Goal: Task Accomplishment & Management: Use online tool/utility

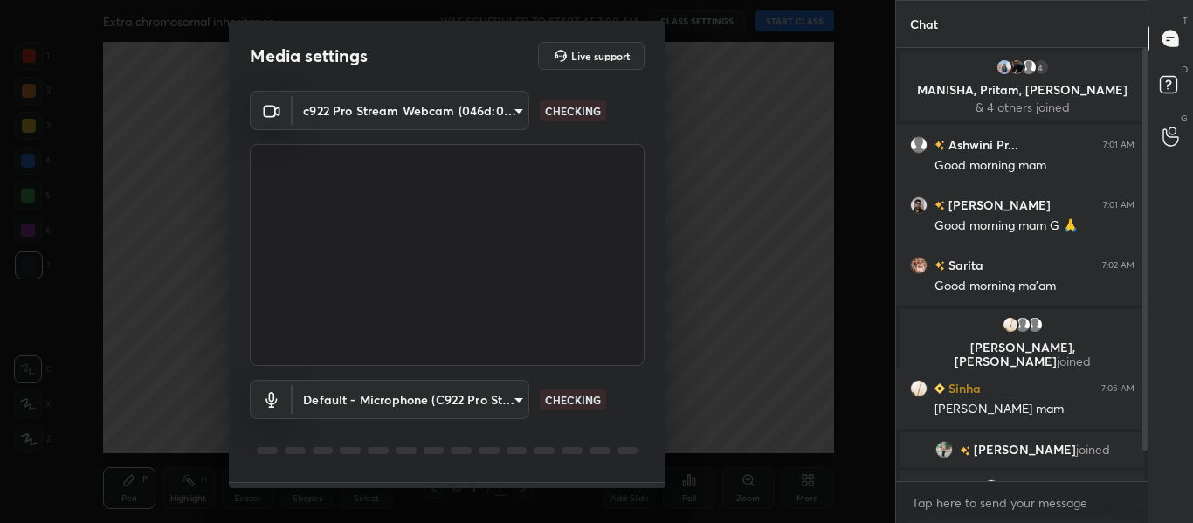
type input "714163419adff033b489e443ba74a5bc8b60e15d6b77d6369ce0f0cc6e130f01"
type input "default"
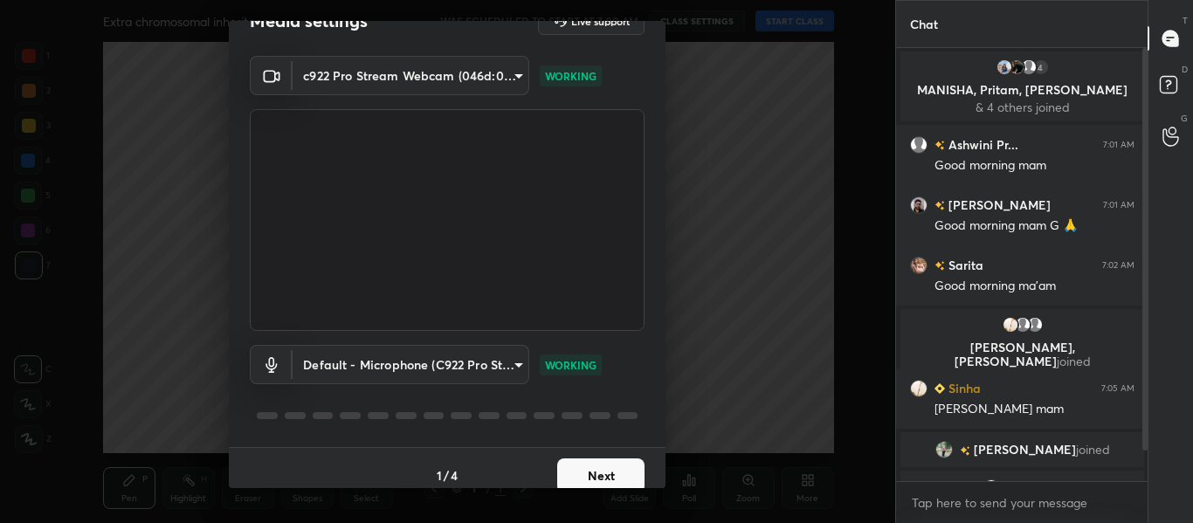
scroll to position [50, 0]
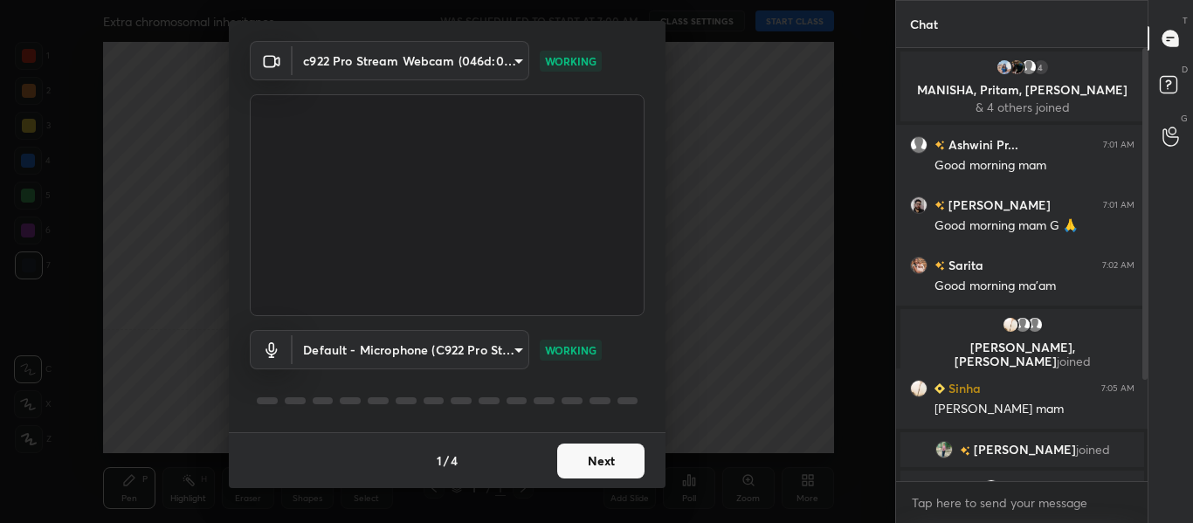
click at [614, 461] on button "Next" at bounding box center [600, 461] width 87 height 35
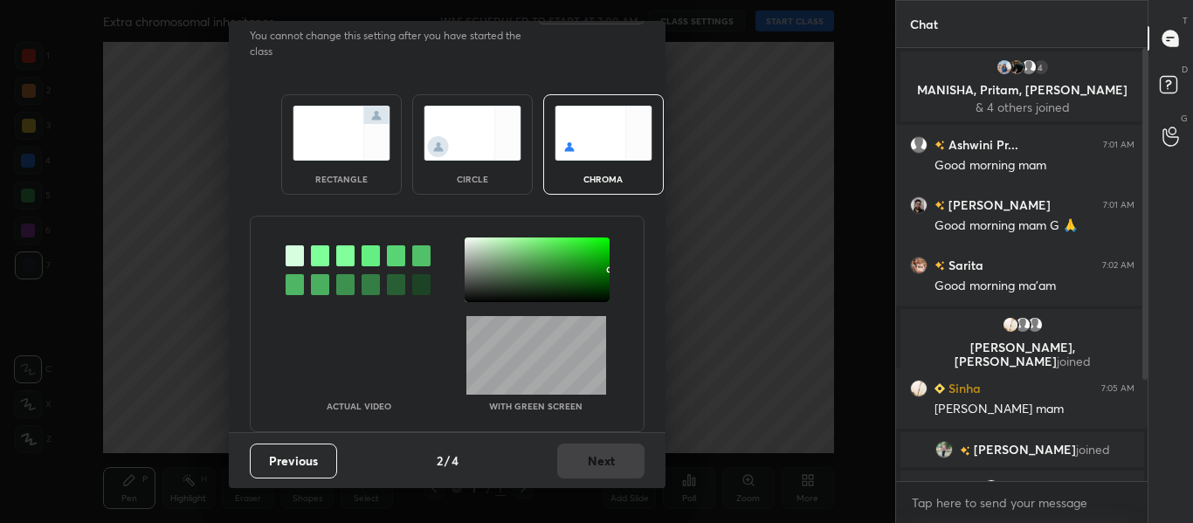
scroll to position [0, 0]
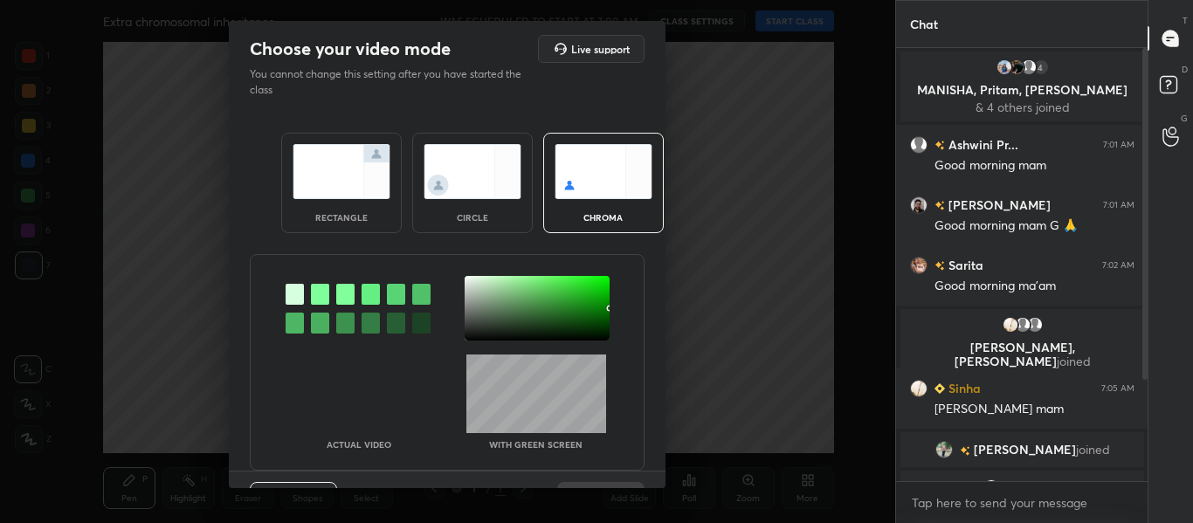
click at [321, 297] on div at bounding box center [320, 294] width 18 height 21
click at [466, 280] on div at bounding box center [537, 308] width 145 height 65
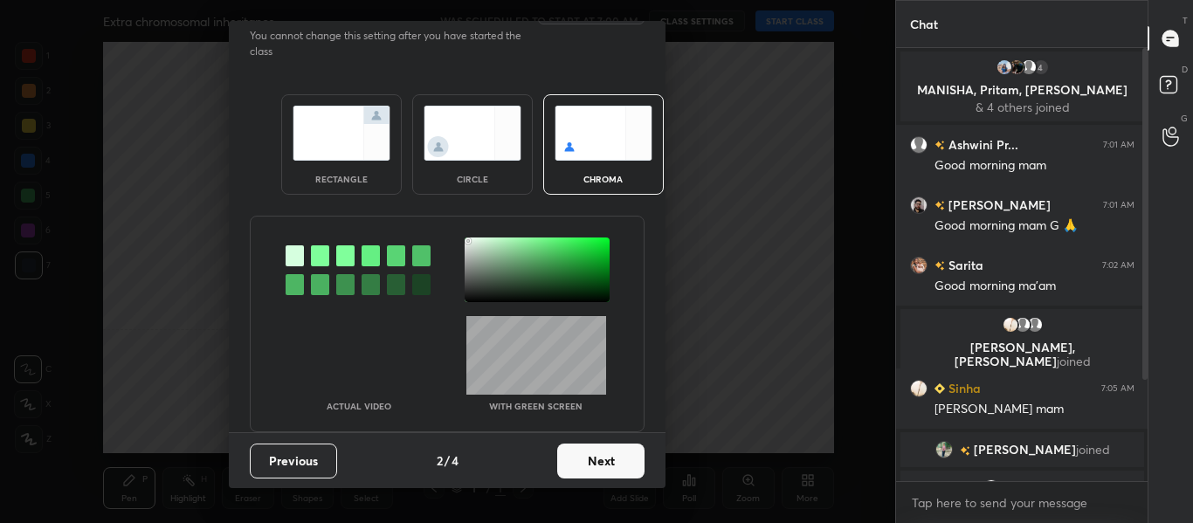
click at [578, 460] on button "Next" at bounding box center [600, 461] width 87 height 35
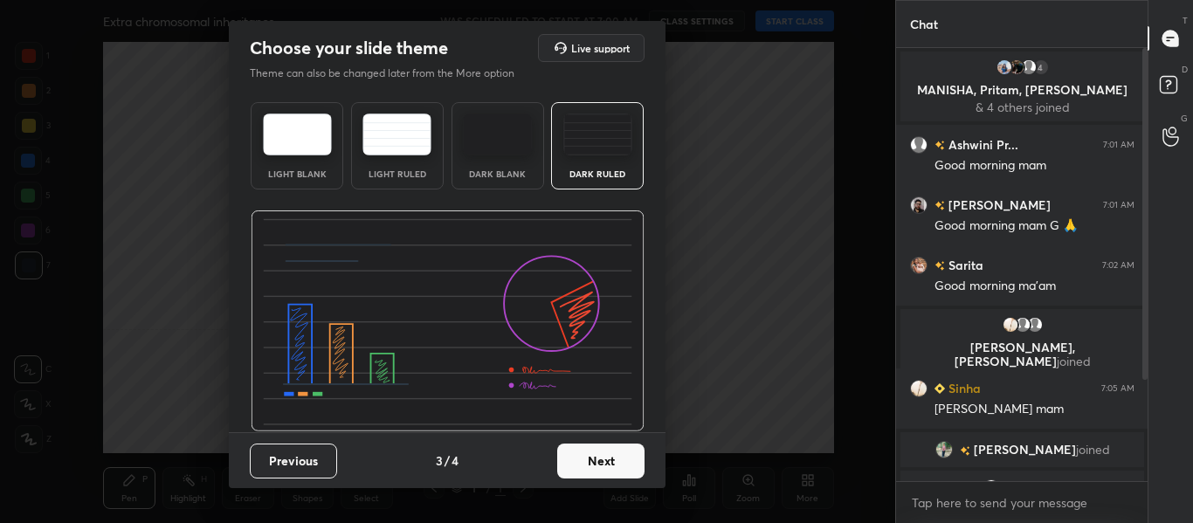
click at [577, 468] on button "Next" at bounding box center [600, 461] width 87 height 35
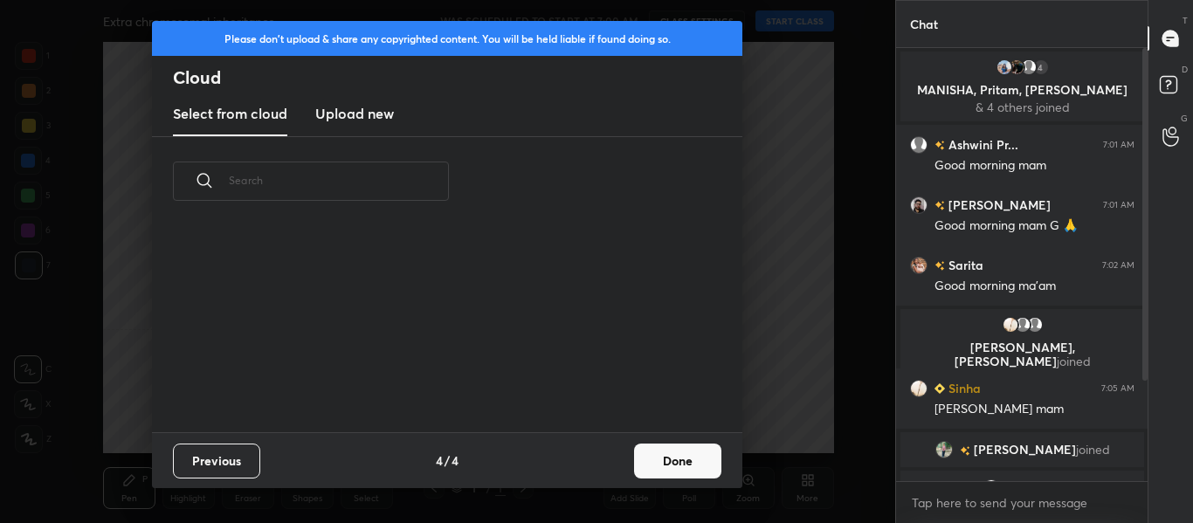
scroll to position [206, 561]
click at [350, 114] on h3 "Upload new" at bounding box center [354, 113] width 79 height 21
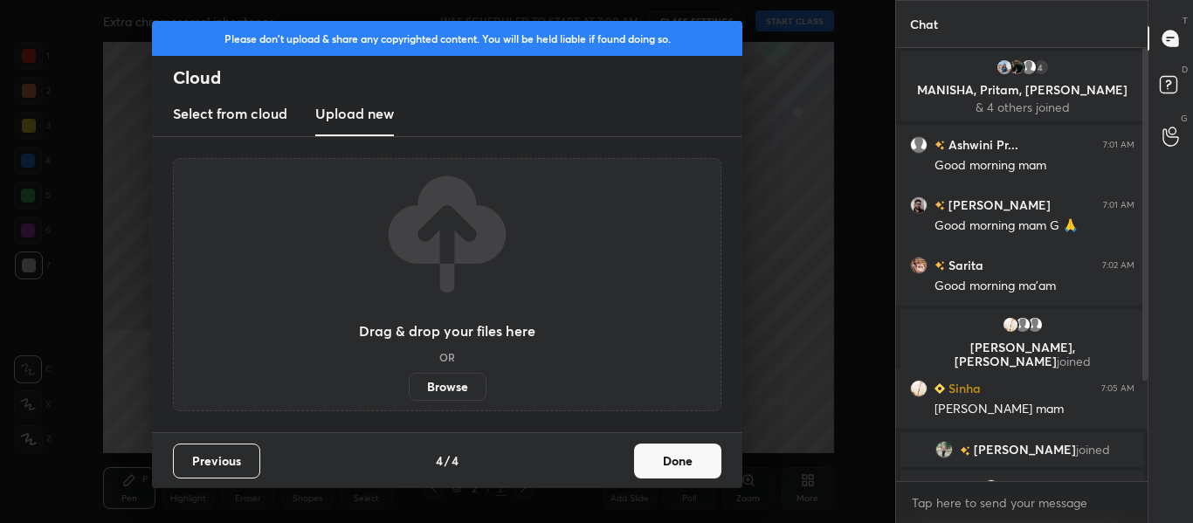
click at [438, 388] on label "Browse" at bounding box center [448, 387] width 78 height 28
click at [409, 388] on input "Browse" at bounding box center [409, 387] width 0 height 28
click at [659, 457] on button "Done" at bounding box center [677, 461] width 87 height 35
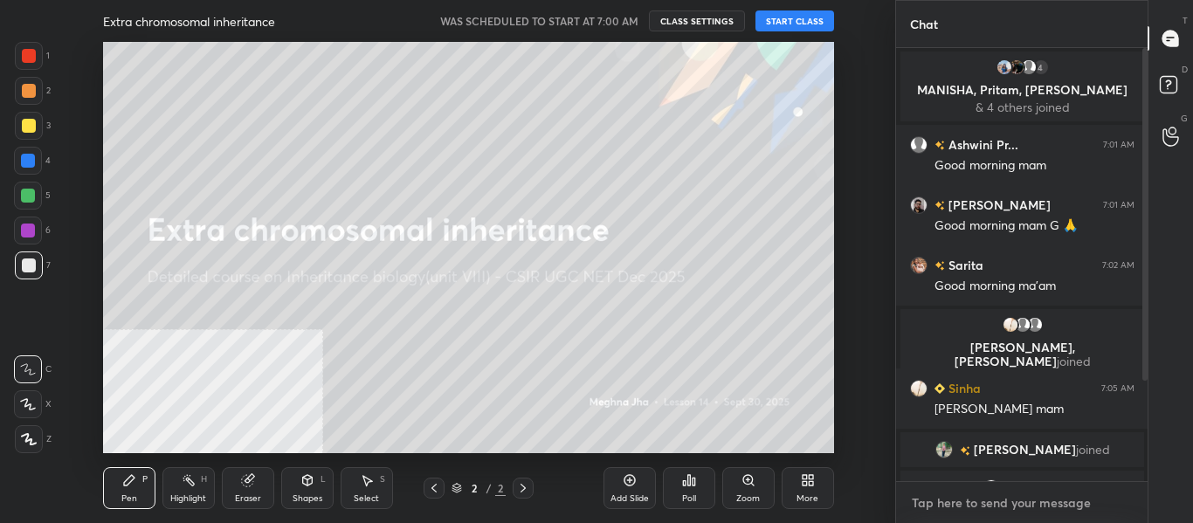
click at [971, 513] on textarea at bounding box center [1022, 503] width 225 height 28
type textarea "Good morning all"
click at [791, 23] on button "START CLASS" at bounding box center [795, 20] width 79 height 21
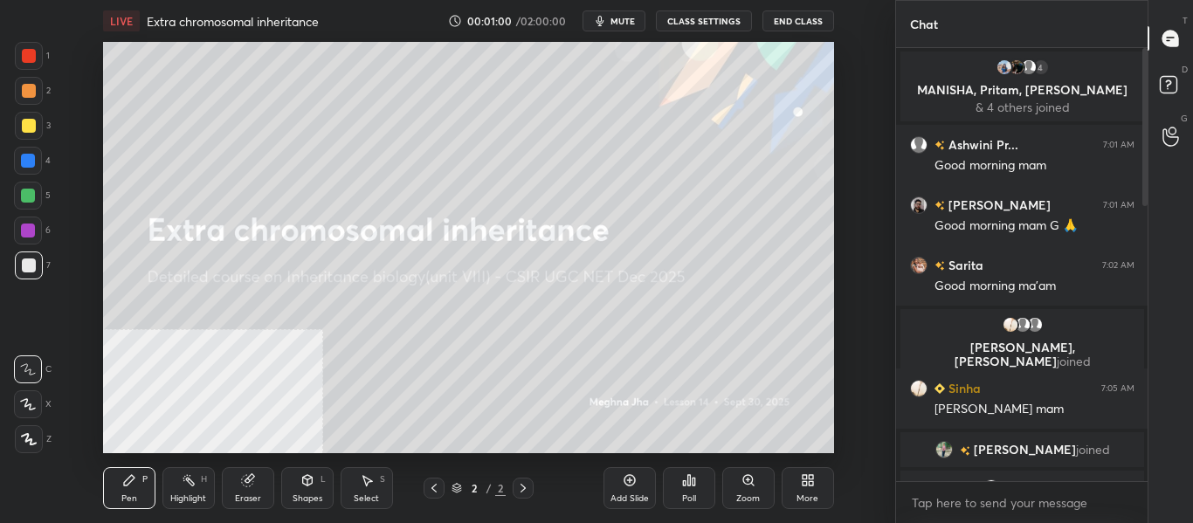
click at [623, 13] on button "mute" at bounding box center [614, 20] width 63 height 21
click at [623, 13] on button "unmute" at bounding box center [614, 20] width 63 height 21
click at [809, 488] on div "More" at bounding box center [808, 488] width 52 height 42
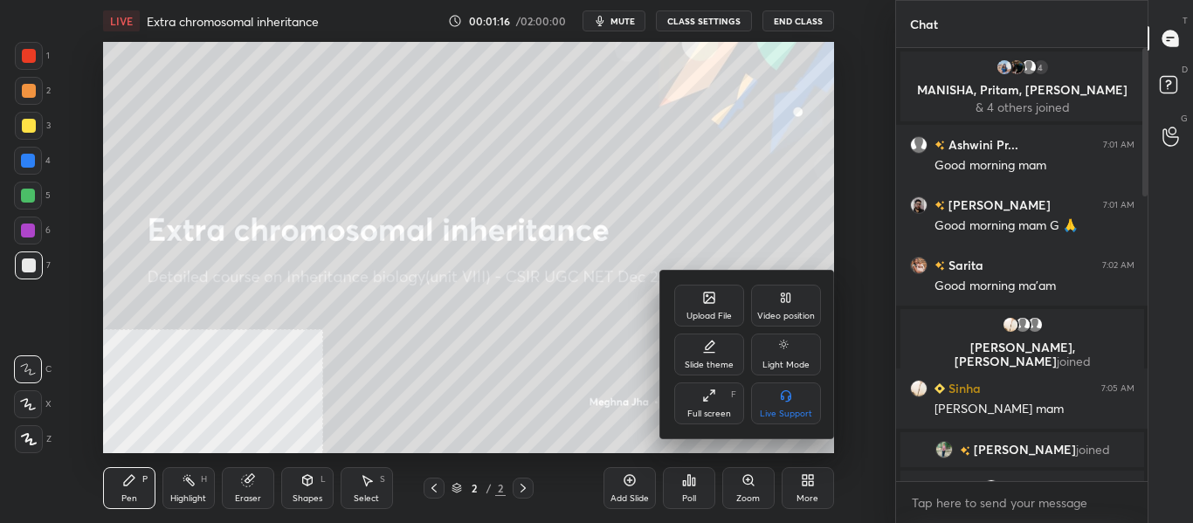
click at [718, 308] on div "Upload File" at bounding box center [709, 306] width 70 height 42
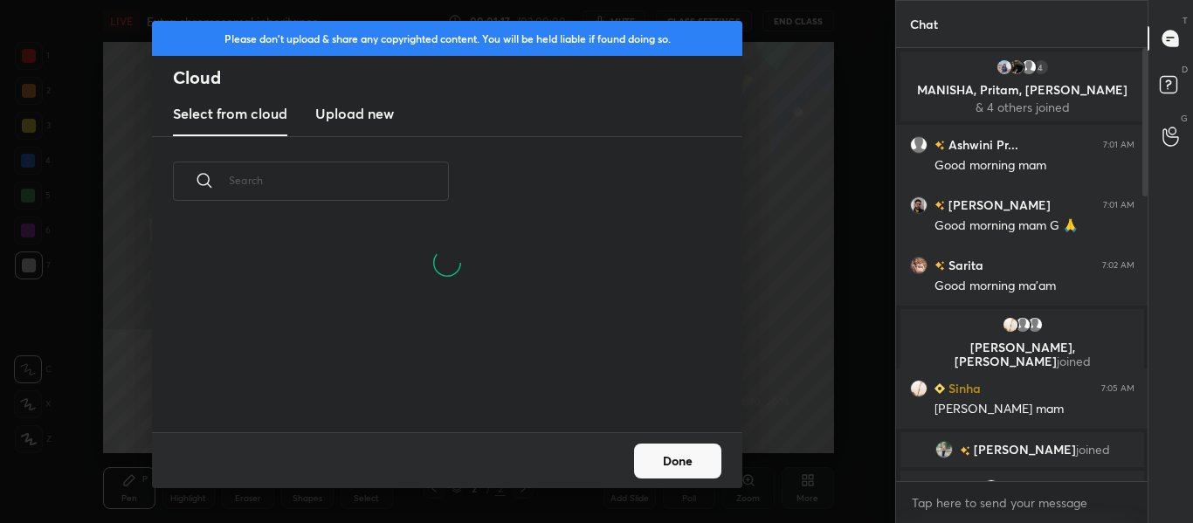
scroll to position [206, 561]
click at [340, 110] on h3 "Upload new" at bounding box center [354, 113] width 79 height 21
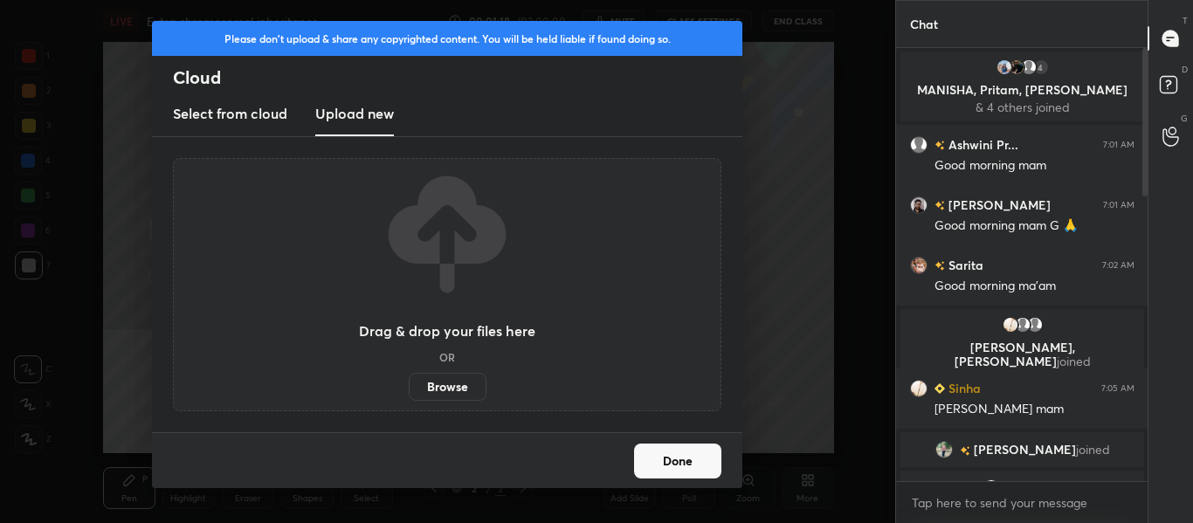
click at [456, 385] on label "Browse" at bounding box center [448, 387] width 78 height 28
click at [409, 385] on input "Browse" at bounding box center [409, 387] width 0 height 28
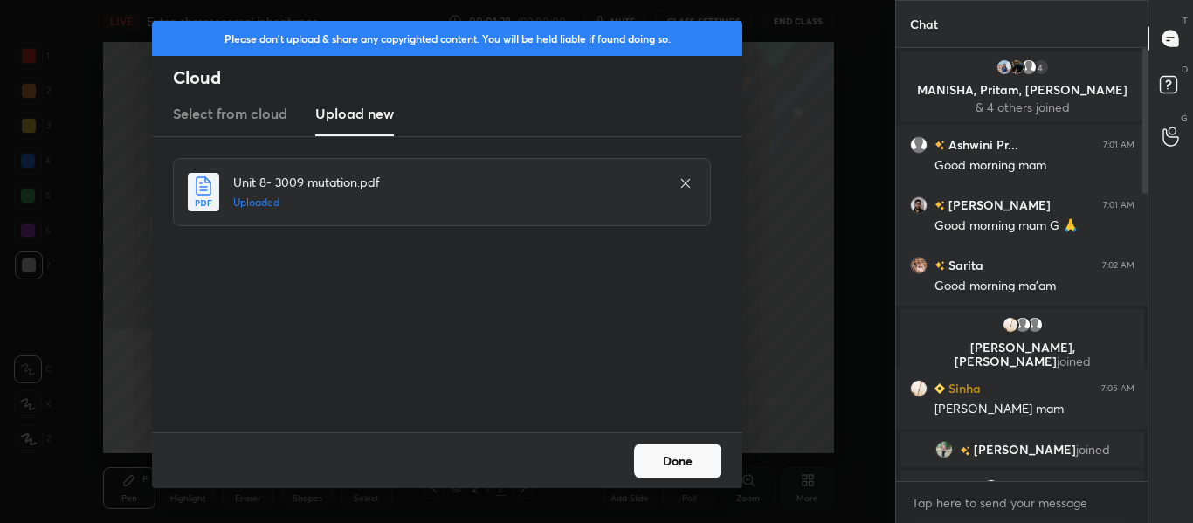
click at [693, 465] on button "Done" at bounding box center [677, 461] width 87 height 35
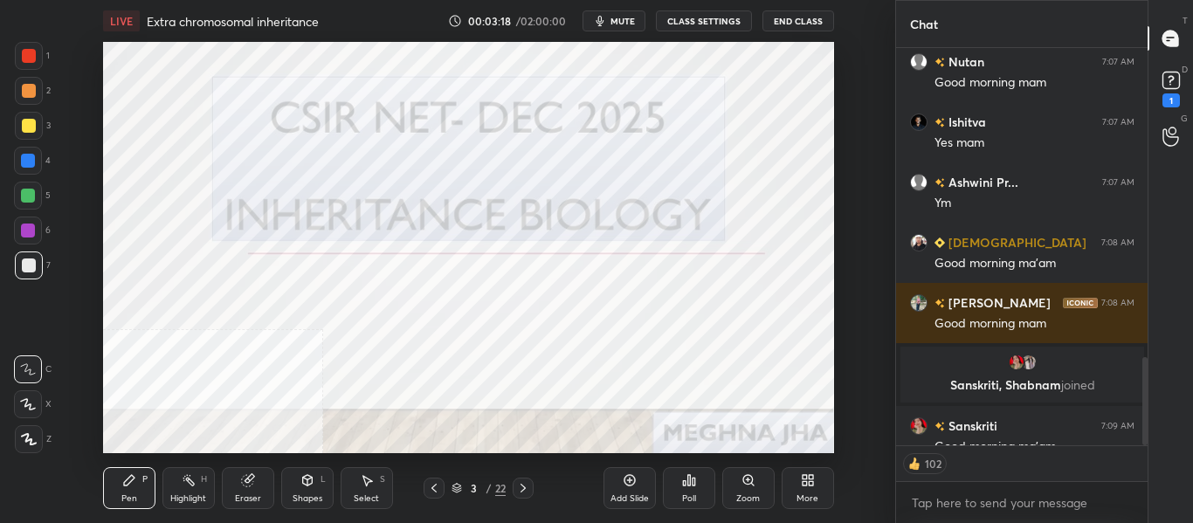
scroll to position [1495, 0]
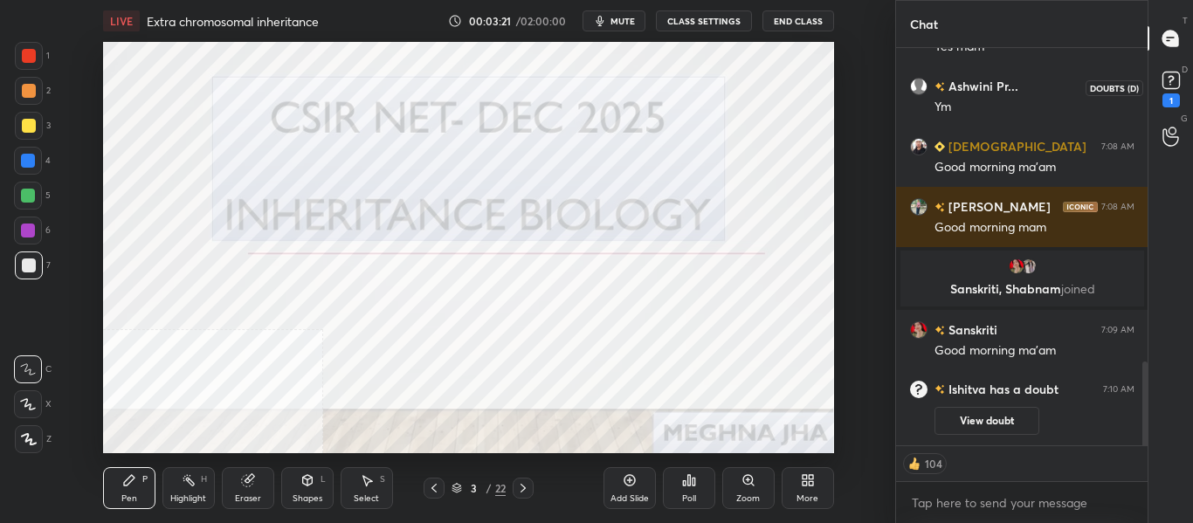
click at [1179, 80] on rect at bounding box center [1171, 81] width 17 height 17
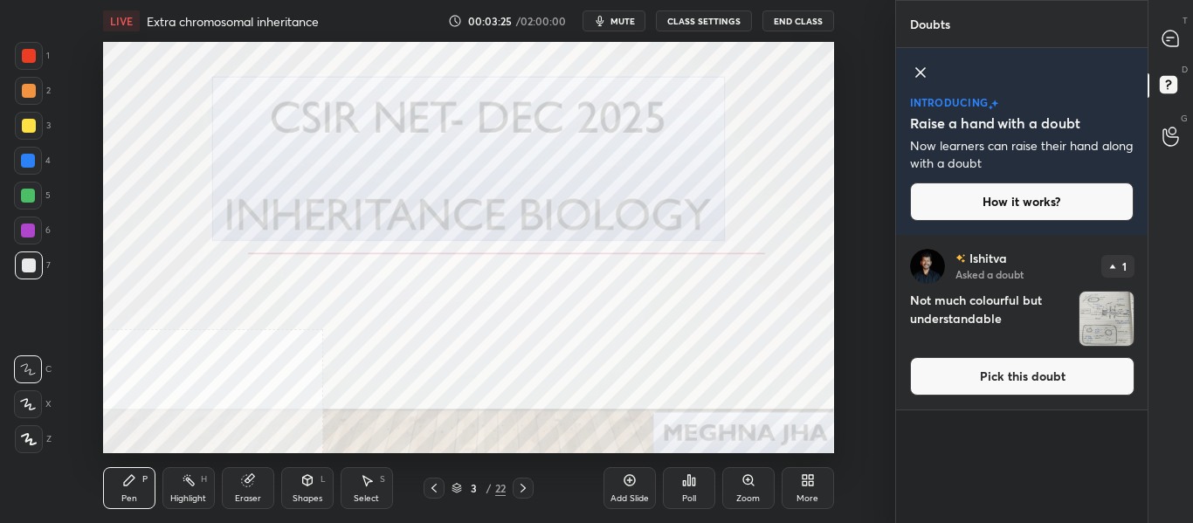
click at [1116, 322] on img "grid" at bounding box center [1107, 319] width 54 height 54
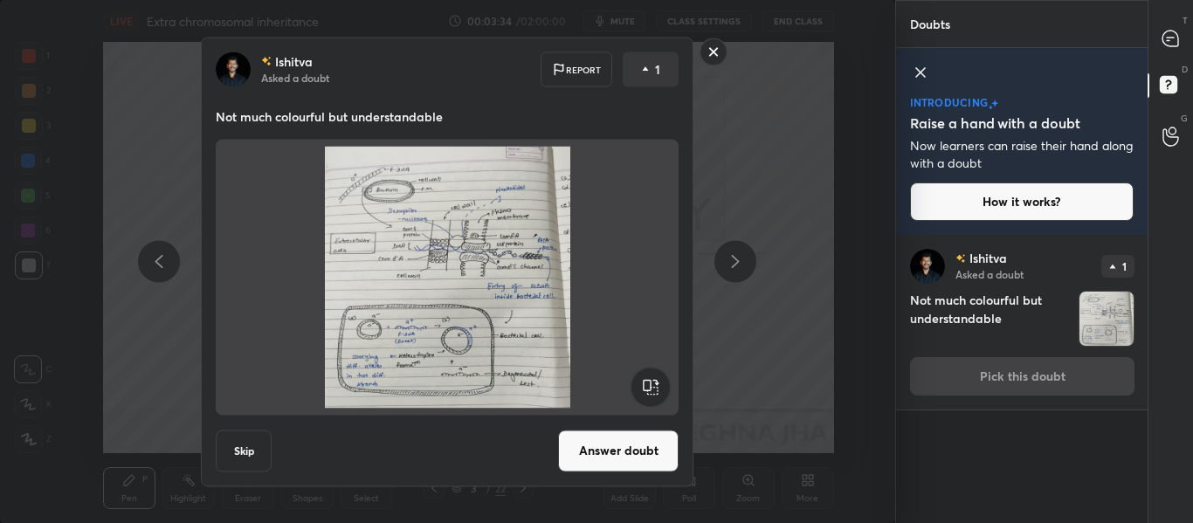
click at [607, 464] on button "Answer doubt" at bounding box center [618, 451] width 121 height 42
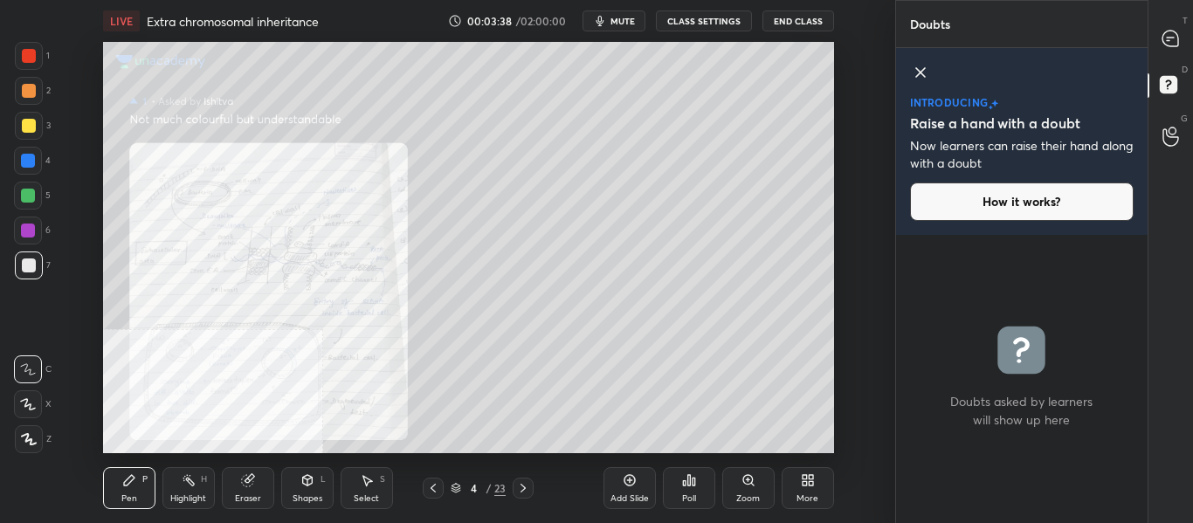
click at [739, 492] on div "Zoom" at bounding box center [749, 488] width 52 height 42
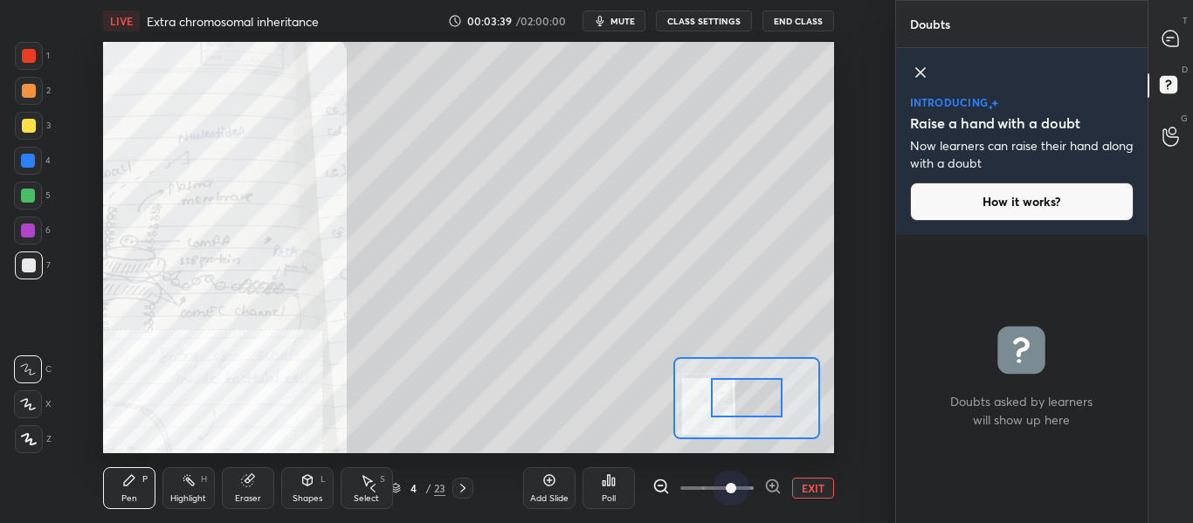
click at [739, 492] on span at bounding box center [717, 488] width 73 height 26
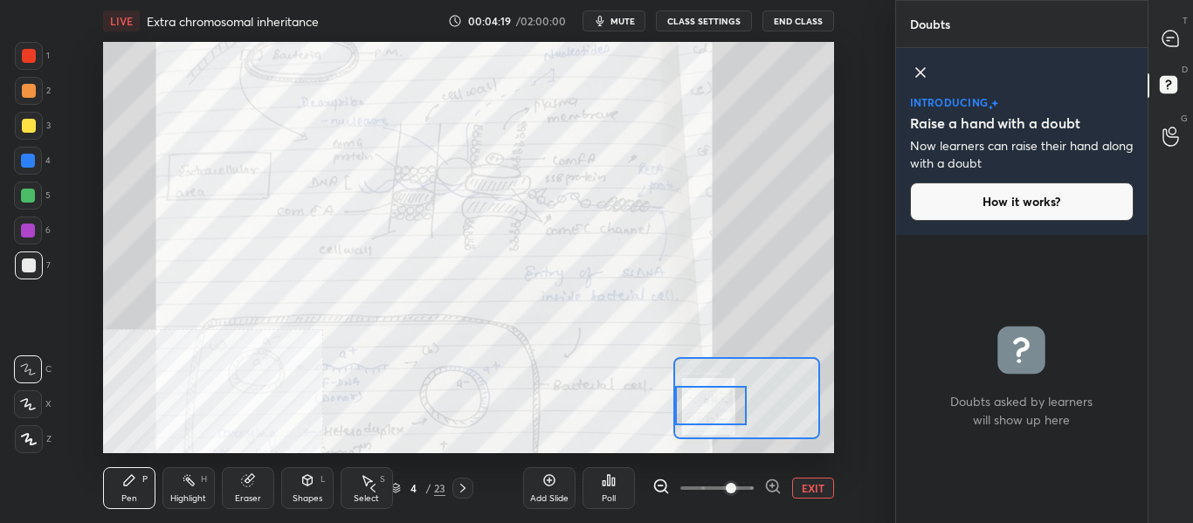
click at [668, 425] on div "Setting up your live class Poll for secs No correct answer Start poll" at bounding box center [468, 248] width 731 height 412
click at [1168, 41] on icon at bounding box center [1171, 39] width 16 height 16
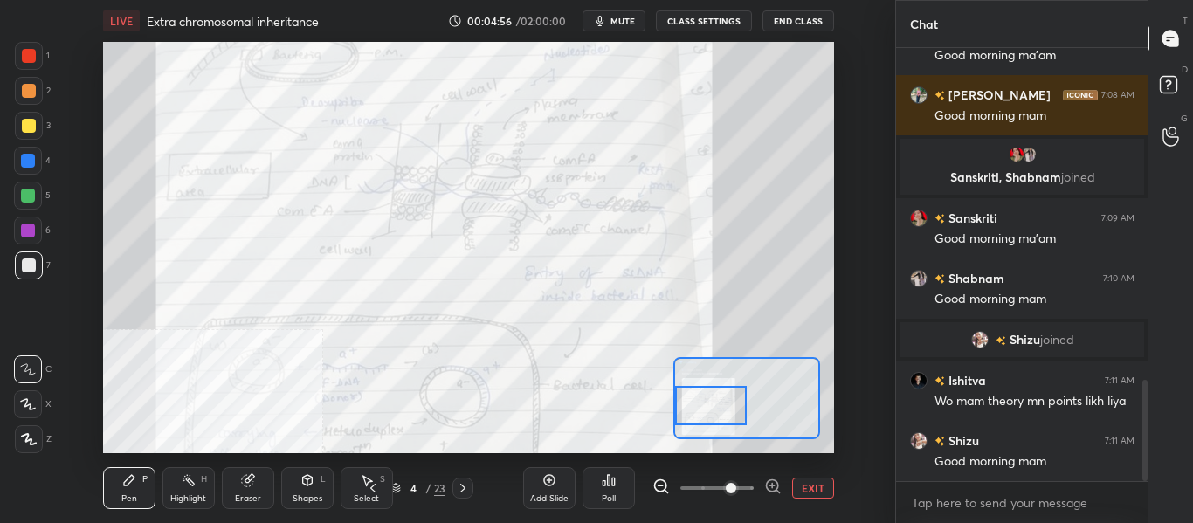
scroll to position [1473, 0]
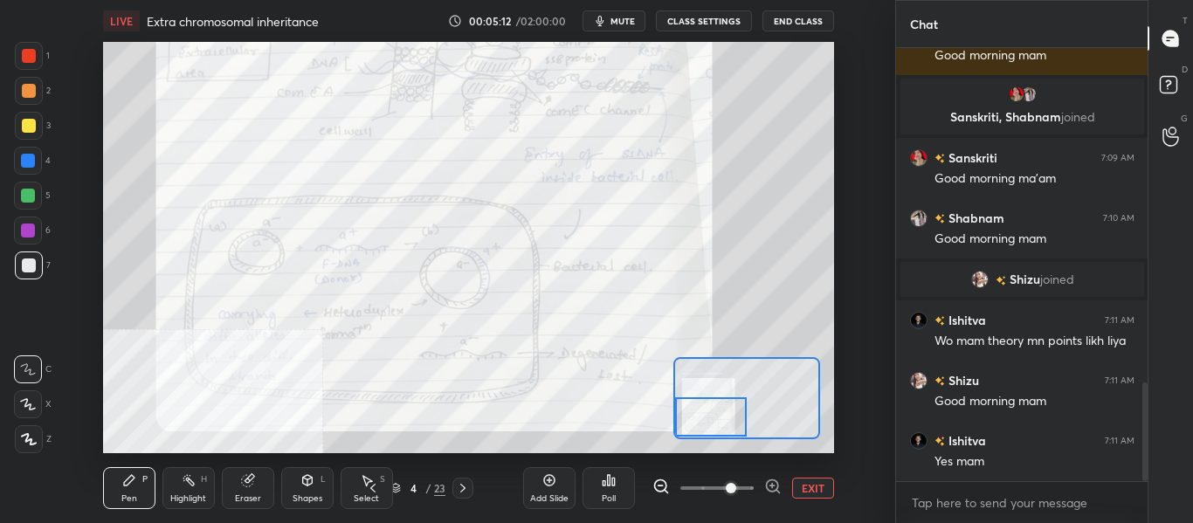
drag, startPoint x: 733, startPoint y: 425, endPoint x: 689, endPoint y: 441, distance: 46.4
click at [689, 441] on div "LIVE Extra chromosomal inheritance 00:05:12 / 02:00:00 mute CLASS SETTINGS End …" at bounding box center [469, 261] width 826 height 523
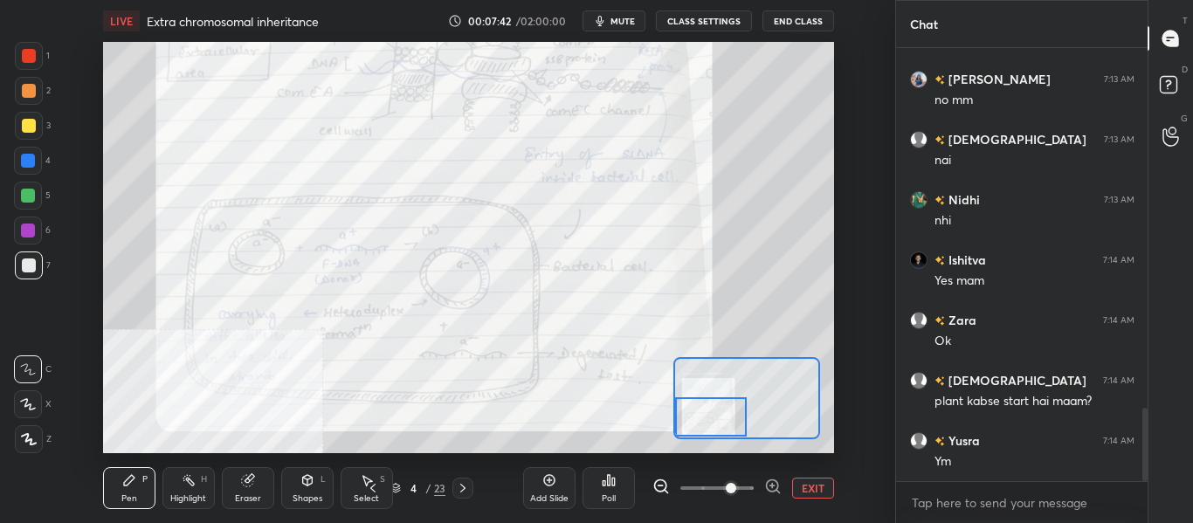
scroll to position [2179, 0]
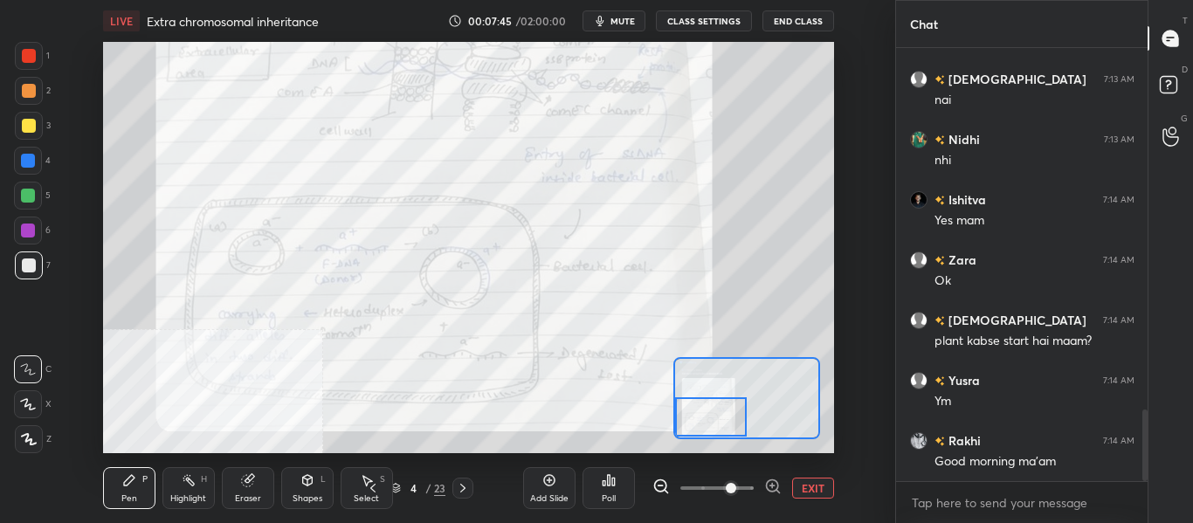
click at [463, 488] on icon at bounding box center [463, 488] width 14 height 14
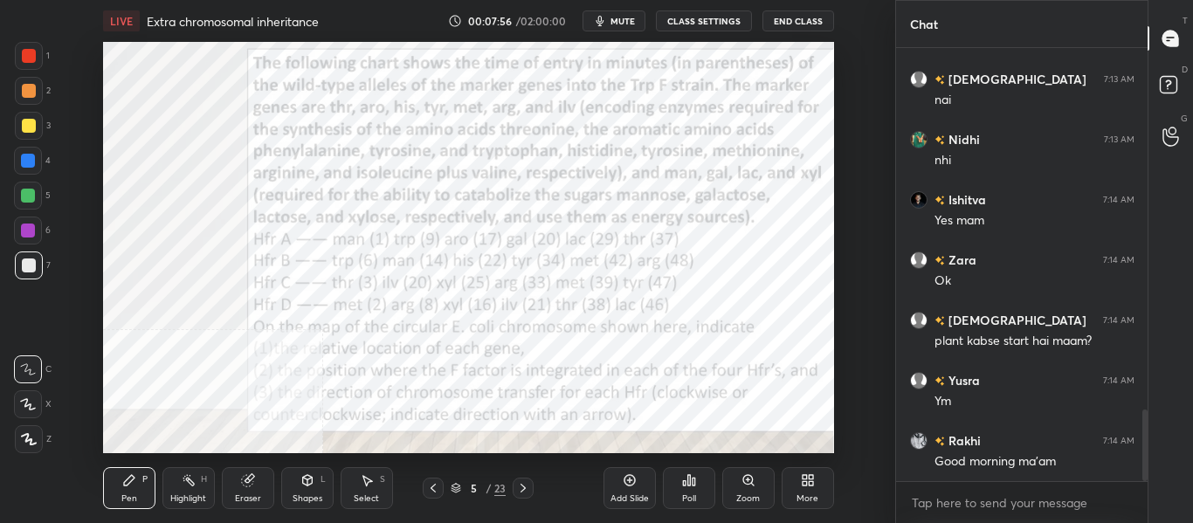
scroll to position [2255, 0]
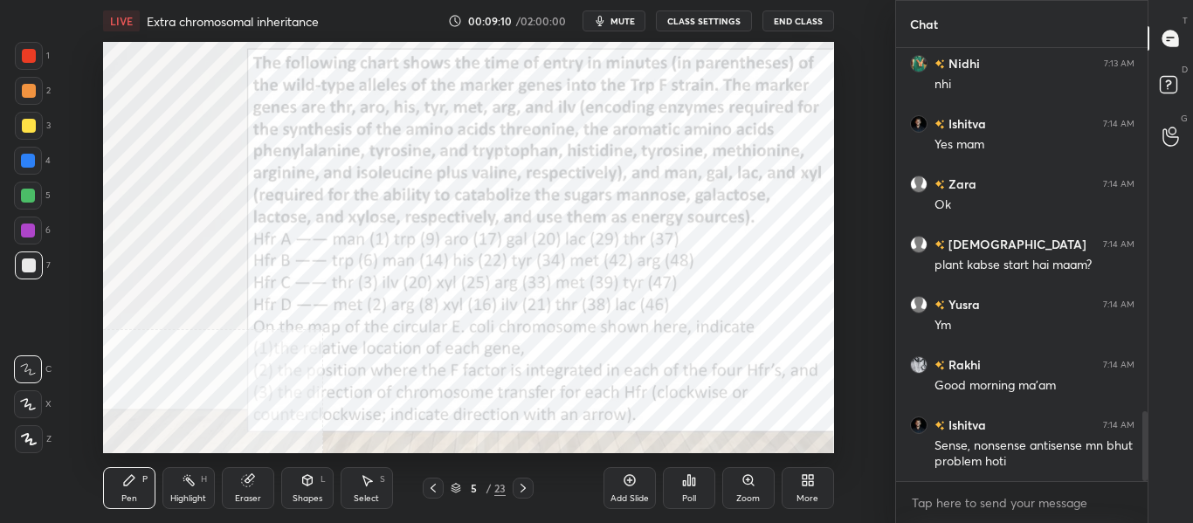
click at [190, 486] on icon at bounding box center [189, 481] width 14 height 14
click at [37, 157] on div at bounding box center [28, 161] width 28 height 28
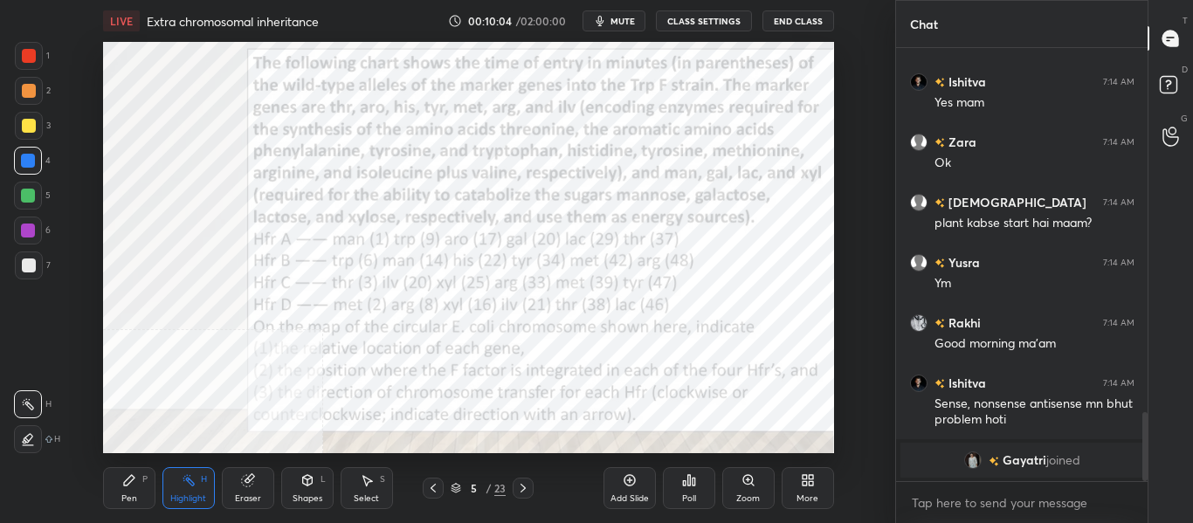
click at [520, 488] on icon at bounding box center [523, 488] width 14 height 14
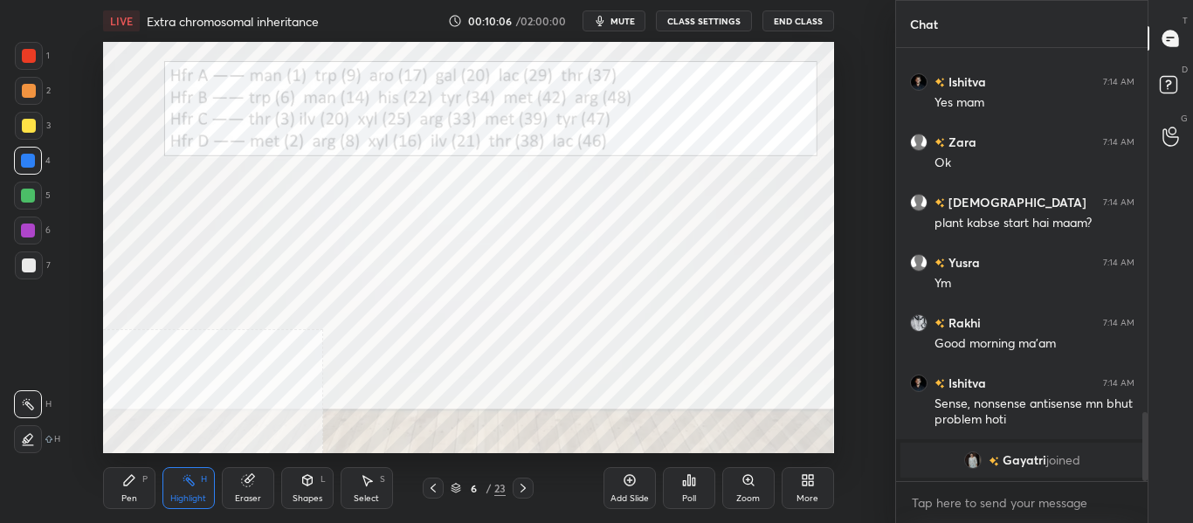
click at [364, 497] on div "Select" at bounding box center [366, 499] width 25 height 9
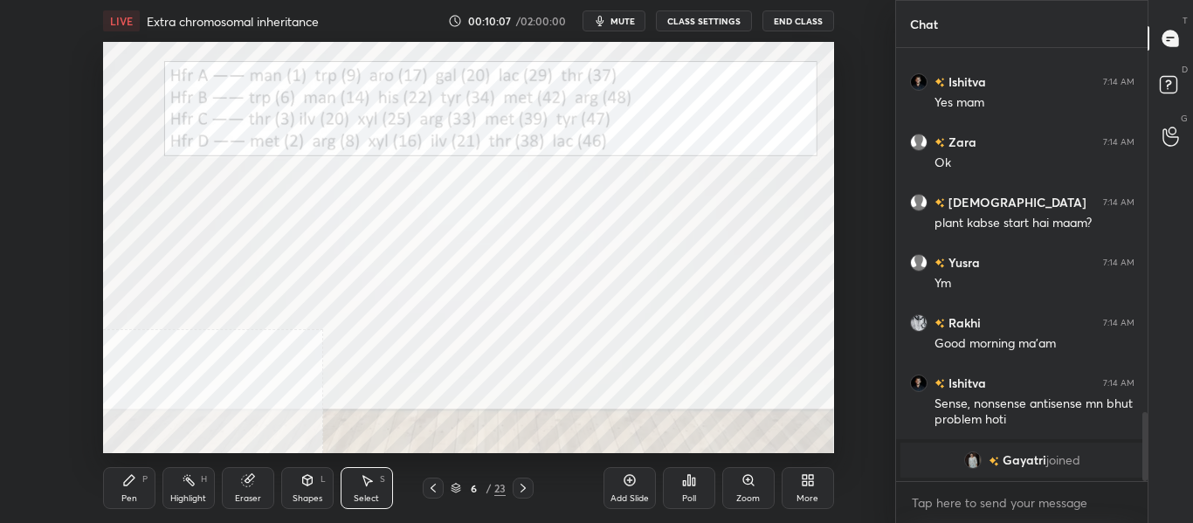
click at [434, 493] on icon at bounding box center [433, 488] width 14 height 14
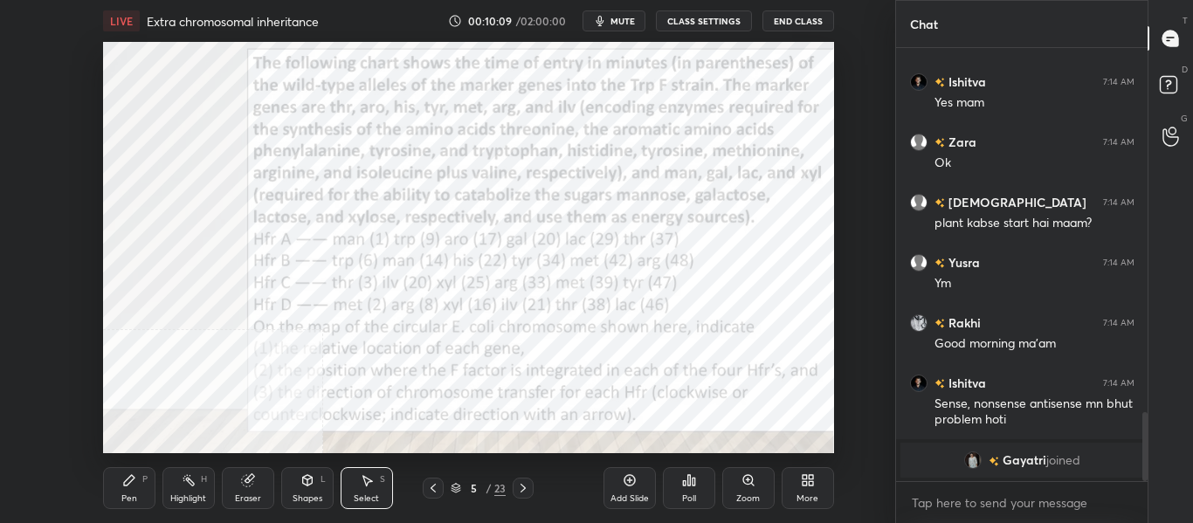
click at [270, 240] on div "0 ° Undo Copy Duplicate Duplicate to new slide Delete" at bounding box center [468, 248] width 731 height 412
click at [192, 484] on rect at bounding box center [189, 482] width 9 height 9
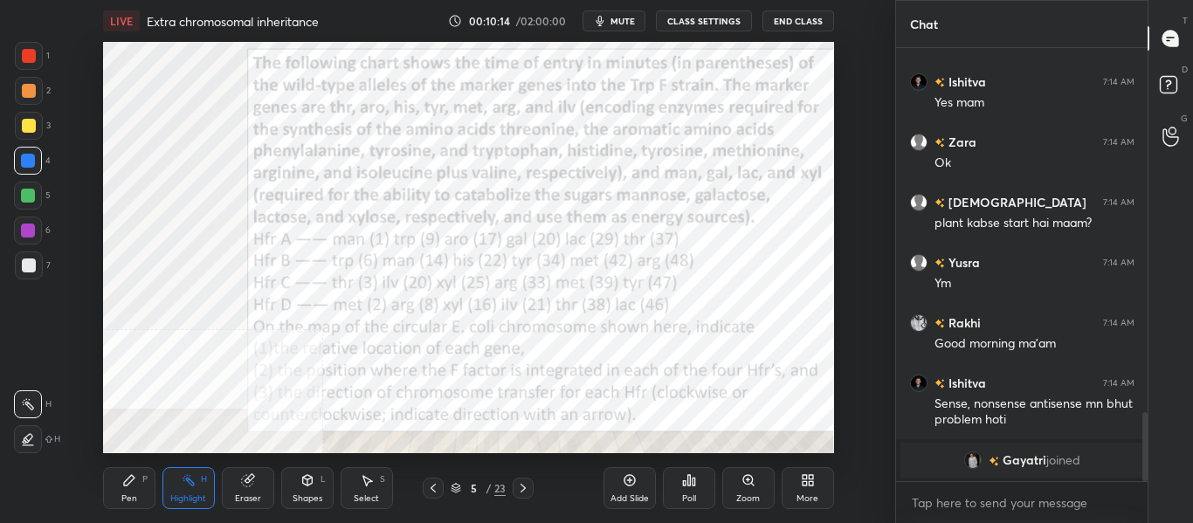
click at [521, 491] on icon at bounding box center [523, 488] width 14 height 14
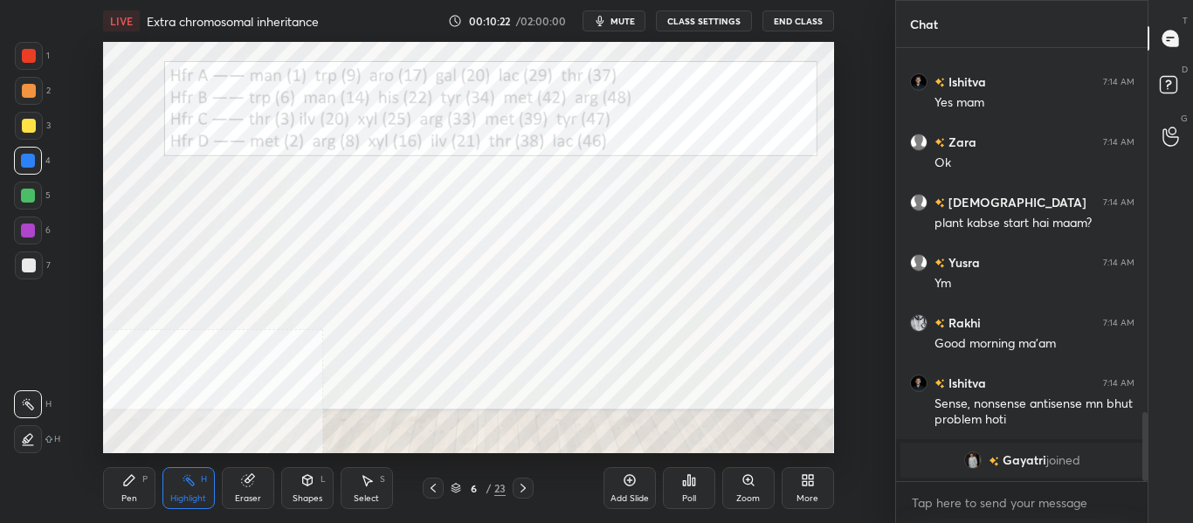
click at [34, 267] on div at bounding box center [29, 266] width 14 height 14
click at [134, 488] on div "Pen P" at bounding box center [129, 488] width 52 height 42
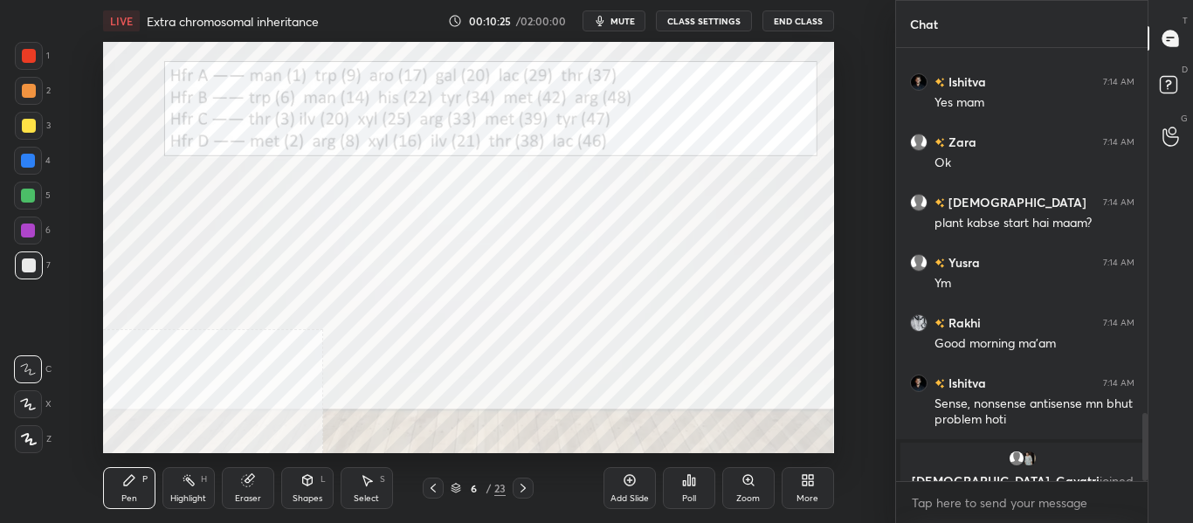
scroll to position [2318, 0]
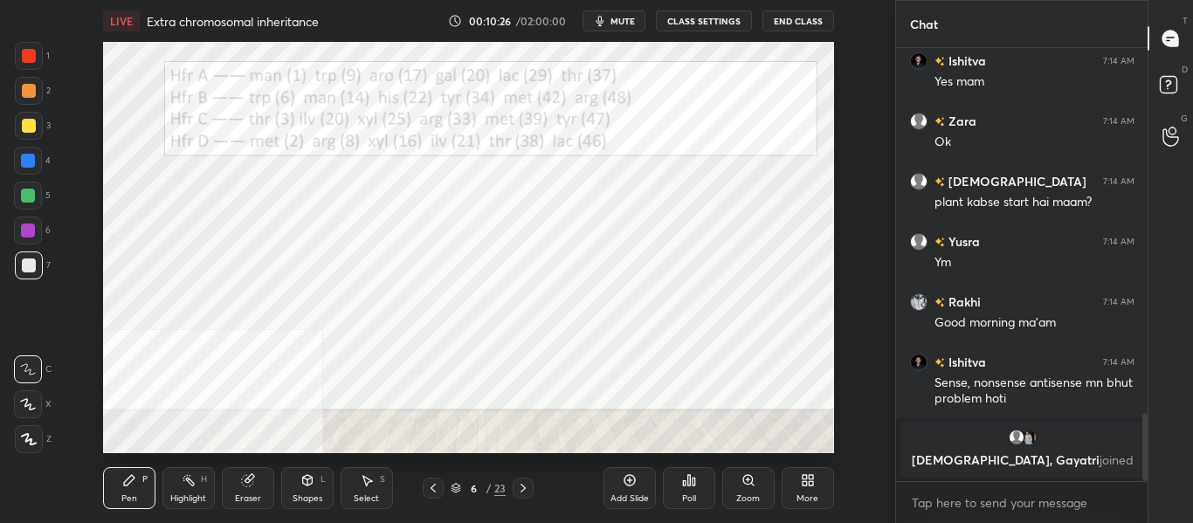
click at [31, 167] on div at bounding box center [28, 161] width 14 height 14
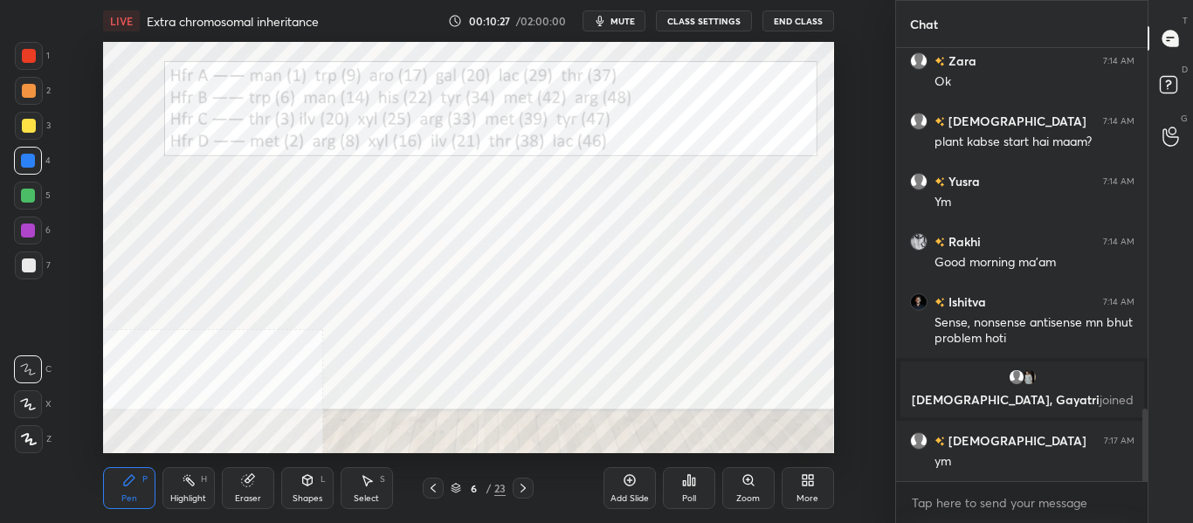
scroll to position [2157, 0]
click at [31, 61] on div at bounding box center [29, 56] width 14 height 14
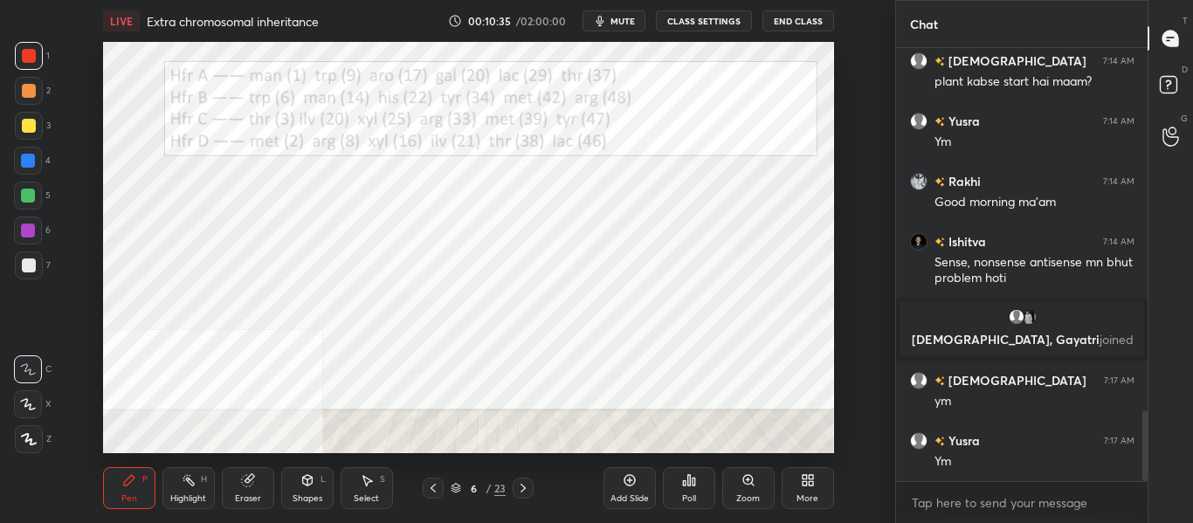
click at [195, 497] on div "Highlight" at bounding box center [188, 499] width 36 height 9
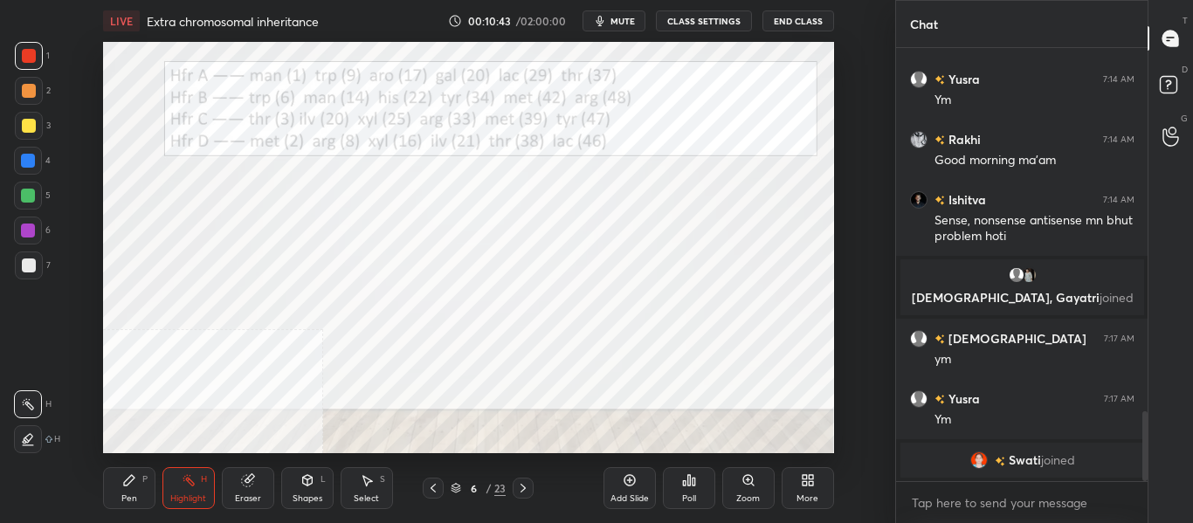
click at [138, 495] on div "Pen P" at bounding box center [129, 488] width 52 height 42
click at [293, 495] on div "Shapes" at bounding box center [308, 499] width 30 height 9
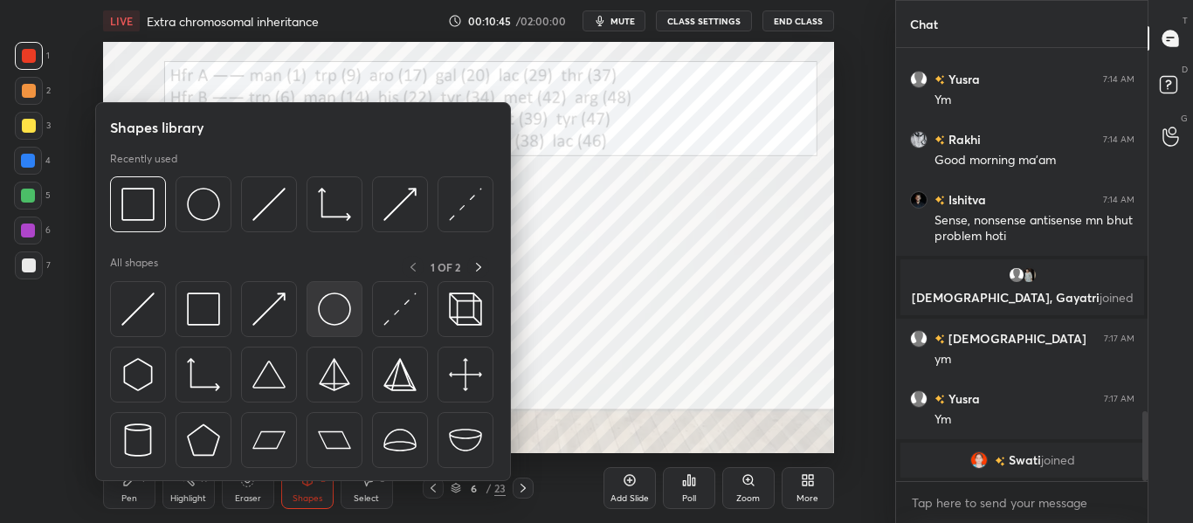
click at [342, 308] on img at bounding box center [334, 309] width 33 height 33
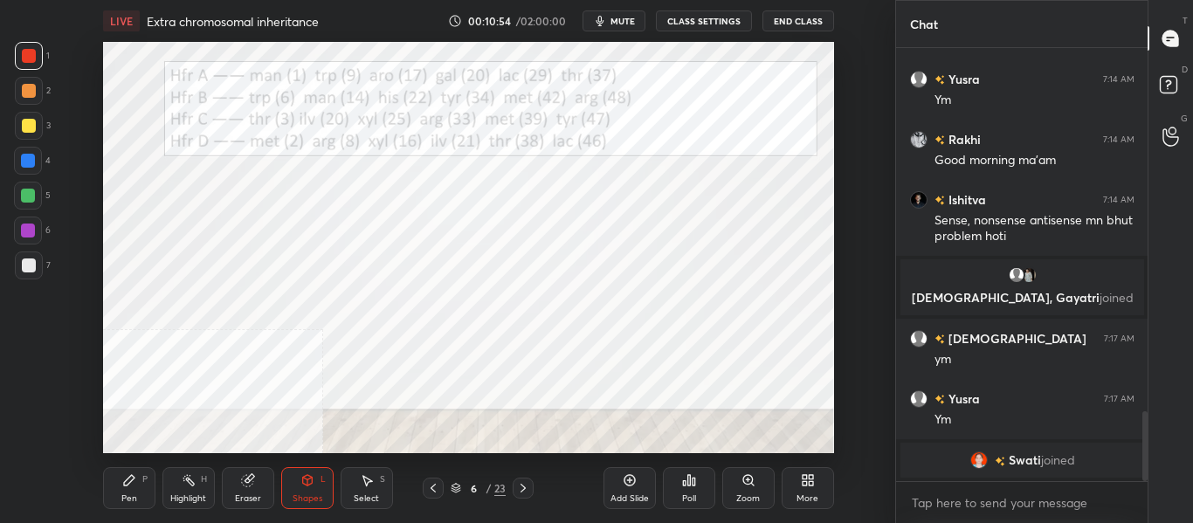
click at [135, 498] on div "Pen" at bounding box center [129, 499] width 16 height 9
click at [35, 413] on div at bounding box center [28, 405] width 28 height 28
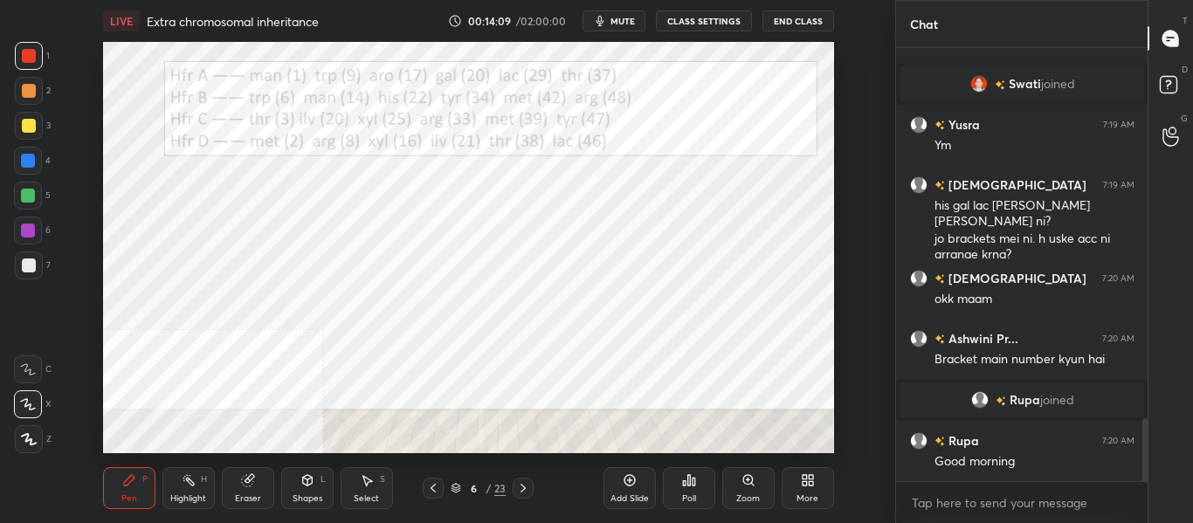
scroll to position [2615, 0]
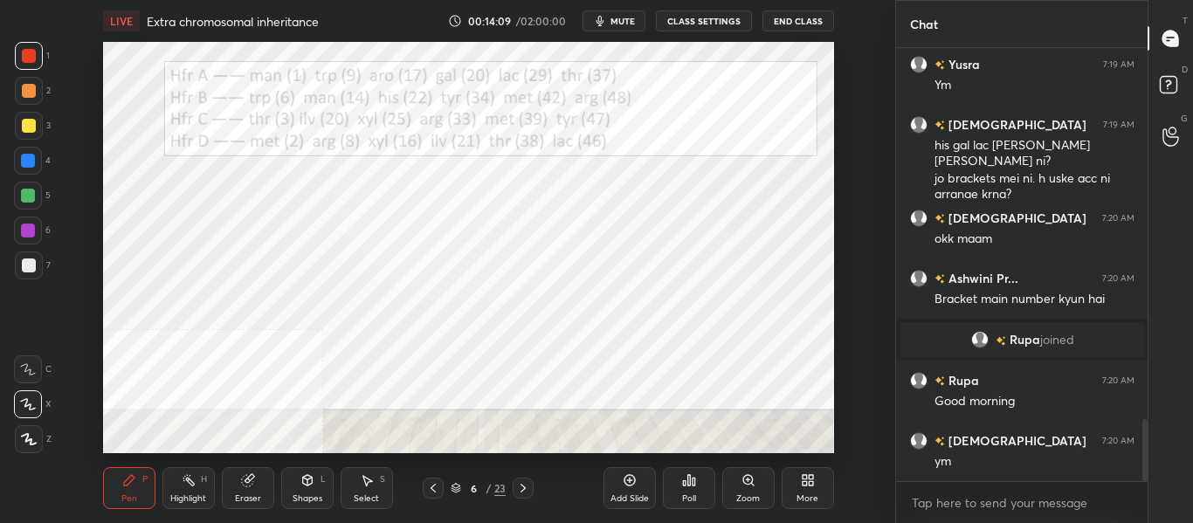
click at [429, 495] on icon at bounding box center [433, 488] width 14 height 14
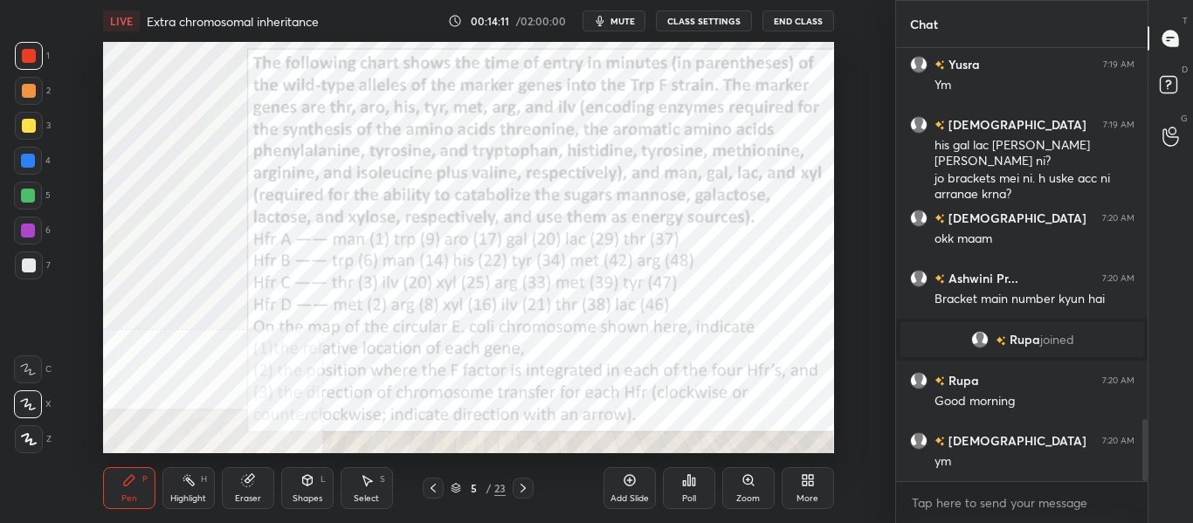
scroll to position [2675, 0]
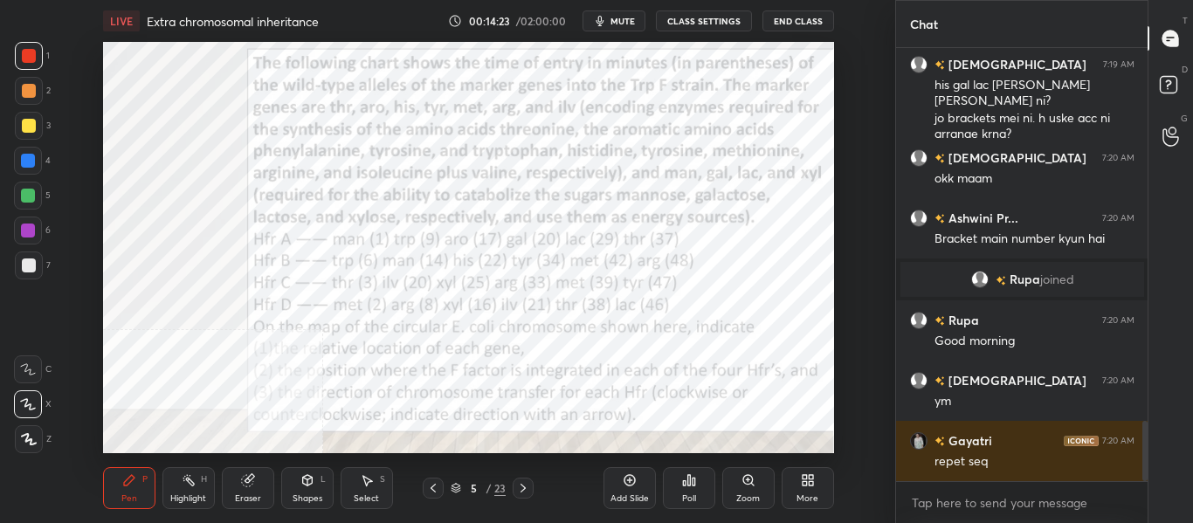
click at [522, 492] on icon at bounding box center [523, 488] width 5 height 9
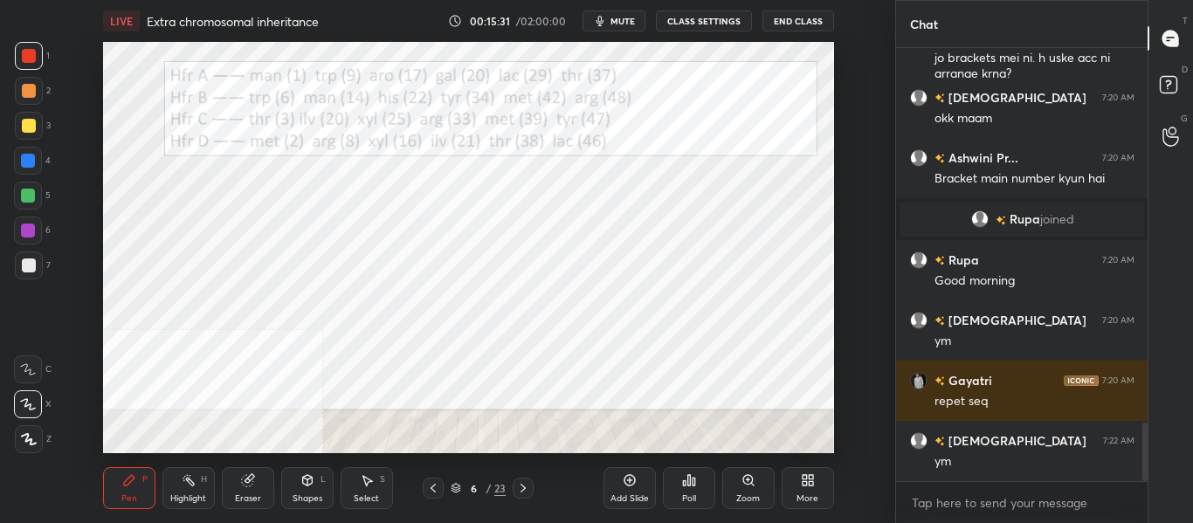
scroll to position [2796, 0]
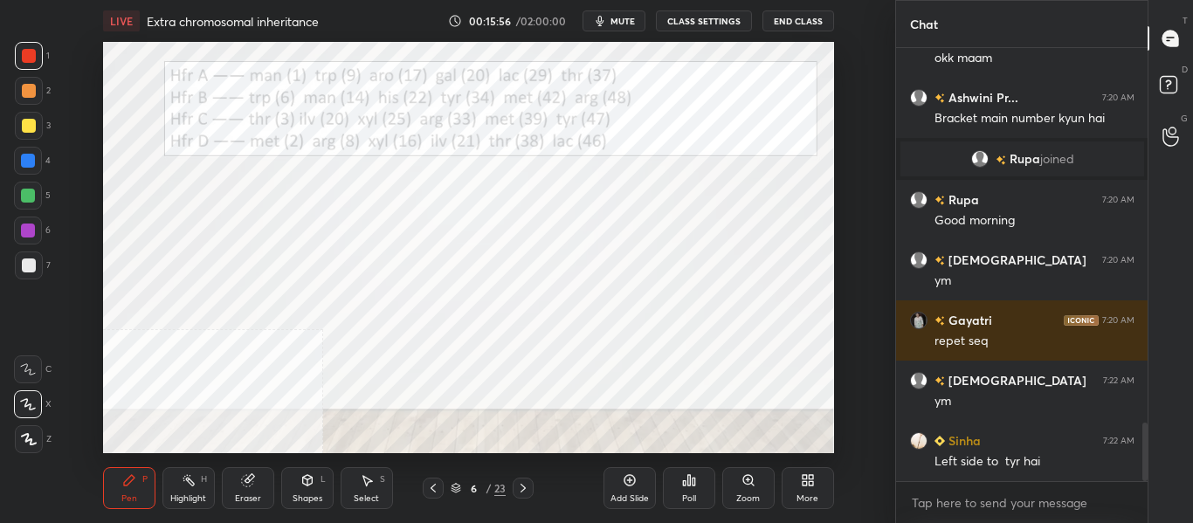
click at [193, 485] on rect at bounding box center [189, 482] width 9 height 9
click at [31, 128] on div at bounding box center [29, 126] width 14 height 14
click at [30, 55] on div at bounding box center [29, 56] width 14 height 14
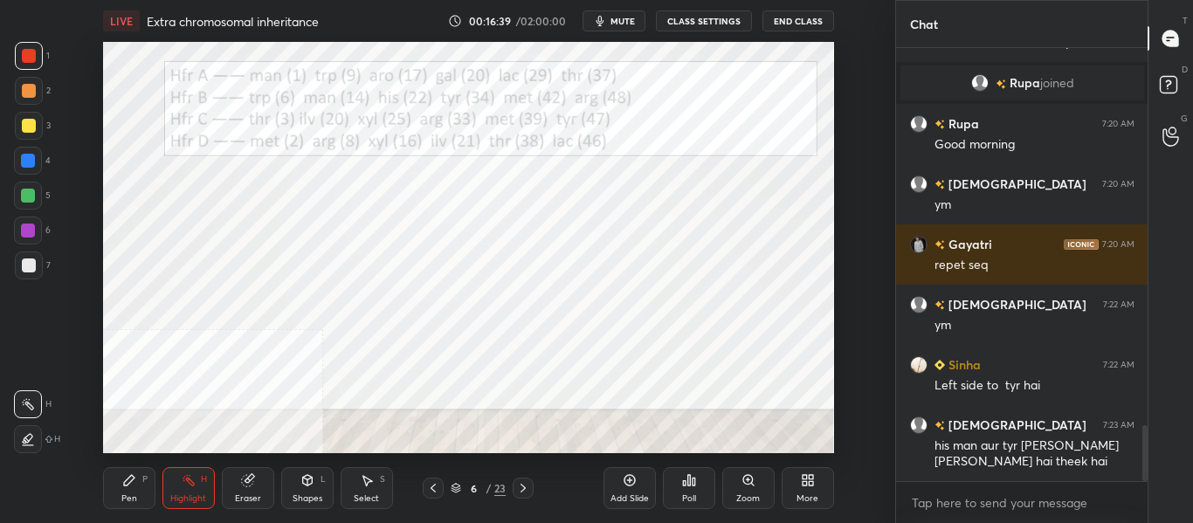
scroll to position [2914, 0]
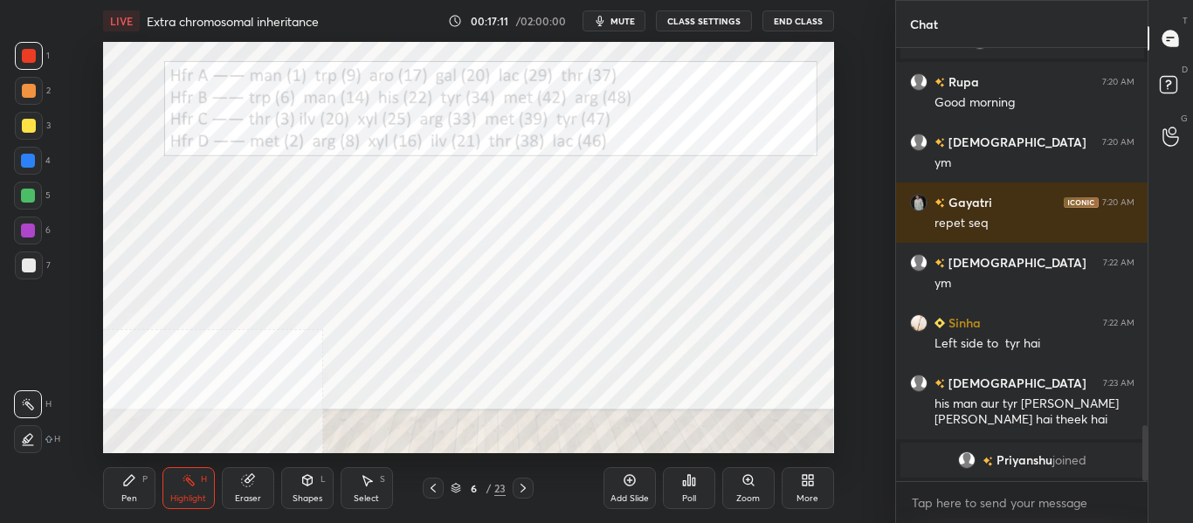
click at [29, 89] on div at bounding box center [29, 91] width 14 height 14
click at [135, 488] on div "Pen P" at bounding box center [129, 488] width 52 height 42
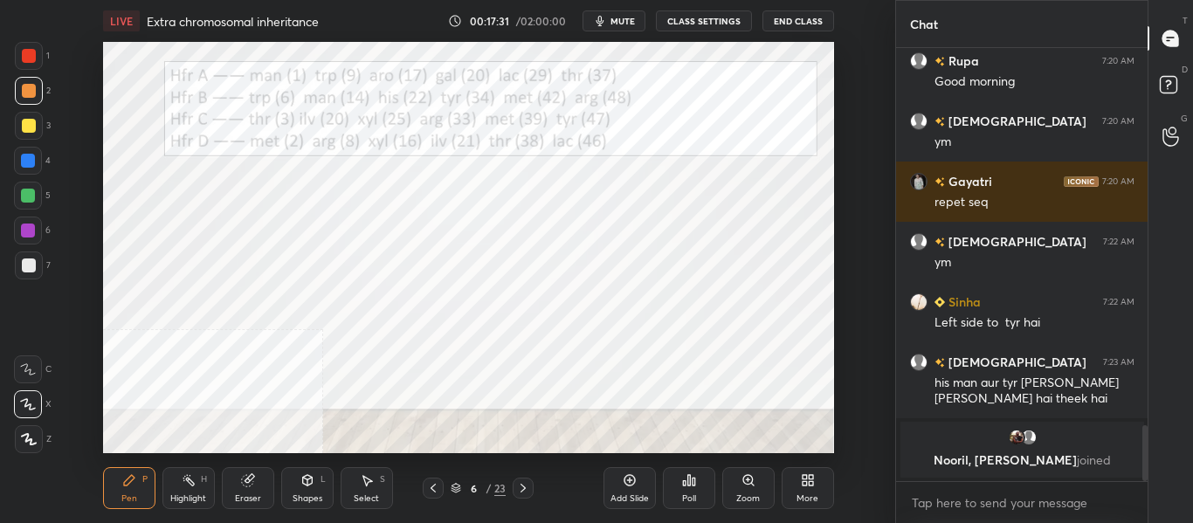
click at [27, 162] on div at bounding box center [28, 161] width 14 height 14
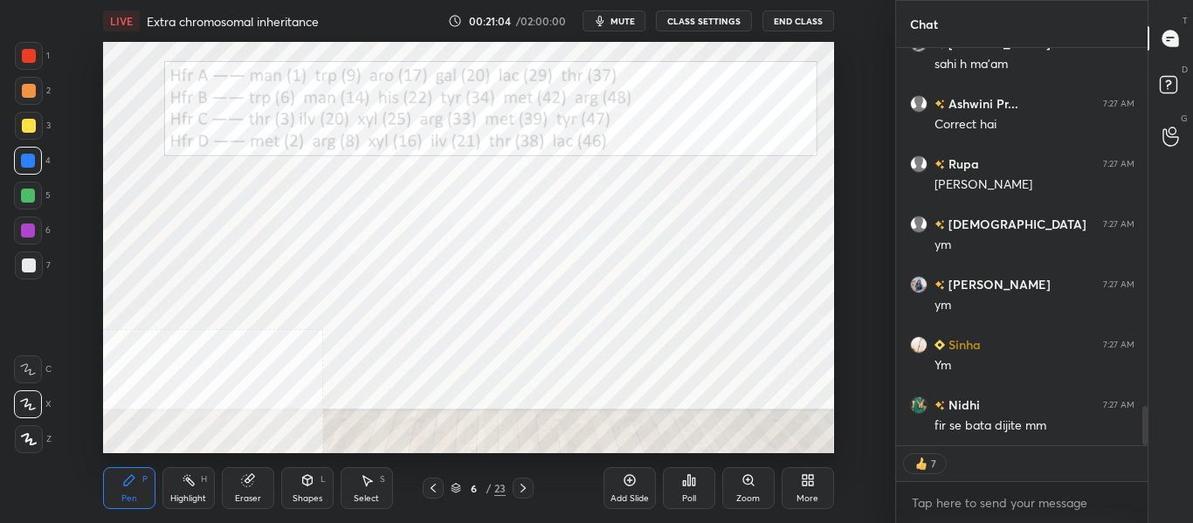
scroll to position [3607, 0]
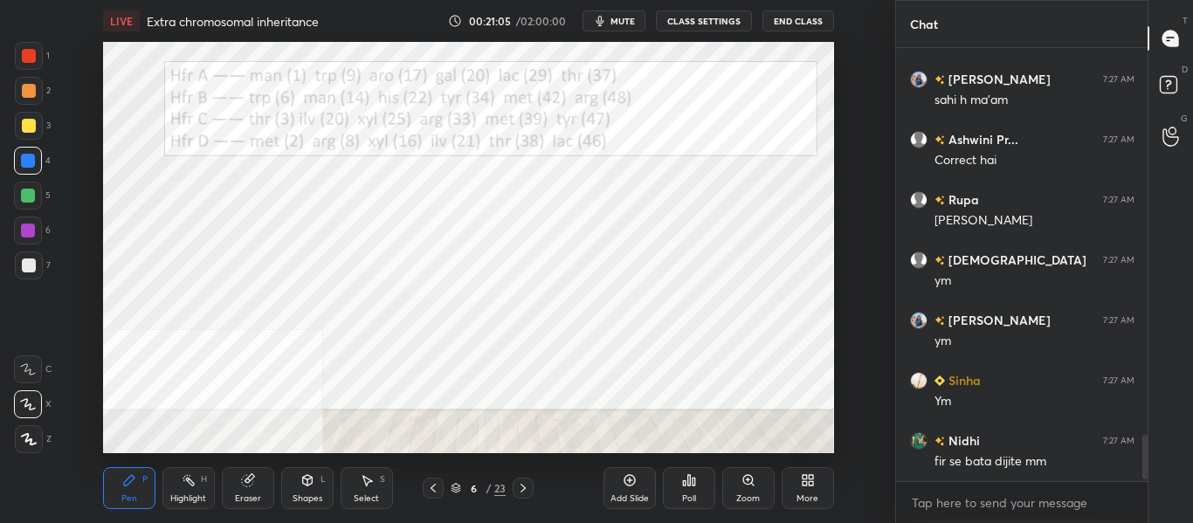
click at [195, 483] on icon at bounding box center [189, 481] width 14 height 14
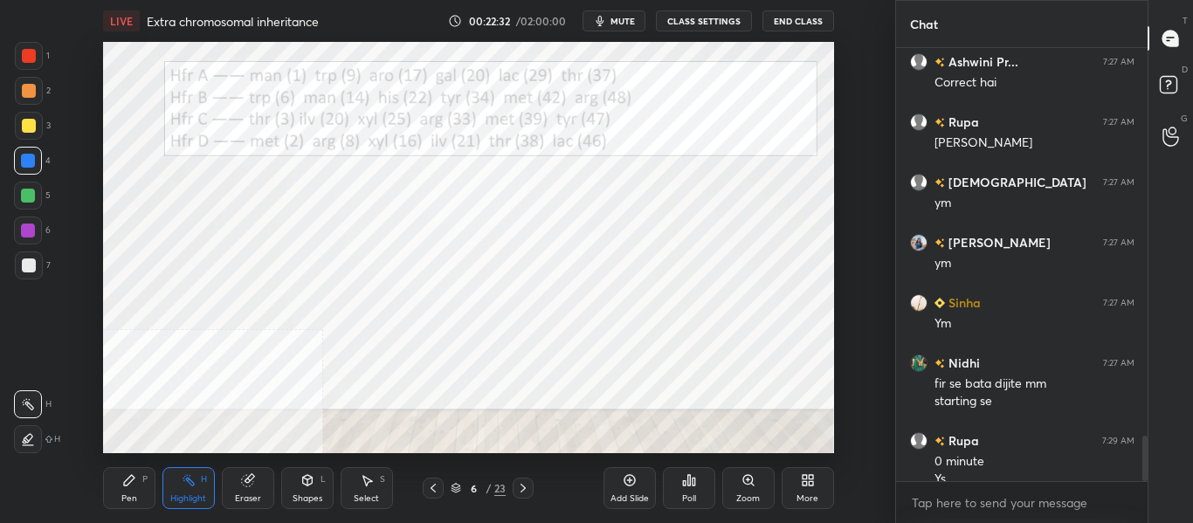
scroll to position [3703, 0]
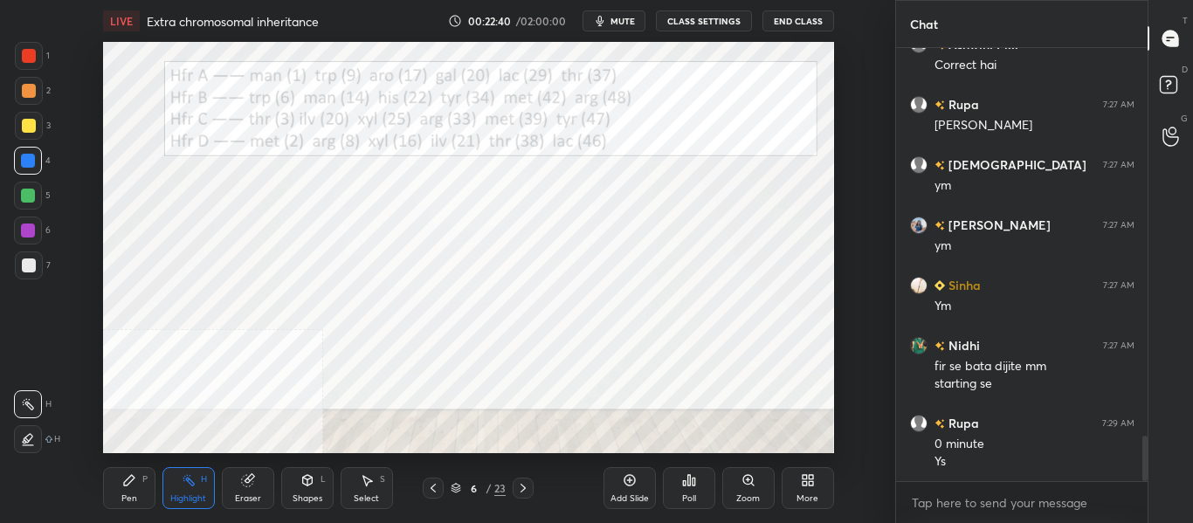
click at [26, 90] on div at bounding box center [29, 91] width 14 height 14
click at [139, 474] on div "Pen P" at bounding box center [129, 488] width 52 height 42
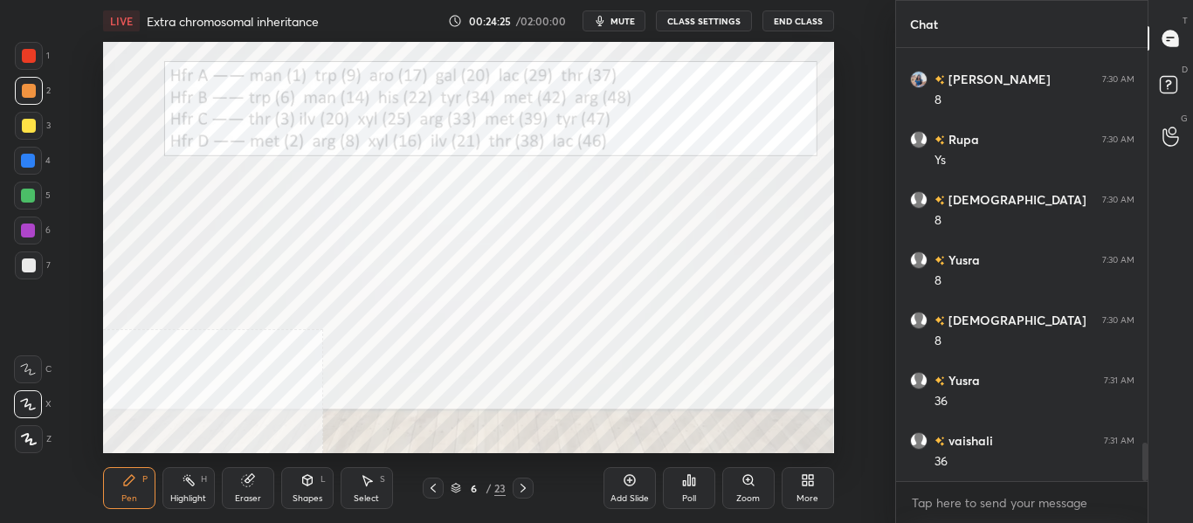
scroll to position [4461, 0]
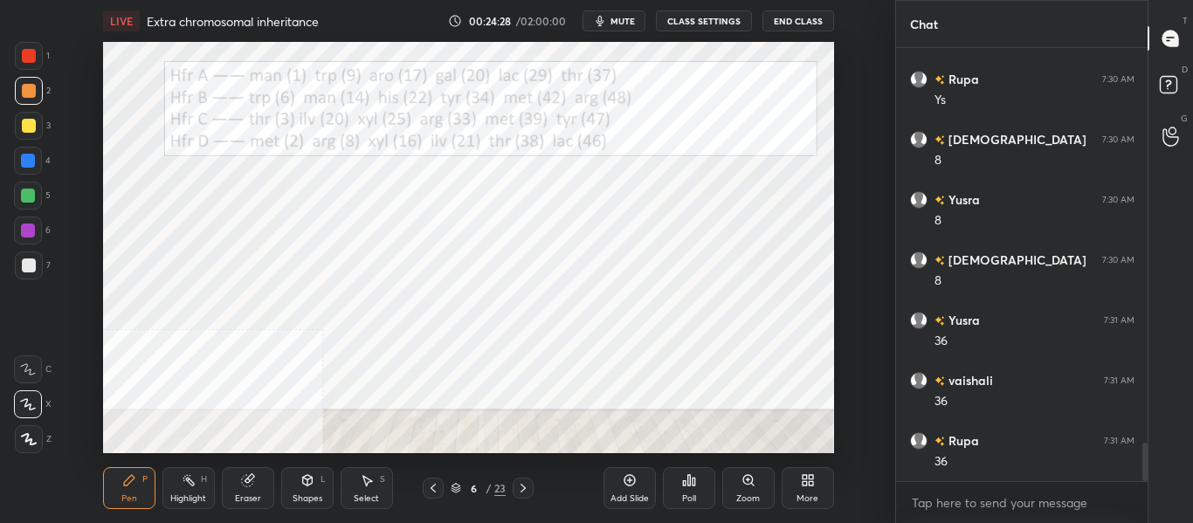
click at [32, 160] on div at bounding box center [28, 161] width 14 height 14
click at [197, 475] on div "Highlight H" at bounding box center [189, 488] width 52 height 42
click at [128, 488] on div "Pen P" at bounding box center [129, 488] width 52 height 42
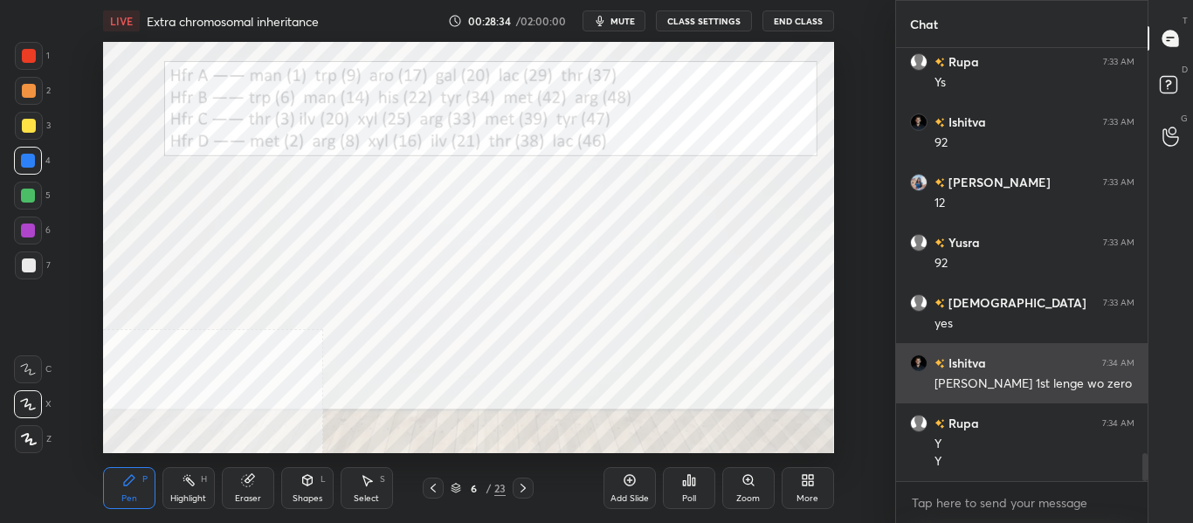
scroll to position [6260, 0]
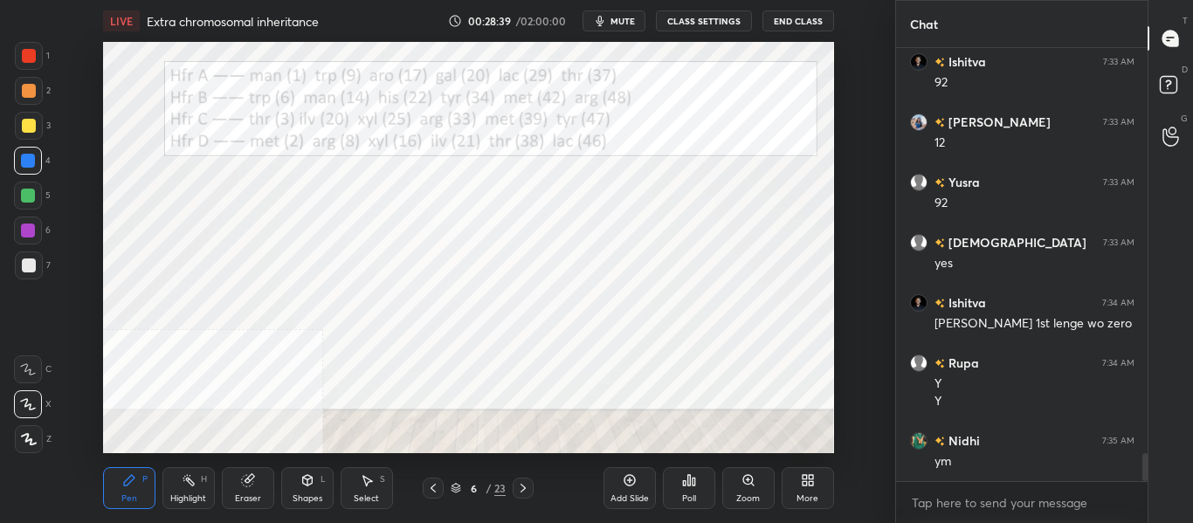
click at [197, 489] on div "Highlight H" at bounding box center [189, 488] width 52 height 42
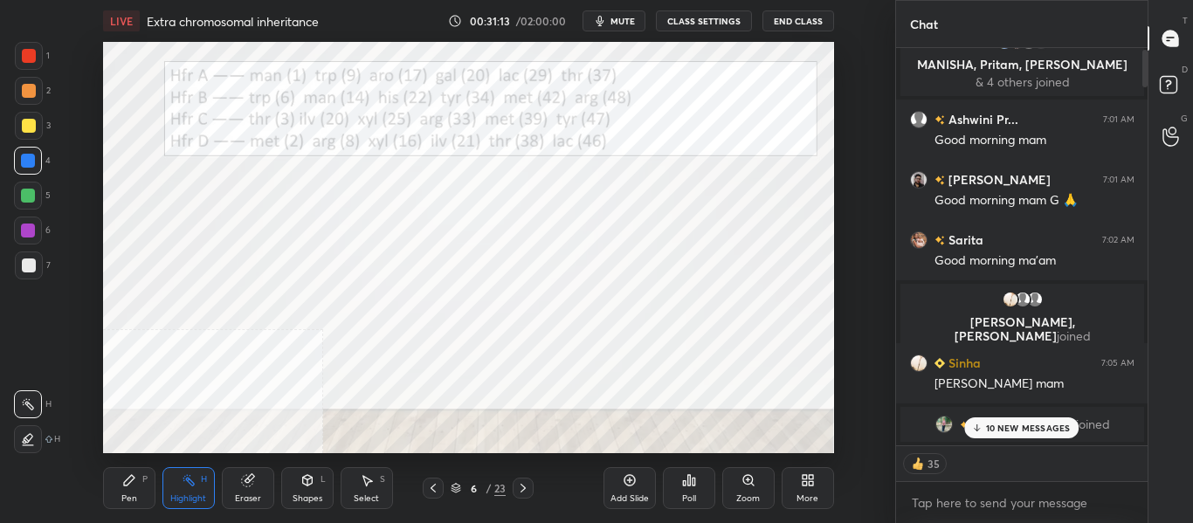
scroll to position [0, 0]
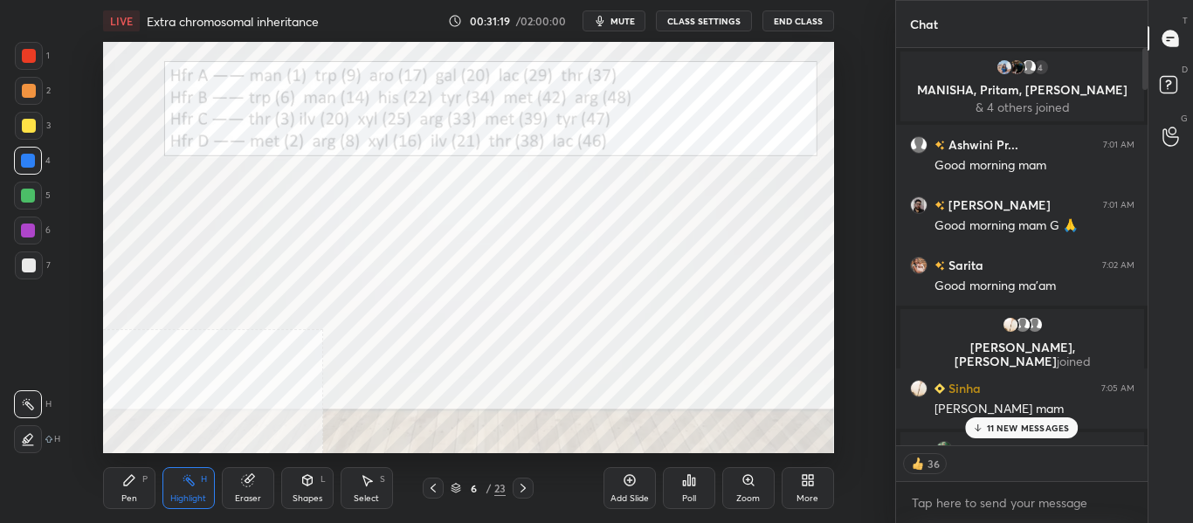
click at [1014, 432] on p "11 NEW MESSAGES" at bounding box center [1028, 428] width 83 height 10
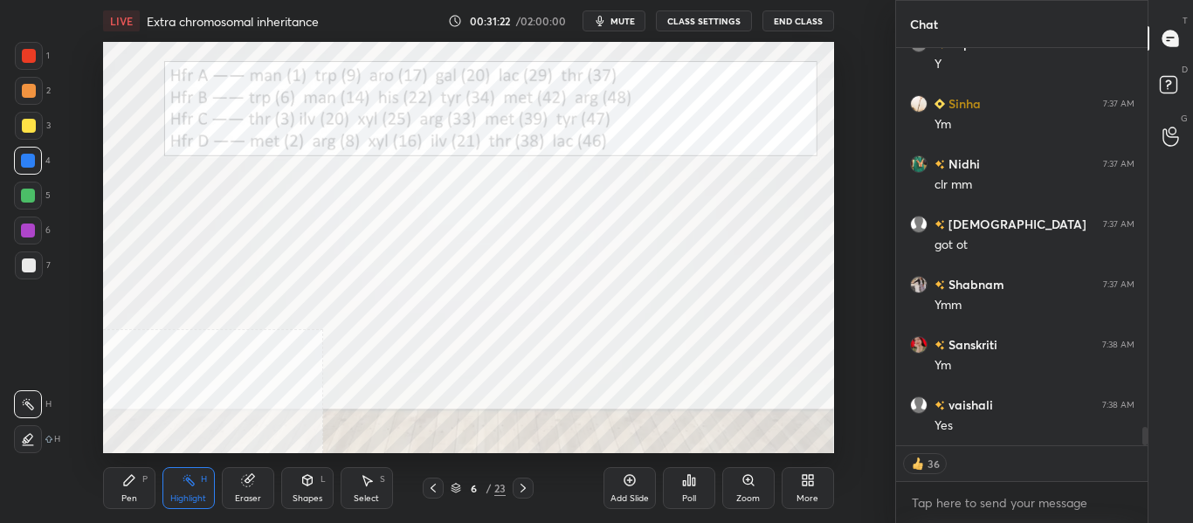
scroll to position [8086, 0]
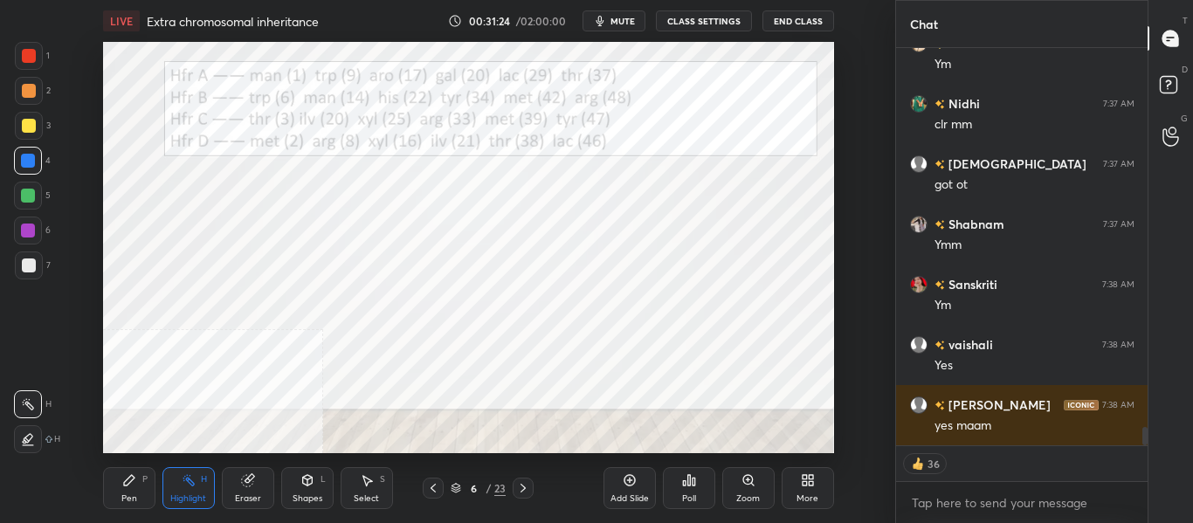
click at [528, 488] on icon at bounding box center [523, 488] width 14 height 14
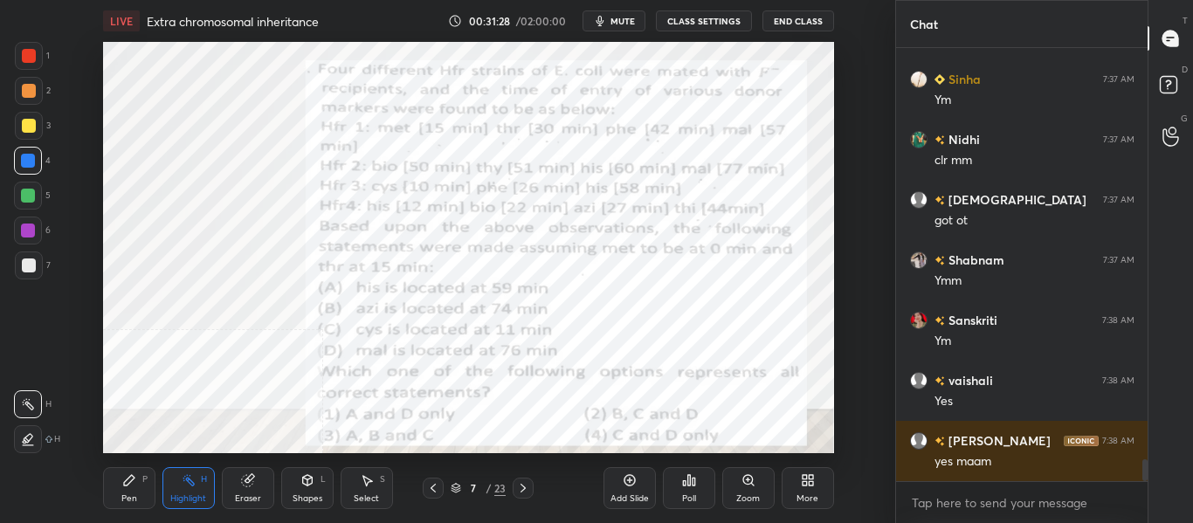
scroll to position [8110, 0]
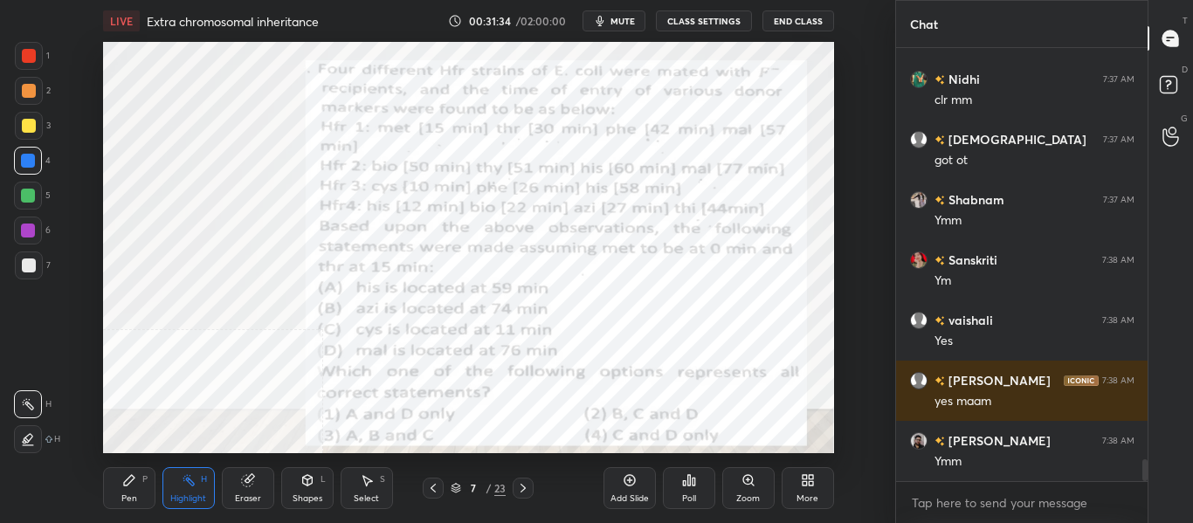
click at [626, 24] on span "mute" at bounding box center [623, 21] width 24 height 12
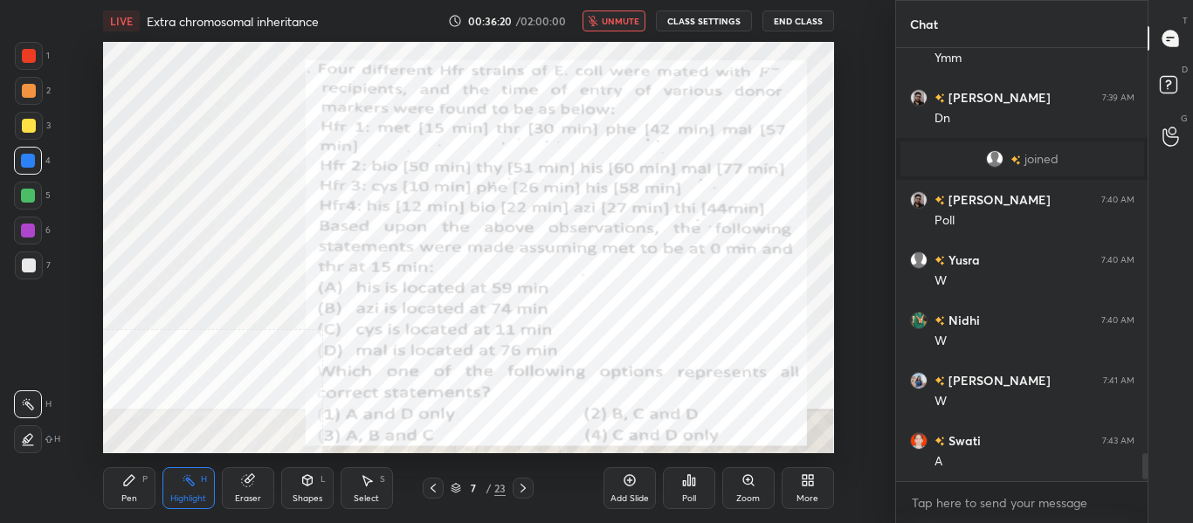
scroll to position [6280, 0]
click at [637, 14] on button "unmute" at bounding box center [614, 20] width 63 height 21
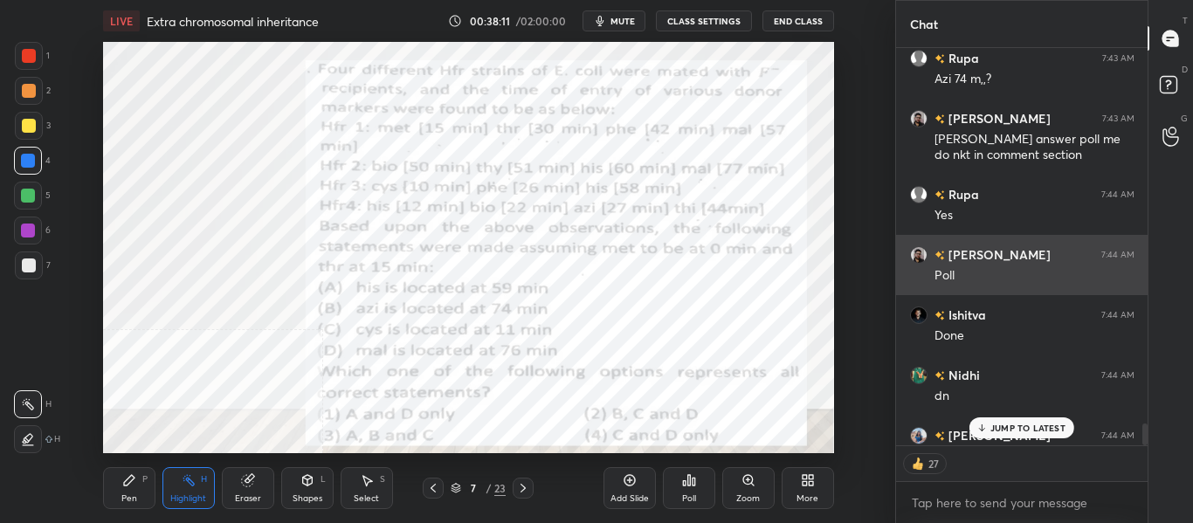
scroll to position [6814, 0]
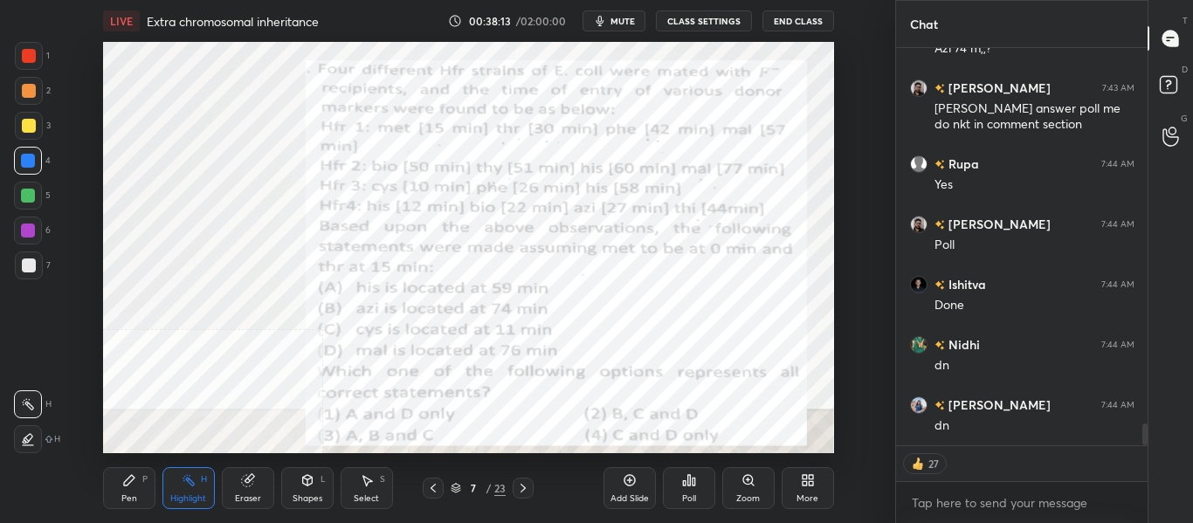
click at [693, 491] on div "Poll" at bounding box center [689, 488] width 52 height 42
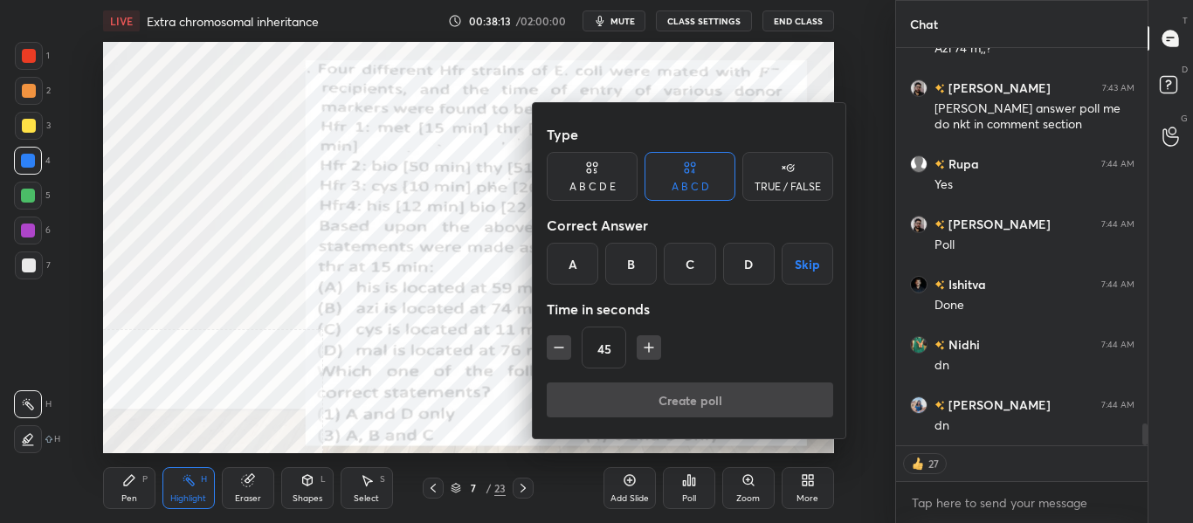
scroll to position [6778, 0]
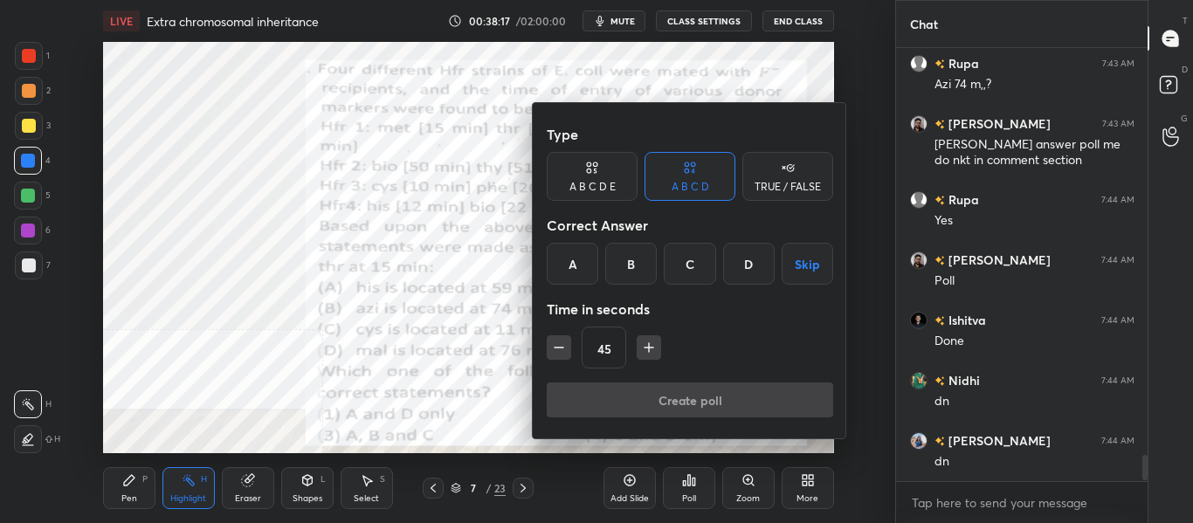
click at [700, 270] on div "C" at bounding box center [690, 264] width 52 height 42
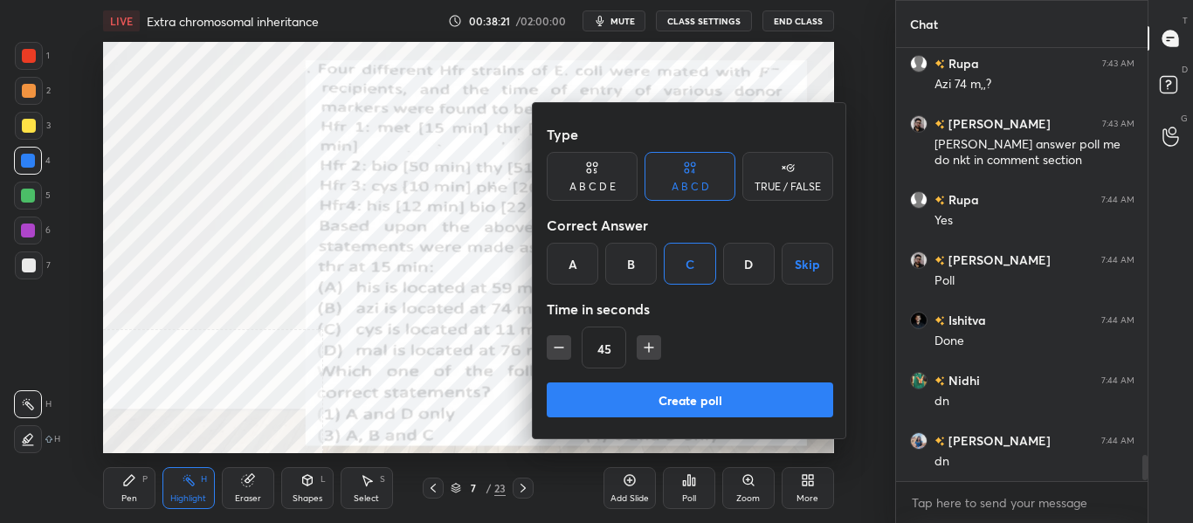
click at [714, 403] on button "Create poll" at bounding box center [690, 400] width 287 height 35
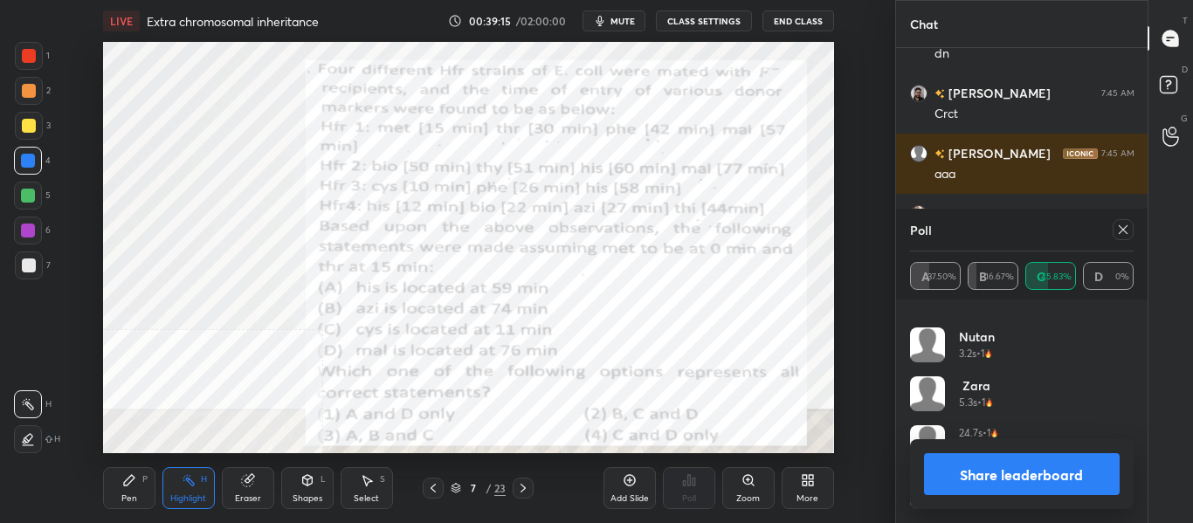
scroll to position [7246, 0]
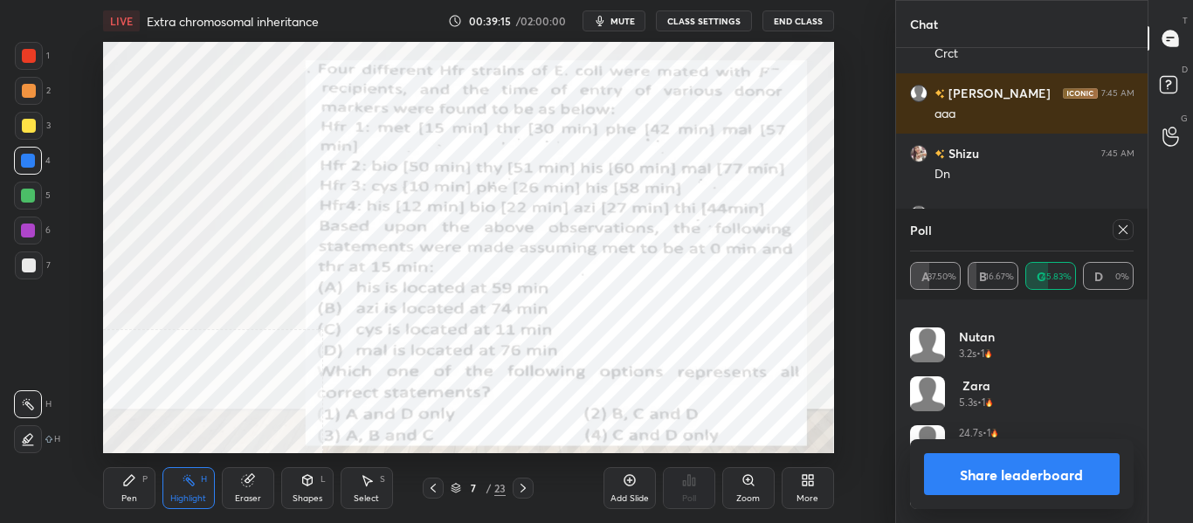
click at [1118, 230] on icon at bounding box center [1124, 230] width 14 height 14
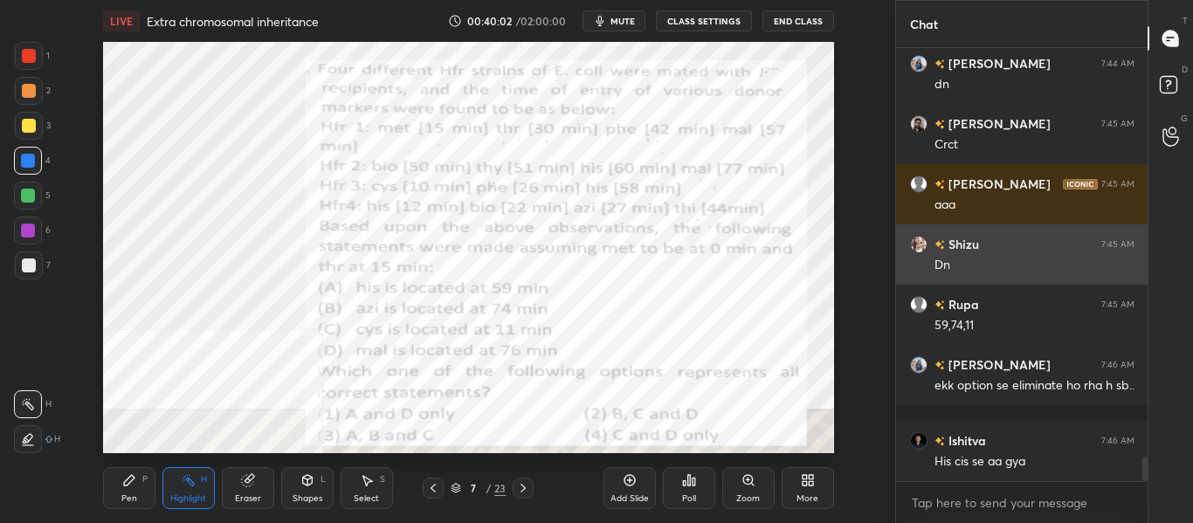
scroll to position [7216, 0]
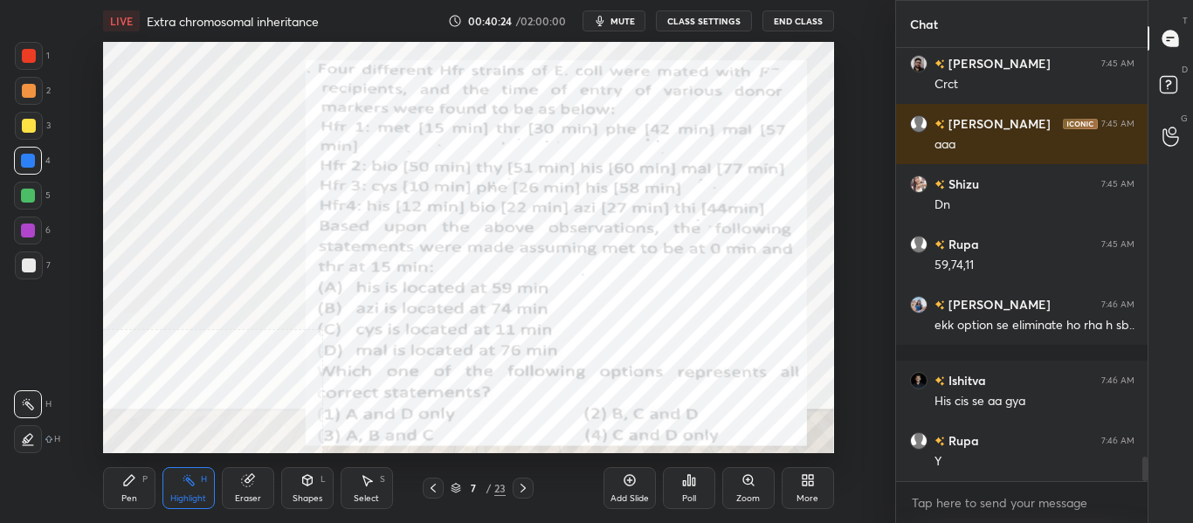
click at [128, 478] on icon at bounding box center [129, 480] width 10 height 10
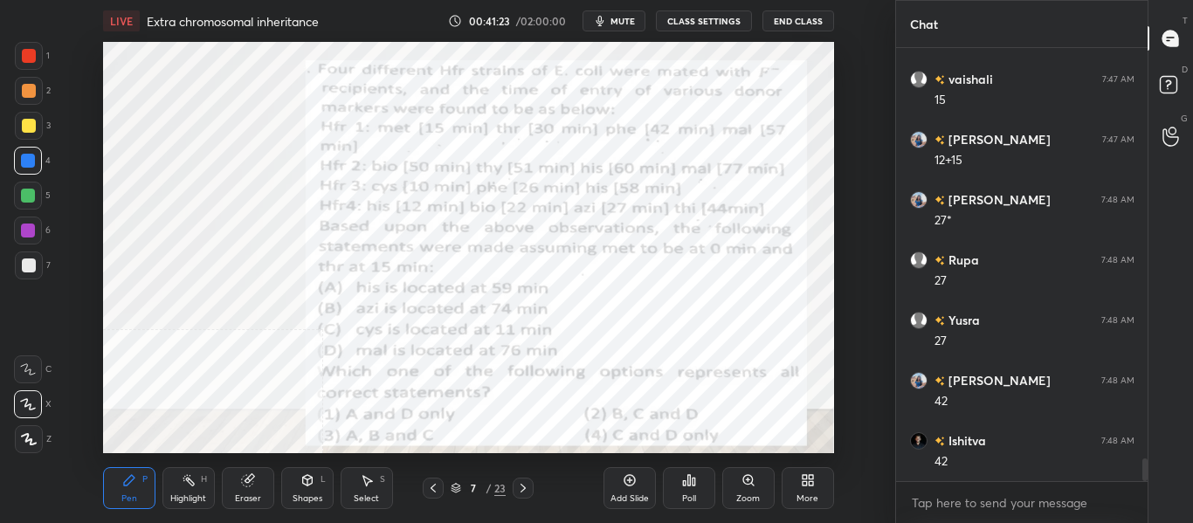
scroll to position [7764, 0]
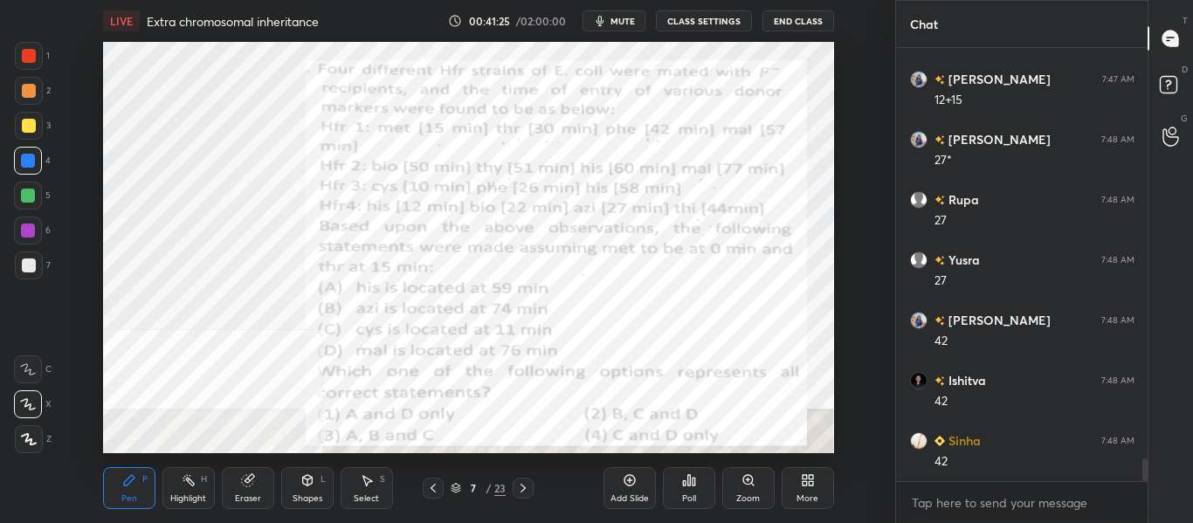
click at [251, 495] on div "Eraser" at bounding box center [248, 499] width 26 height 9
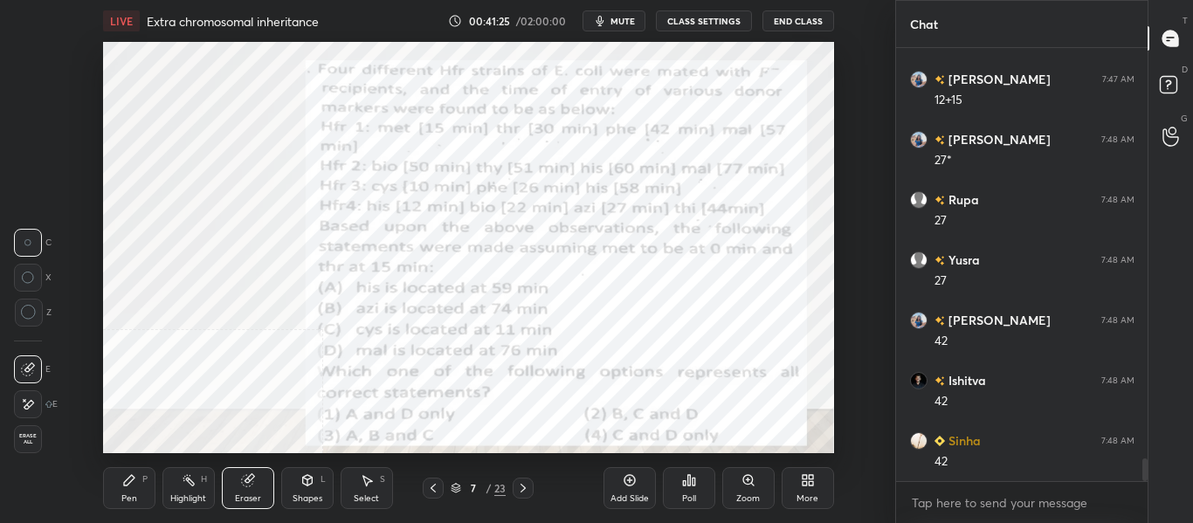
scroll to position [7825, 0]
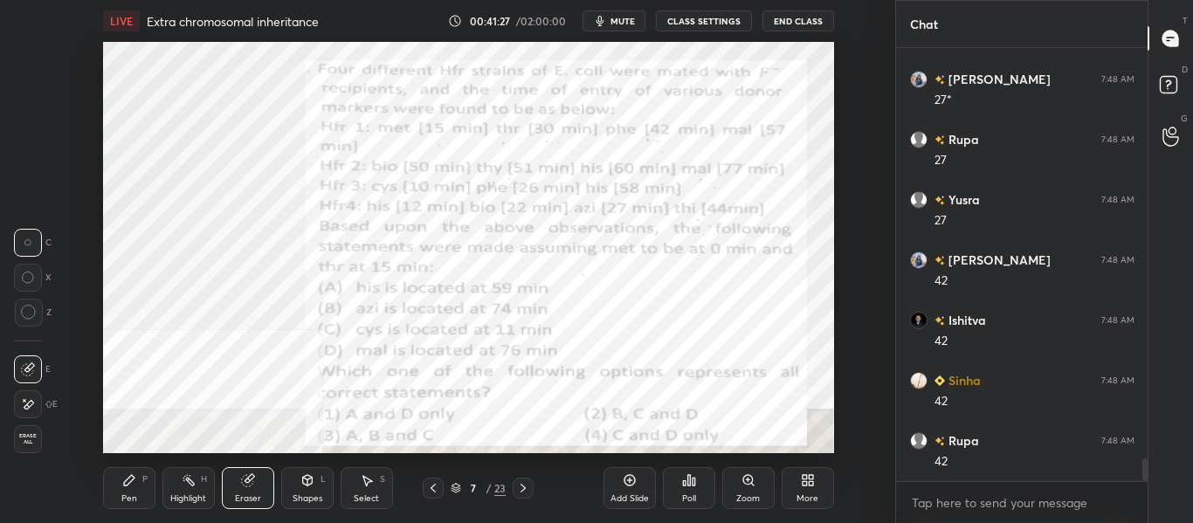
click at [122, 475] on icon at bounding box center [129, 481] width 14 height 14
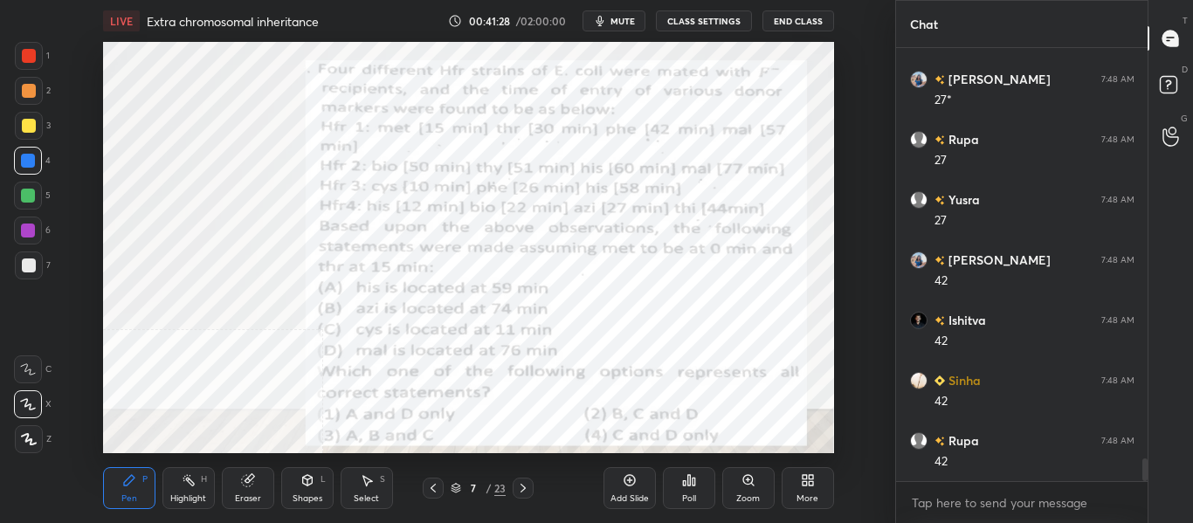
click at [40, 52] on div at bounding box center [29, 56] width 28 height 28
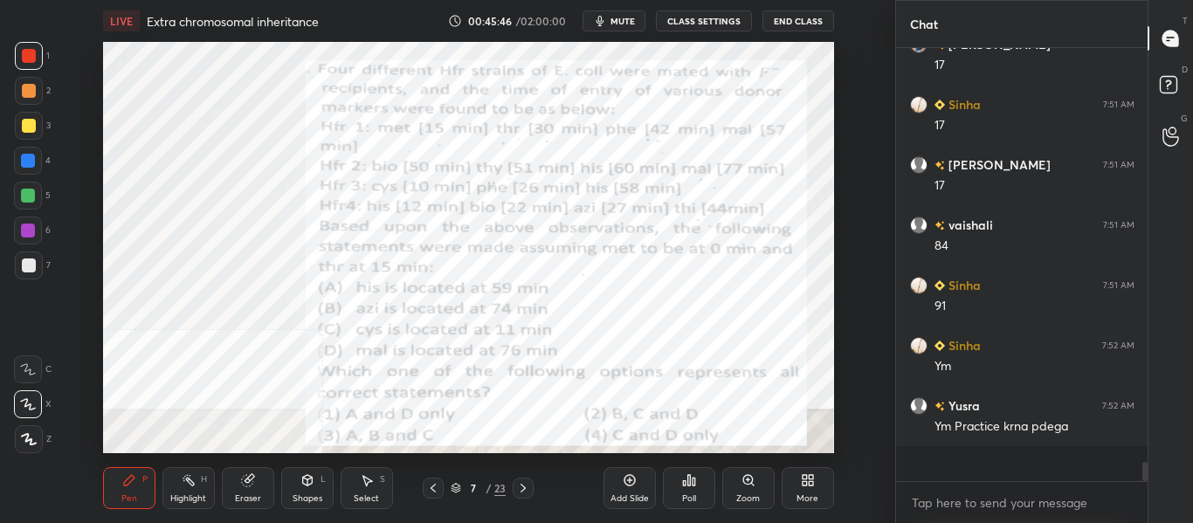
scroll to position [8580, 0]
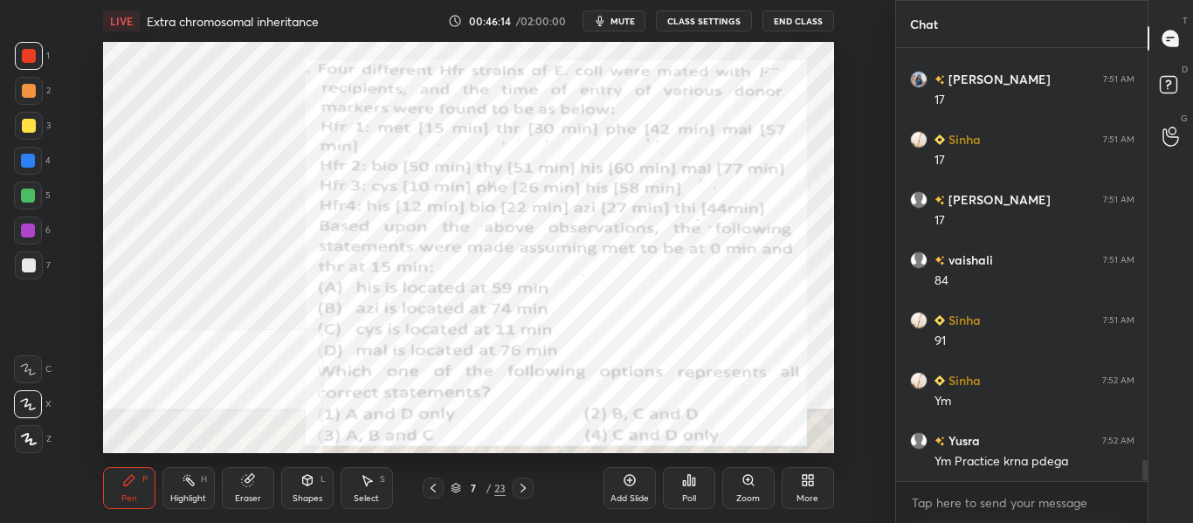
click at [527, 492] on icon at bounding box center [523, 488] width 14 height 14
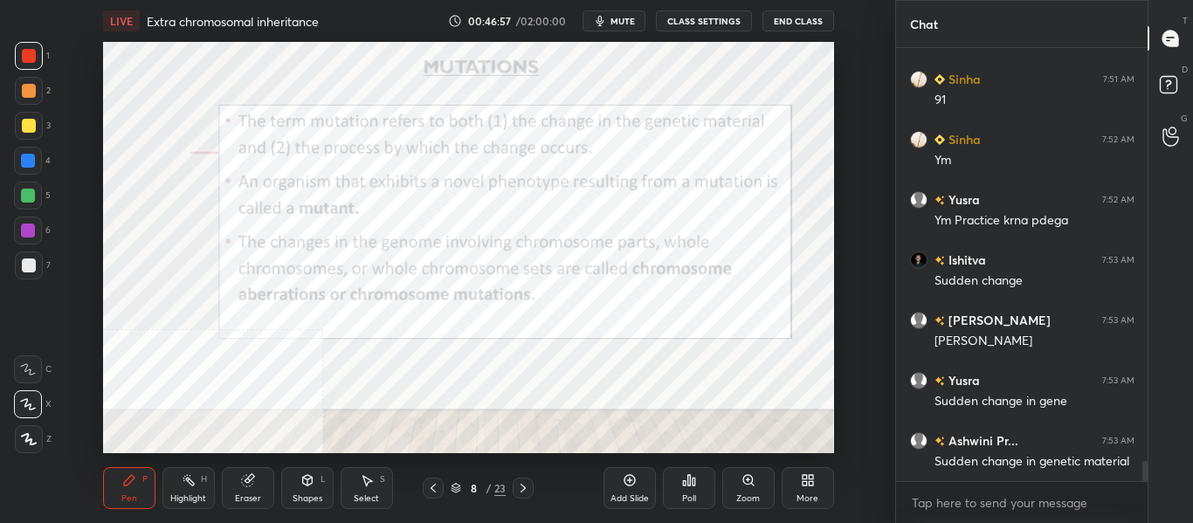
scroll to position [8882, 0]
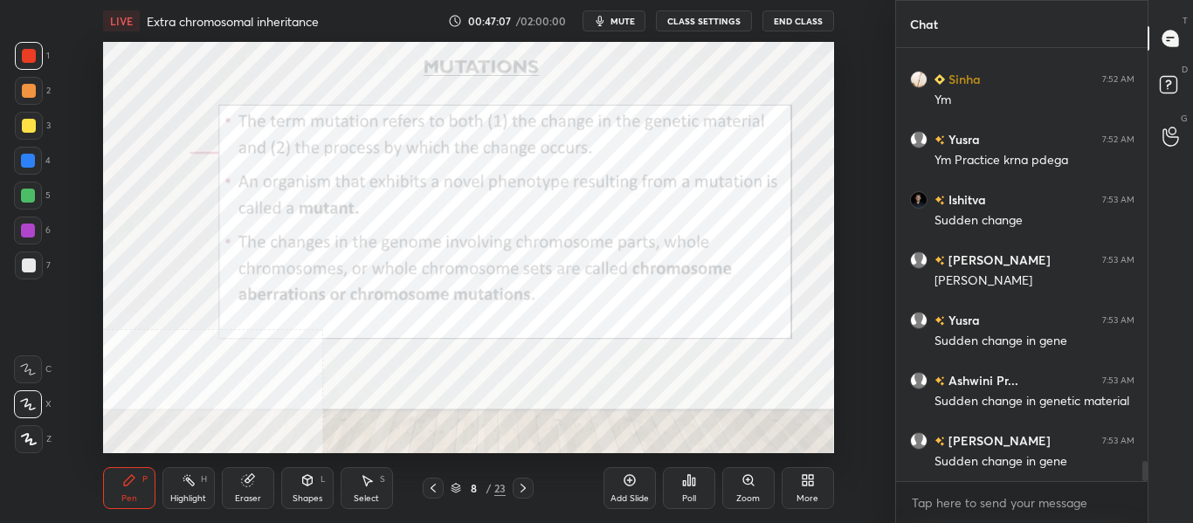
click at [633, 16] on span "mute" at bounding box center [623, 21] width 24 height 12
click at [630, 24] on span "unmute" at bounding box center [621, 21] width 38 height 12
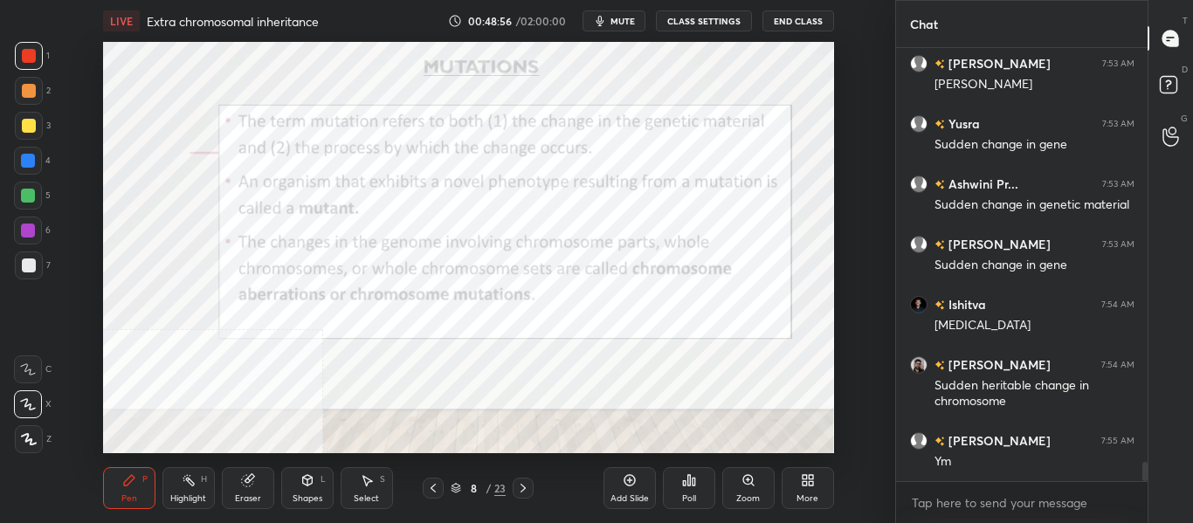
scroll to position [9139, 0]
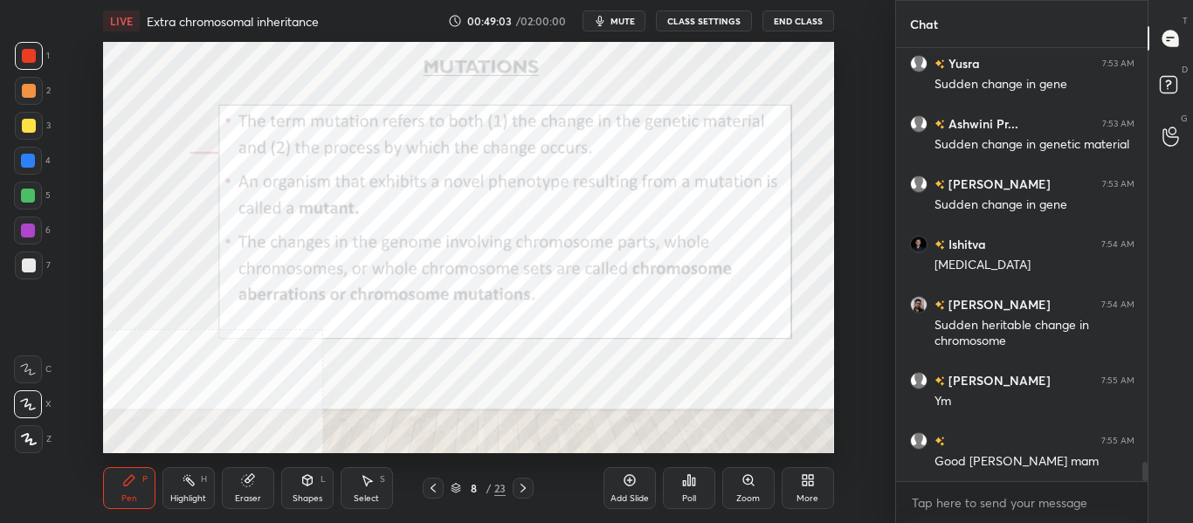
click at [246, 502] on div "Eraser" at bounding box center [248, 499] width 26 height 9
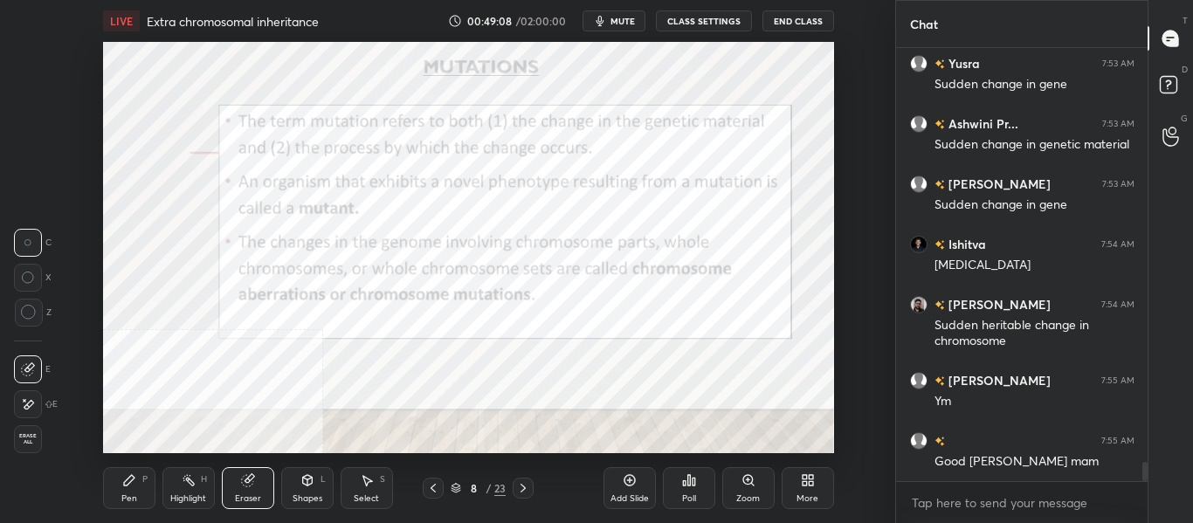
click at [132, 491] on div "Pen P" at bounding box center [129, 488] width 52 height 42
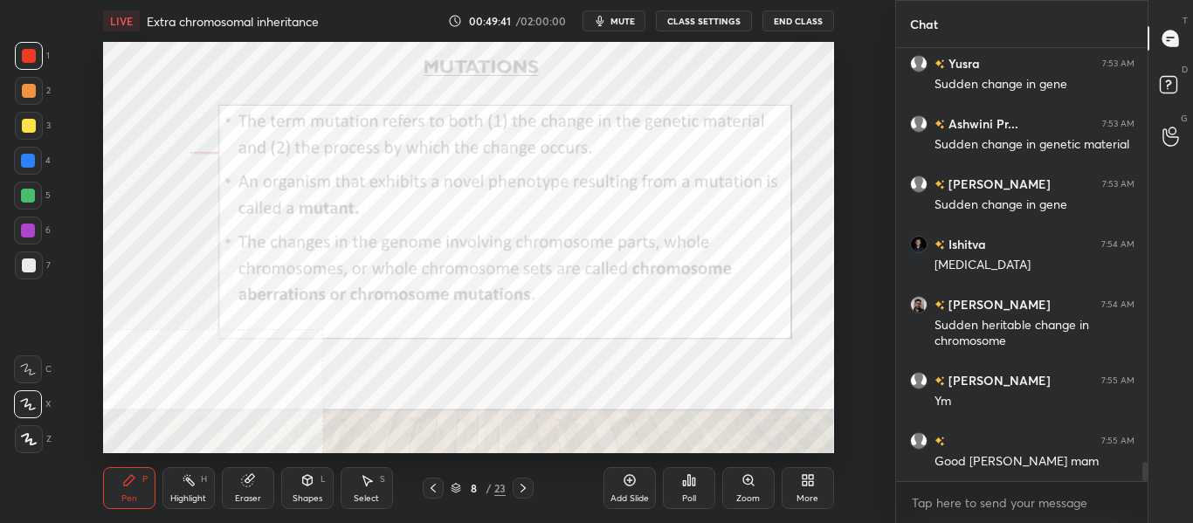
click at [630, 497] on div "Add Slide" at bounding box center [630, 499] width 38 height 9
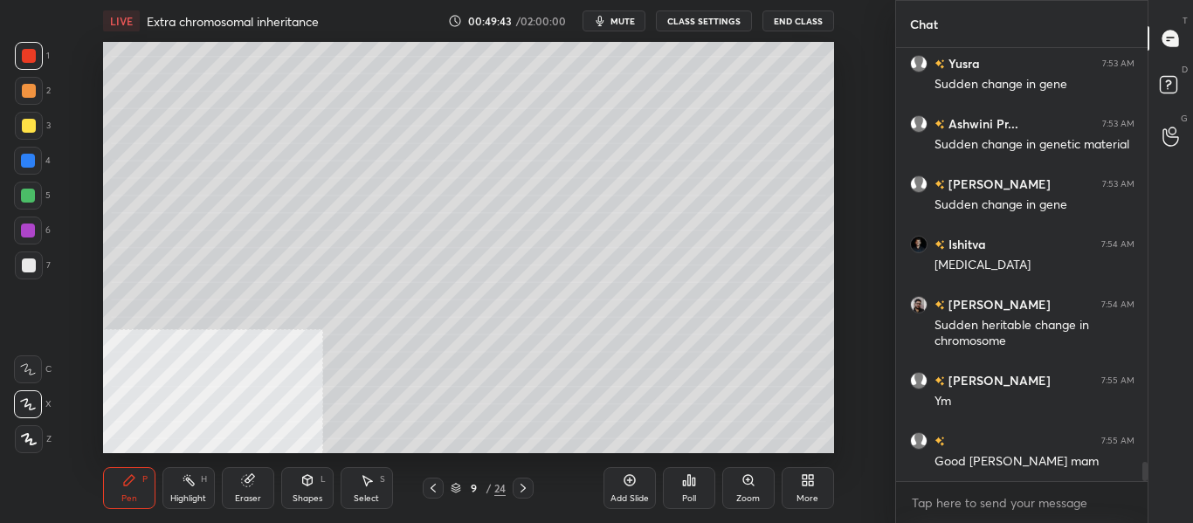
click at [37, 264] on div at bounding box center [29, 266] width 28 height 28
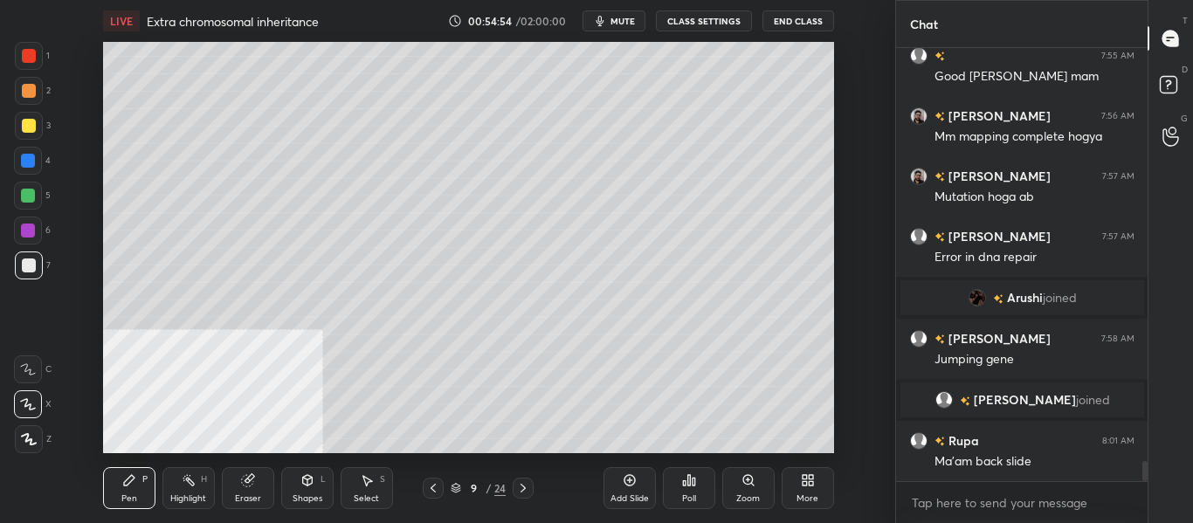
scroll to position [9172, 0]
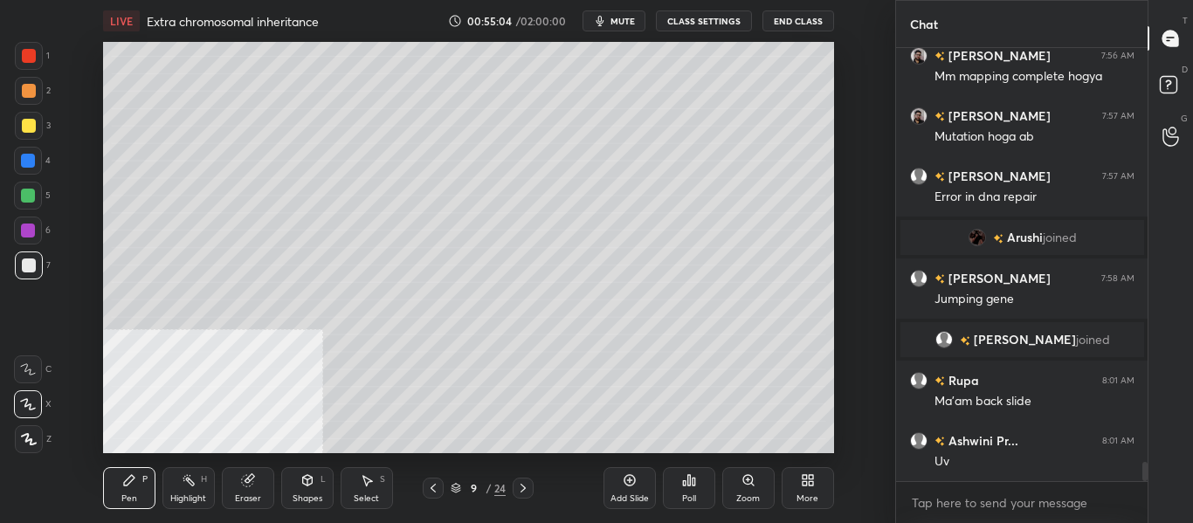
click at [431, 495] on div at bounding box center [433, 488] width 21 height 21
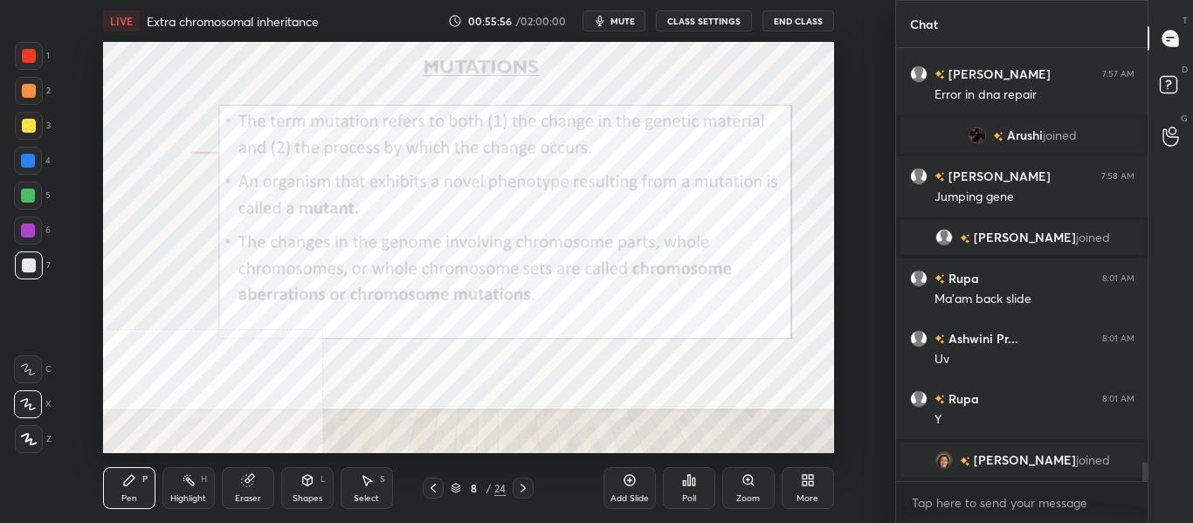
scroll to position [9285, 0]
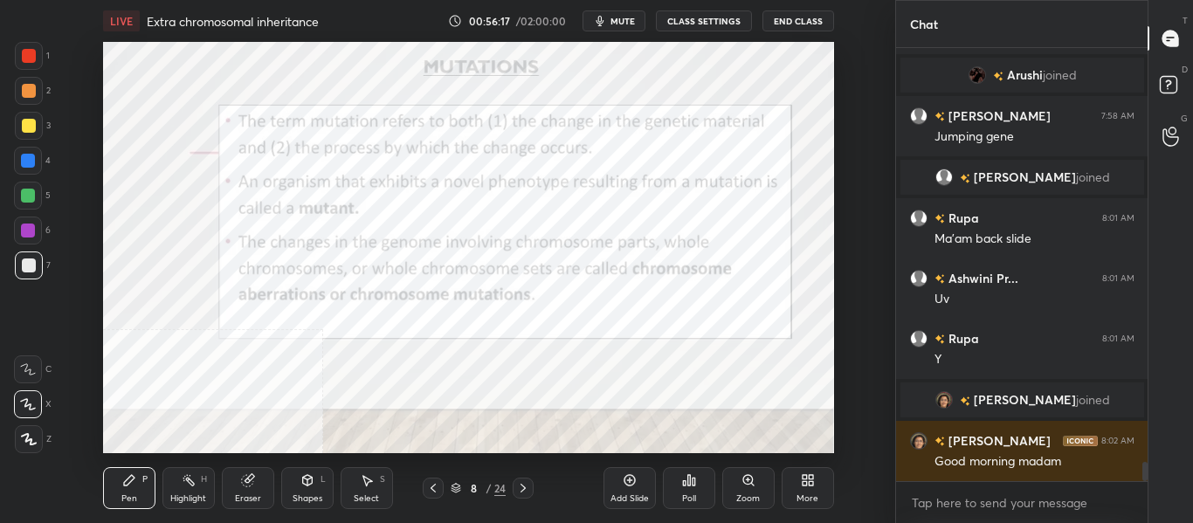
click at [16, 157] on div at bounding box center [28, 161] width 28 height 28
click at [528, 490] on icon at bounding box center [523, 488] width 14 height 14
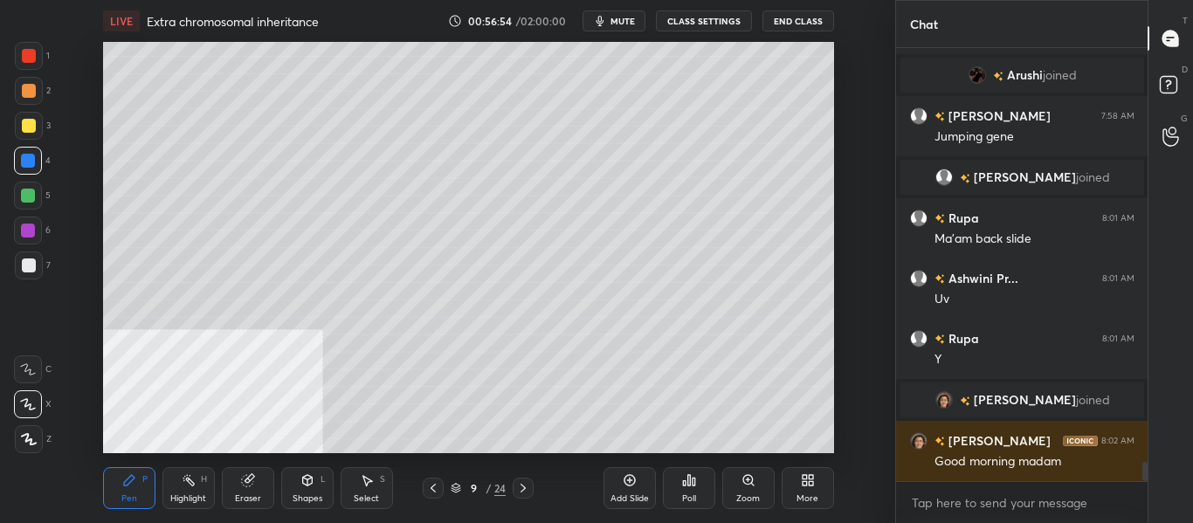
click at [524, 494] on icon at bounding box center [523, 488] width 14 height 14
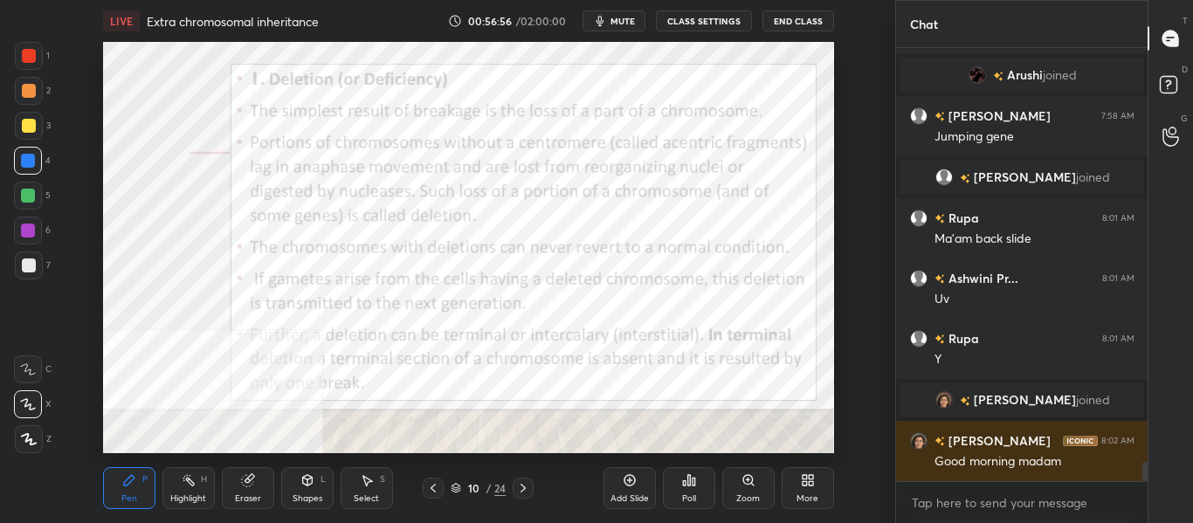
click at [425, 492] on div at bounding box center [433, 488] width 21 height 21
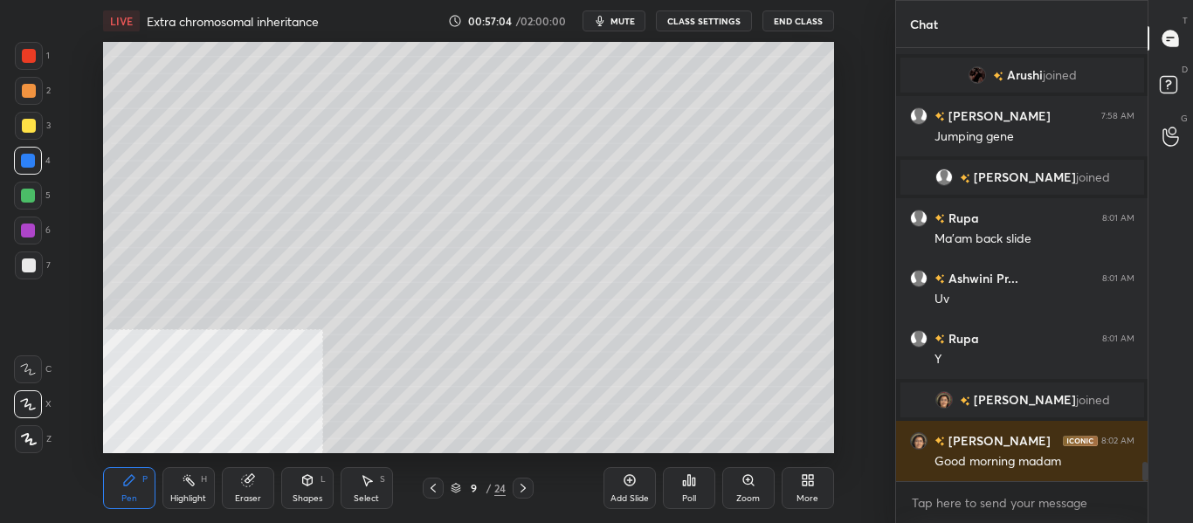
click at [628, 28] on button "mute" at bounding box center [614, 20] width 63 height 21
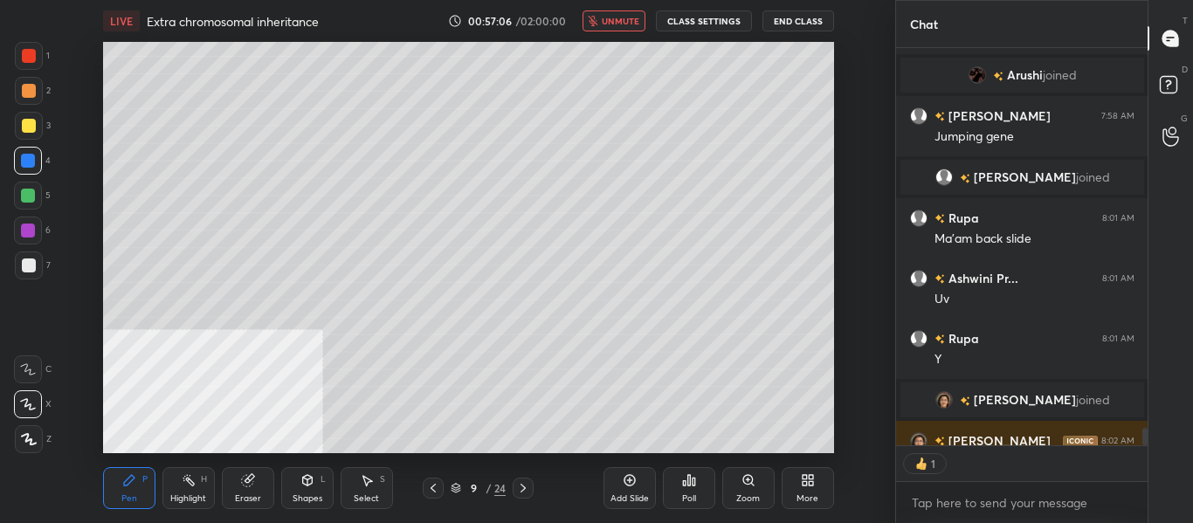
scroll to position [392, 246]
click at [628, 30] on button "unmute" at bounding box center [614, 20] width 63 height 21
click at [640, 503] on div "Add Slide" at bounding box center [630, 499] width 38 height 9
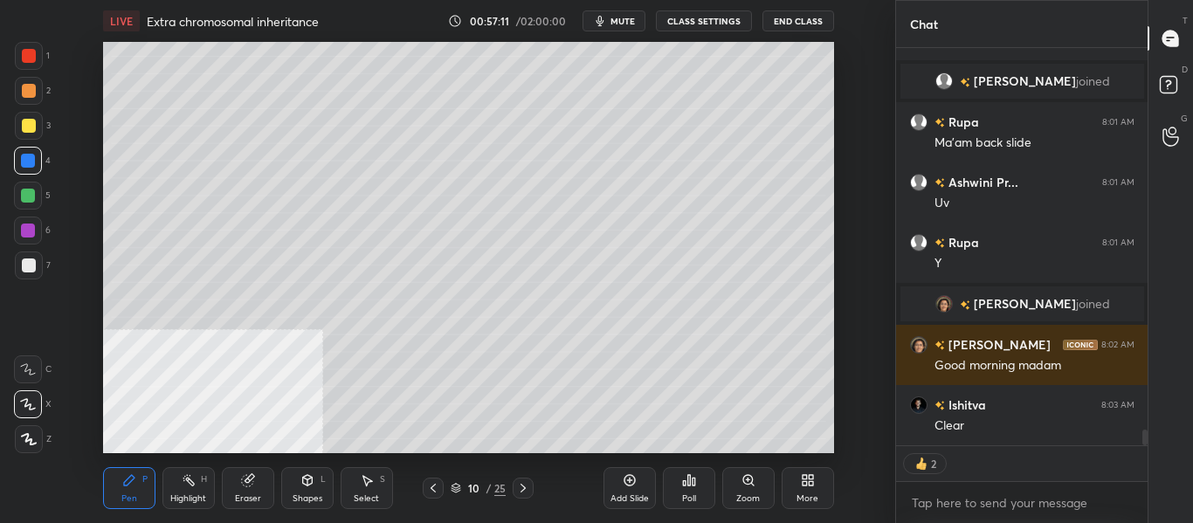
click at [26, 266] on div at bounding box center [29, 266] width 14 height 14
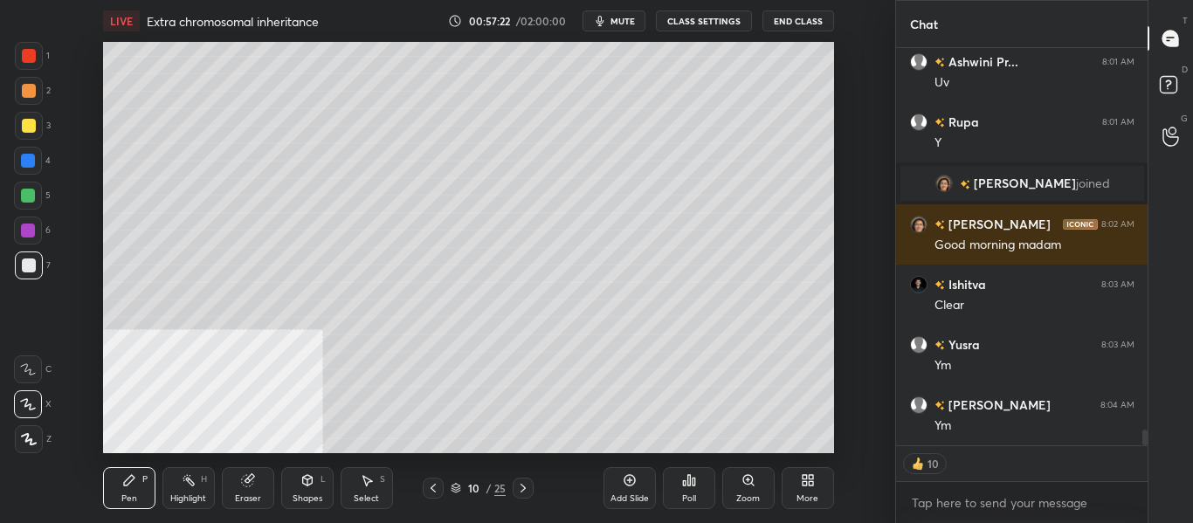
scroll to position [9466, 0]
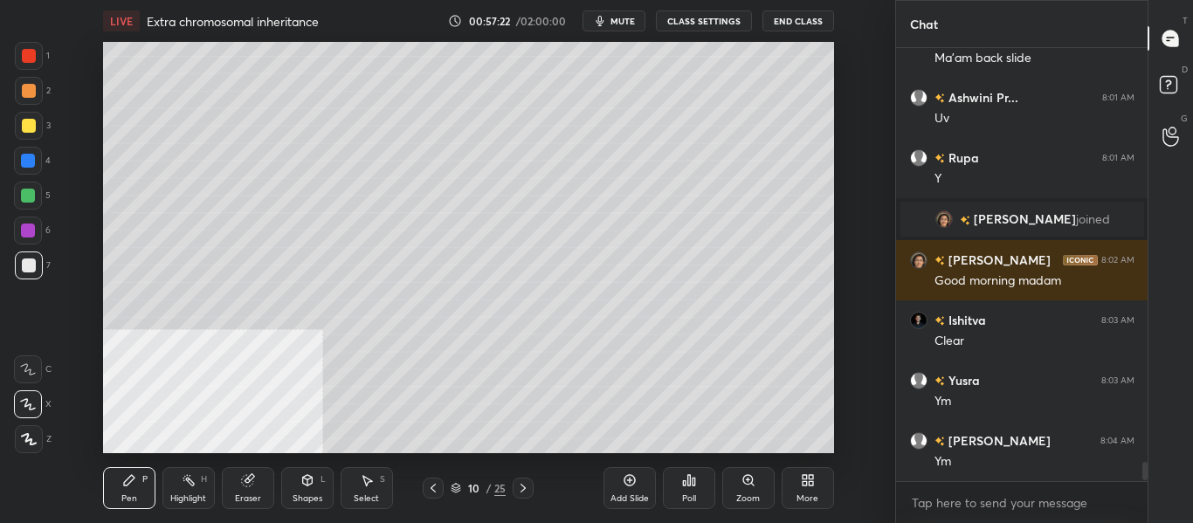
click at [296, 491] on div "Shapes L" at bounding box center [307, 488] width 52 height 42
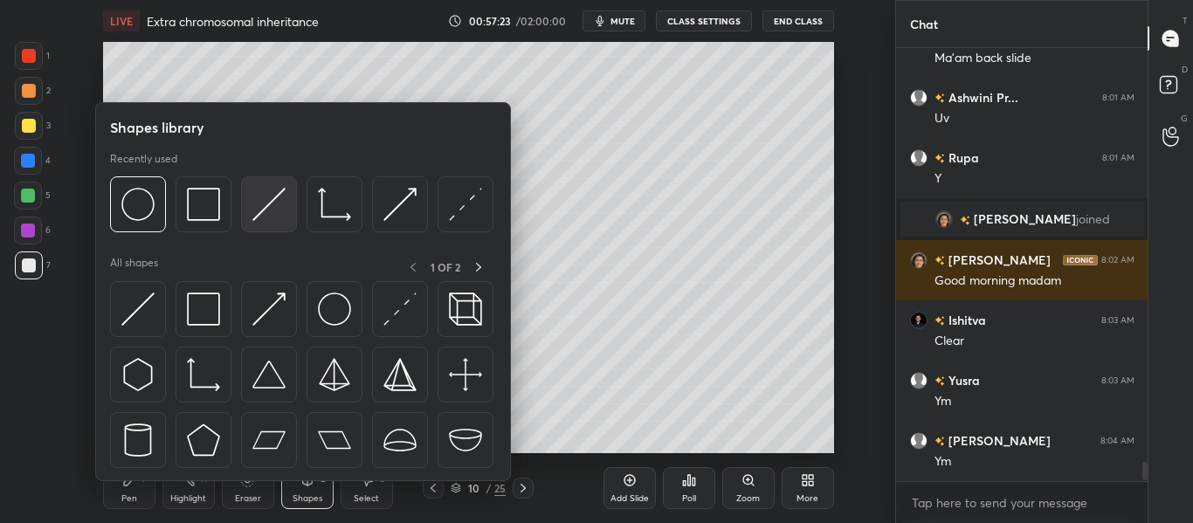
scroll to position [9526, 0]
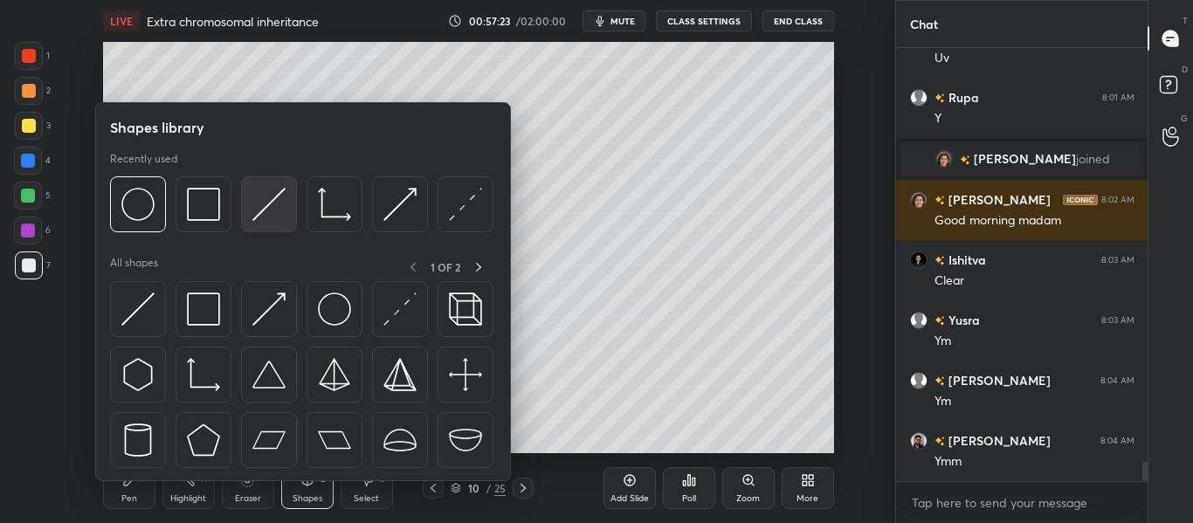
click at [267, 213] on img at bounding box center [268, 204] width 33 height 33
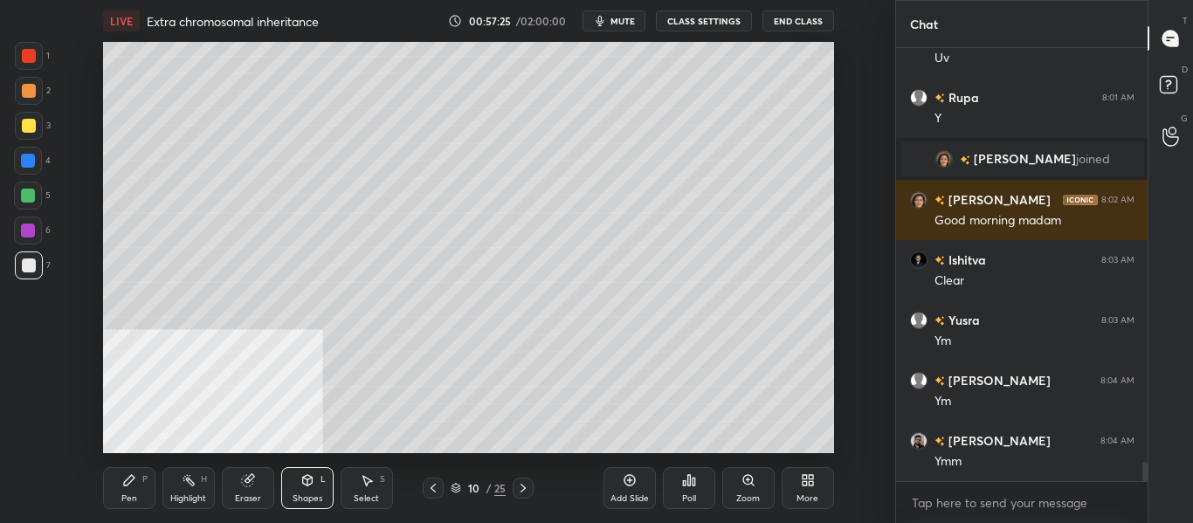
scroll to position [9586, 0]
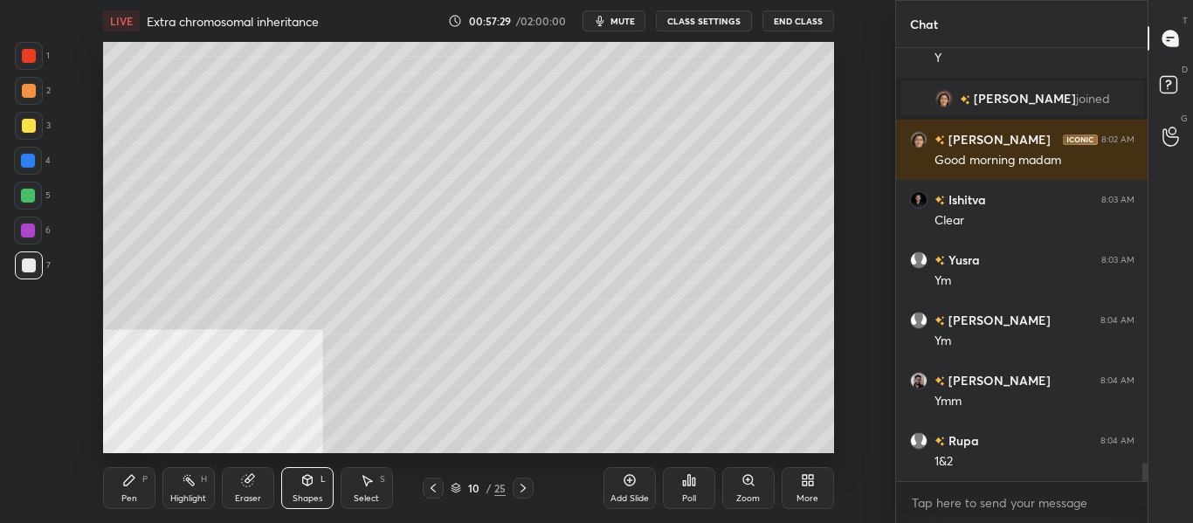
click at [122, 478] on icon at bounding box center [129, 481] width 14 height 14
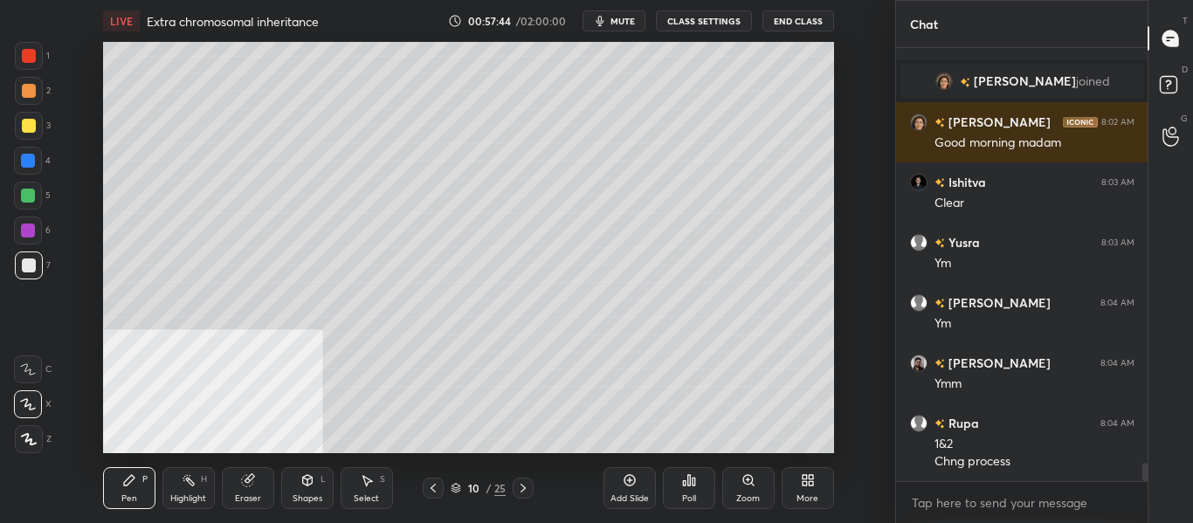
click at [28, 132] on div at bounding box center [29, 126] width 14 height 14
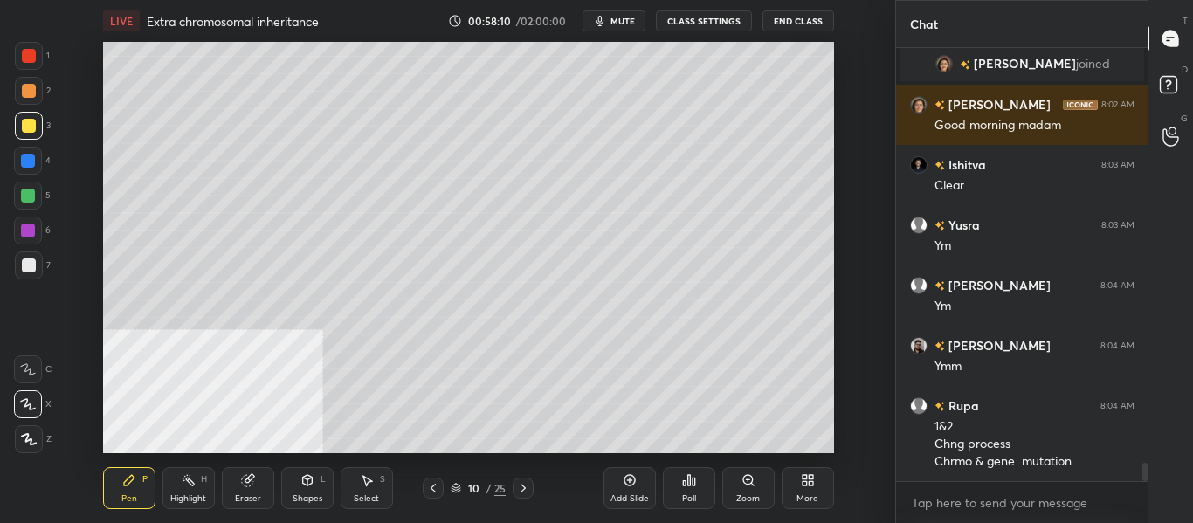
click at [798, 482] on div "More" at bounding box center [808, 488] width 52 height 42
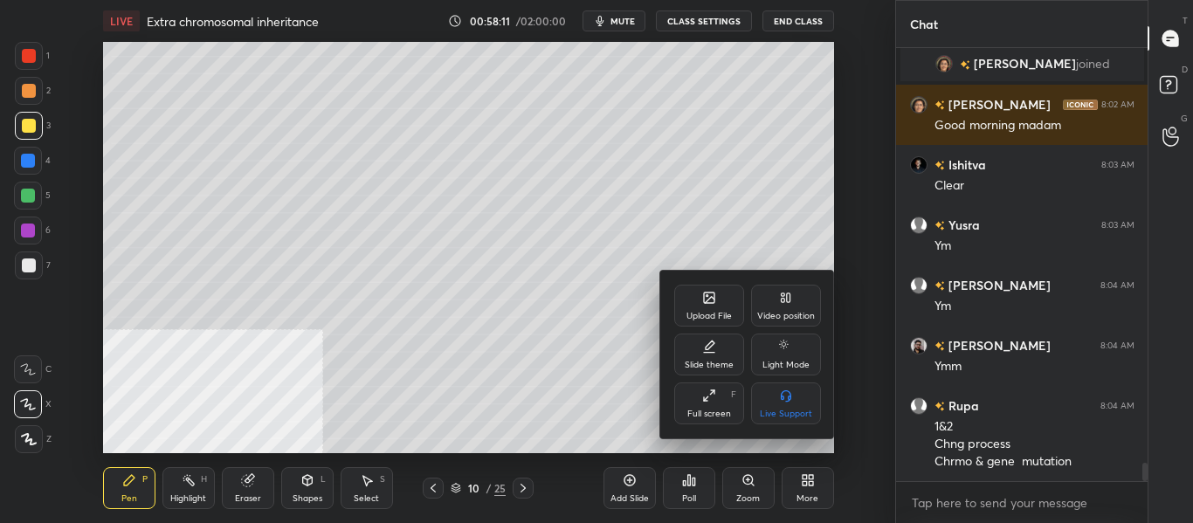
click at [803, 299] on div "Video position" at bounding box center [786, 306] width 70 height 42
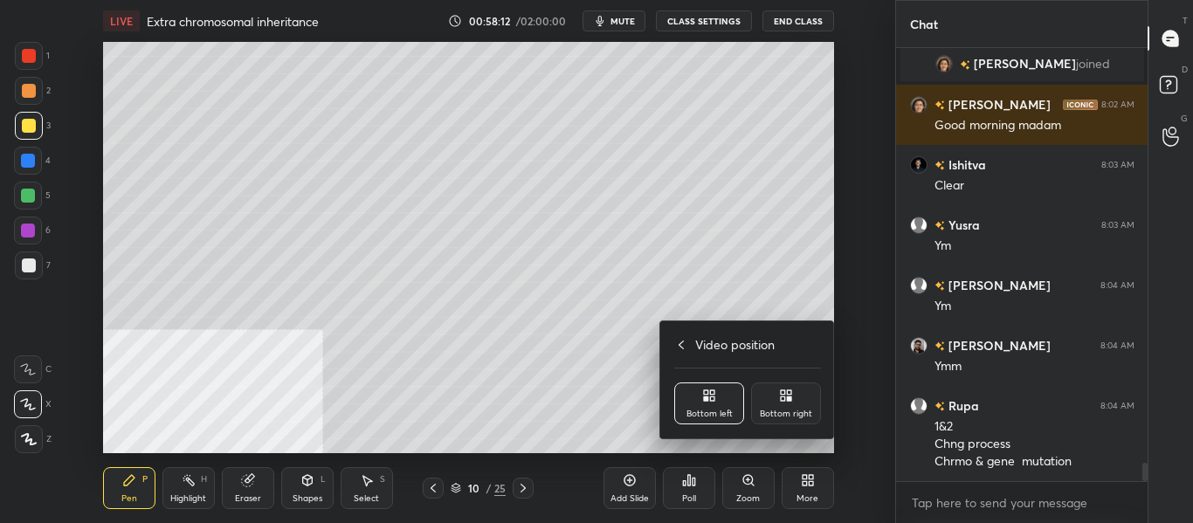
click at [771, 389] on div "Bottom right" at bounding box center [786, 404] width 70 height 42
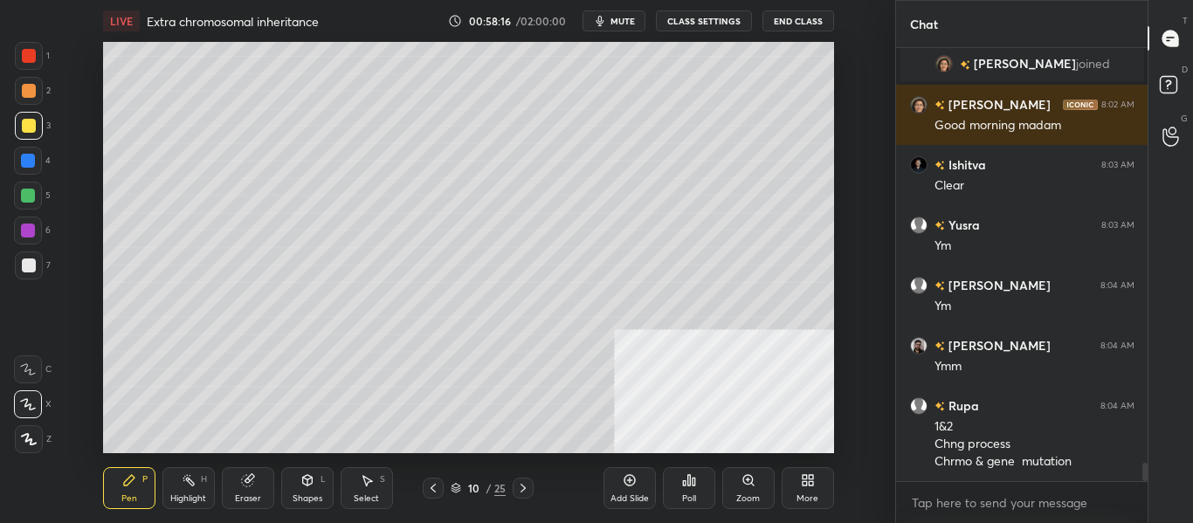
scroll to position [9681, 0]
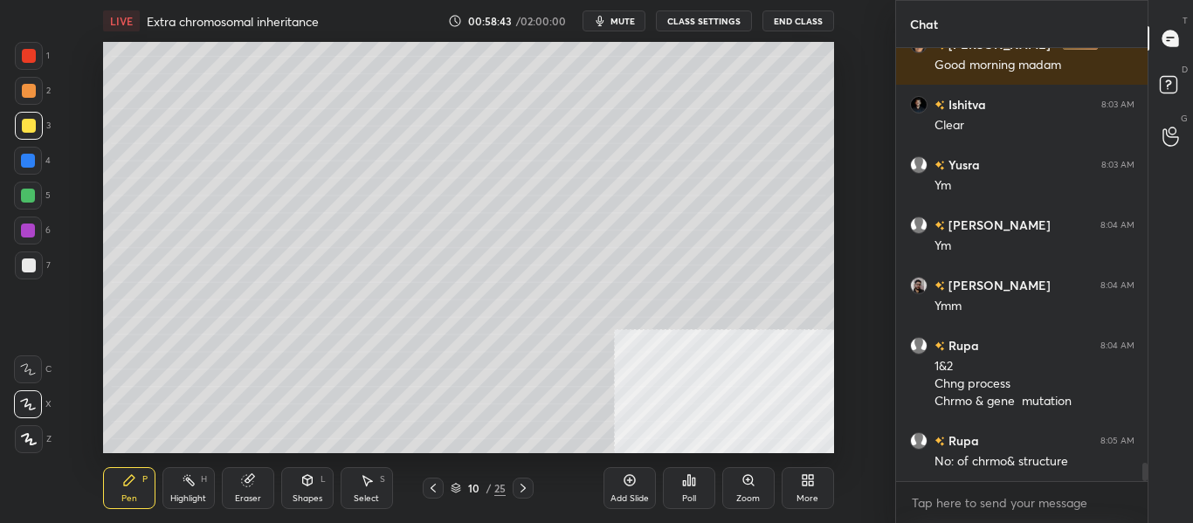
click at [32, 164] on div at bounding box center [28, 161] width 14 height 14
click at [32, 192] on div at bounding box center [28, 196] width 14 height 14
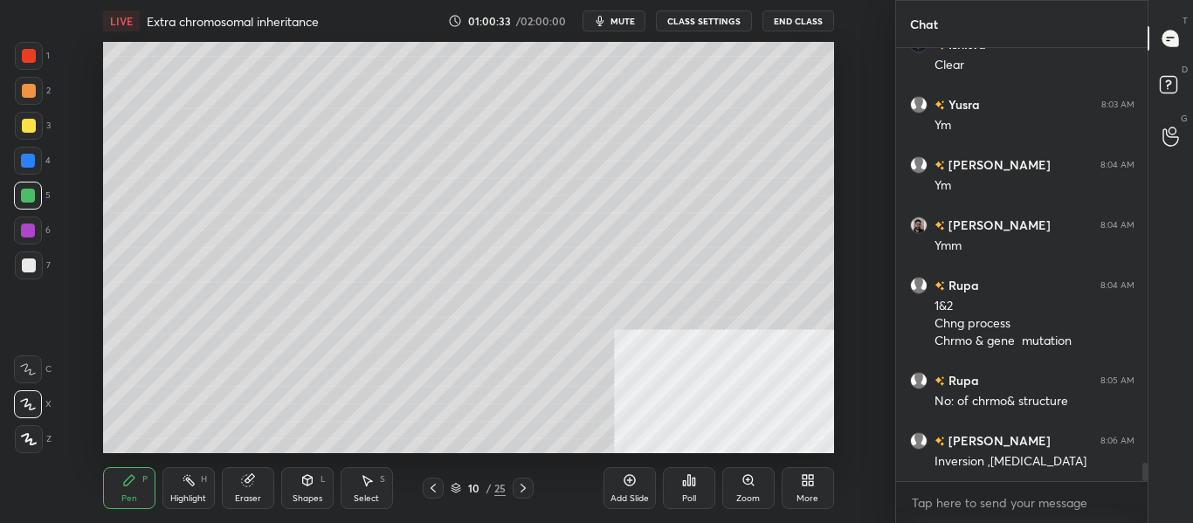
scroll to position [9784, 0]
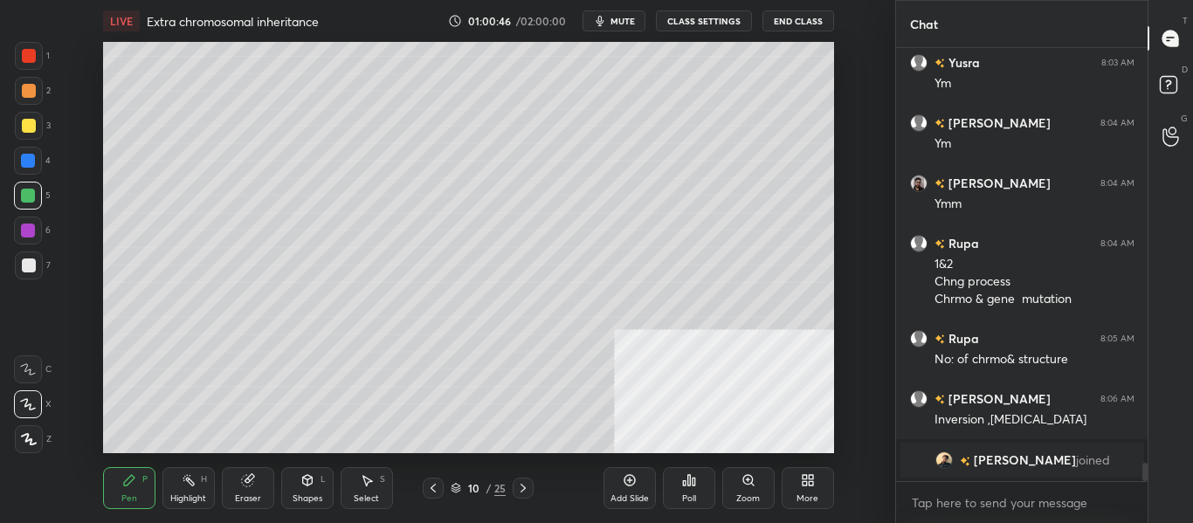
click at [34, 198] on div at bounding box center [28, 196] width 14 height 14
click at [189, 482] on rect at bounding box center [189, 482] width 9 height 9
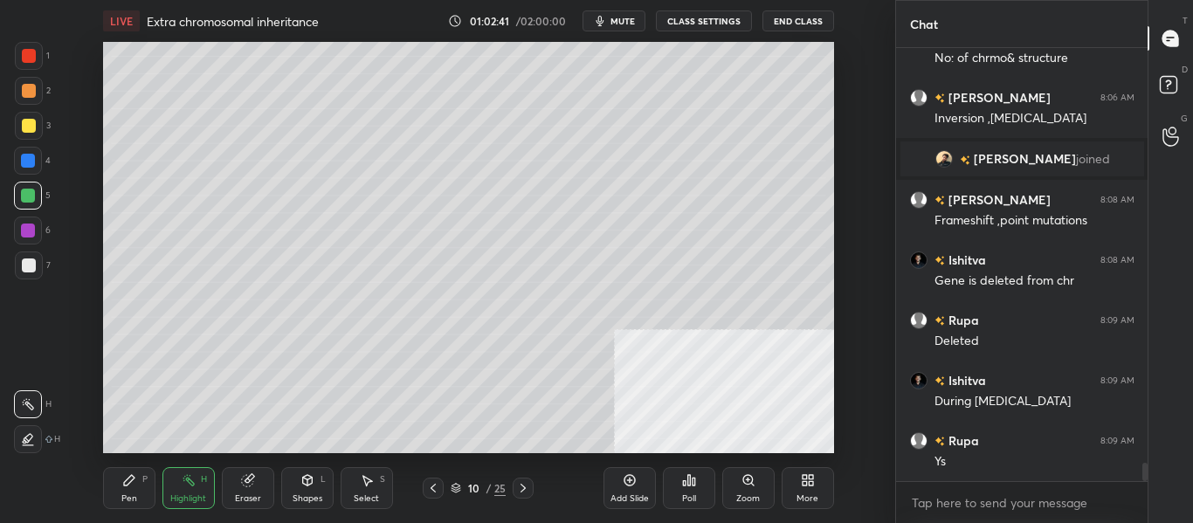
scroll to position [9930, 0]
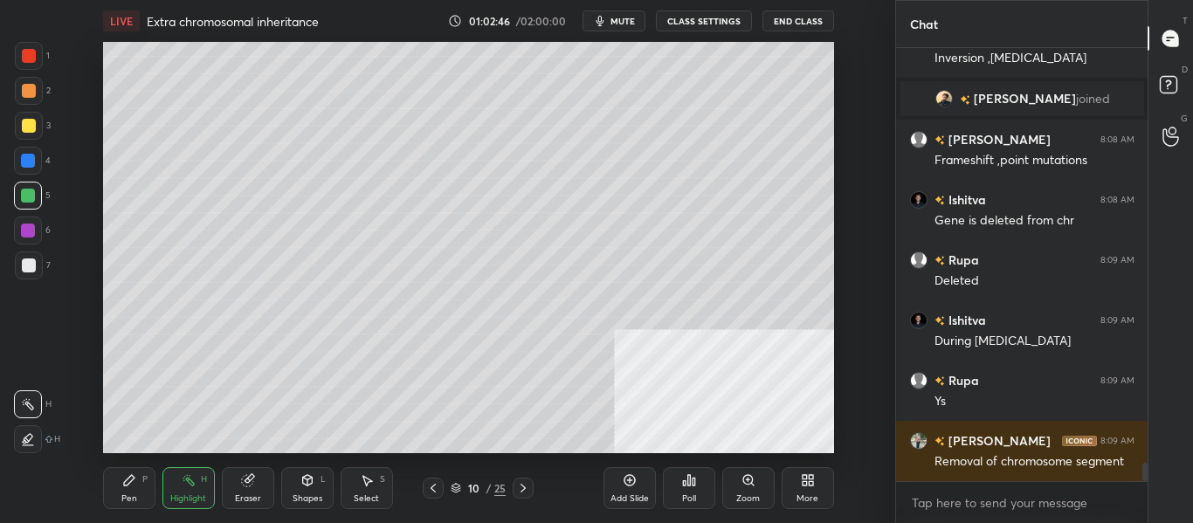
click at [522, 486] on icon at bounding box center [523, 488] width 14 height 14
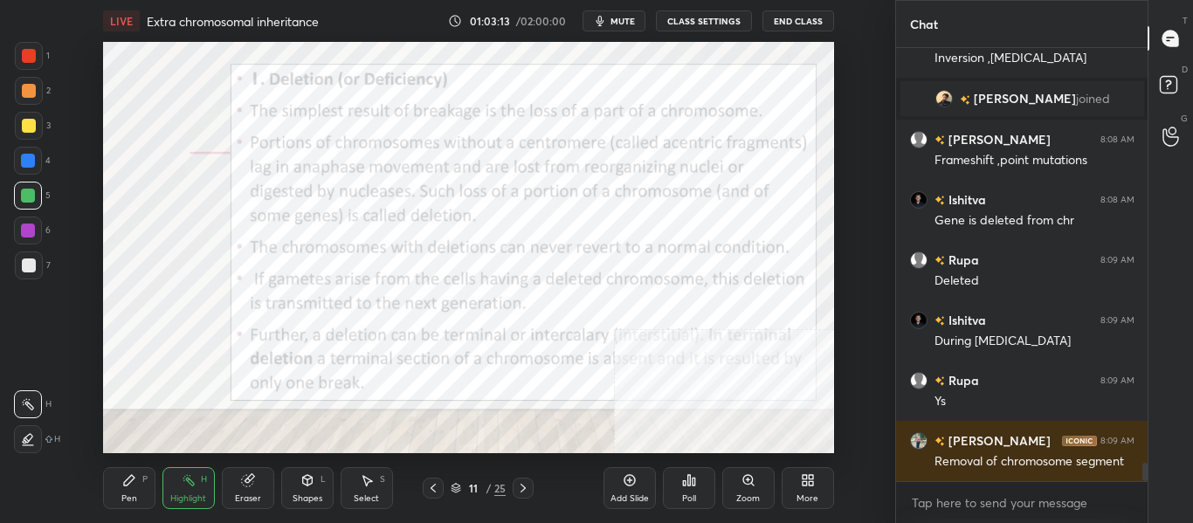
click at [132, 484] on icon at bounding box center [129, 481] width 14 height 14
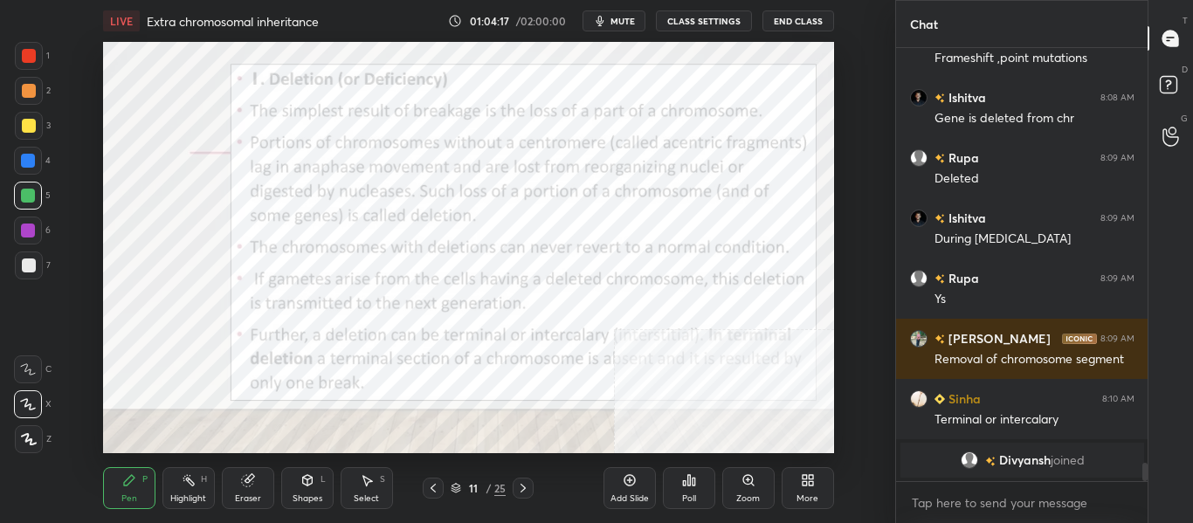
scroll to position [10030, 0]
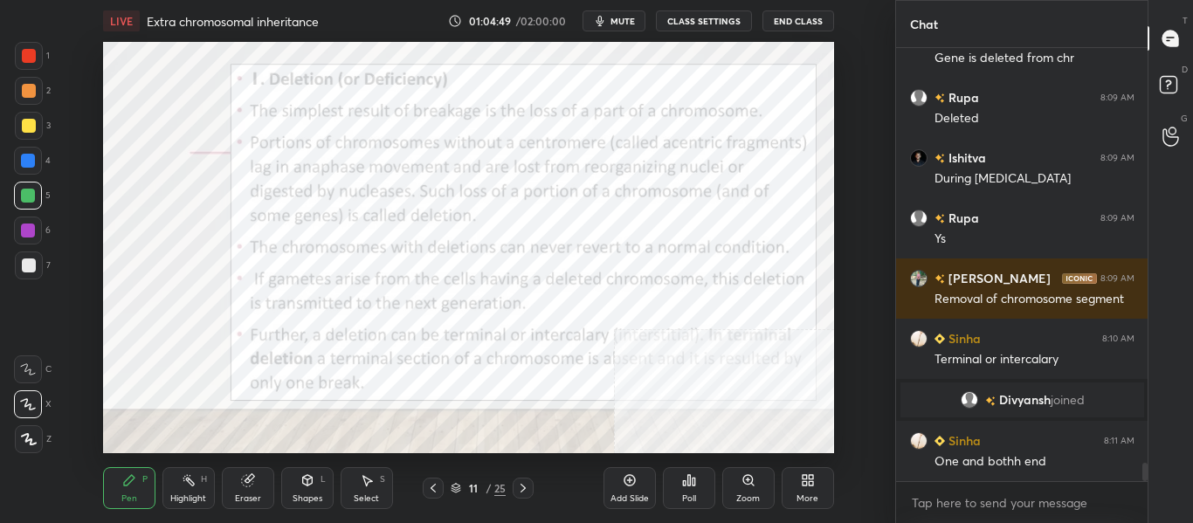
click at [626, 485] on icon at bounding box center [630, 481] width 14 height 14
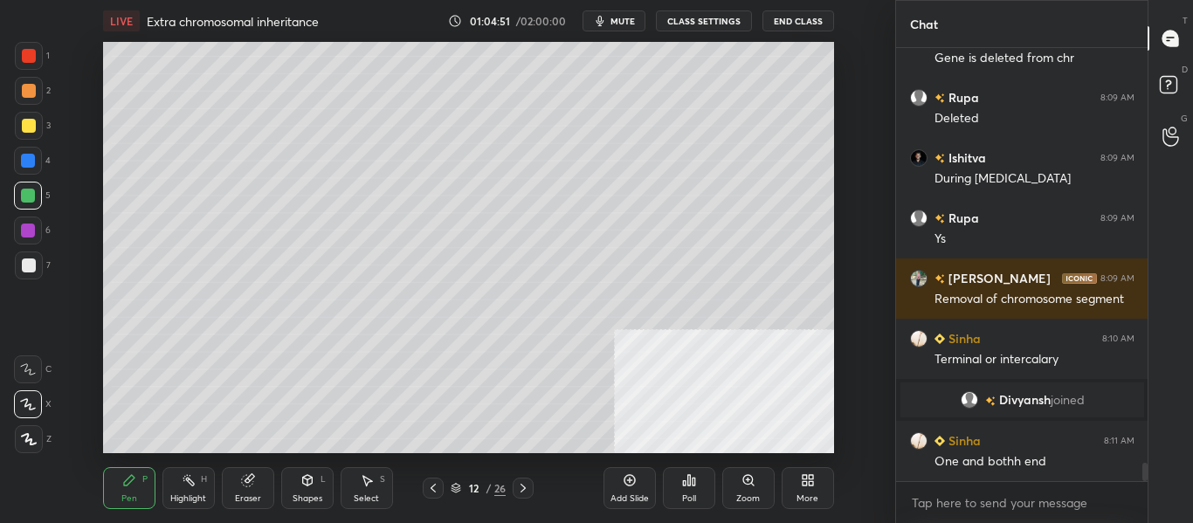
click at [33, 266] on div at bounding box center [29, 266] width 14 height 14
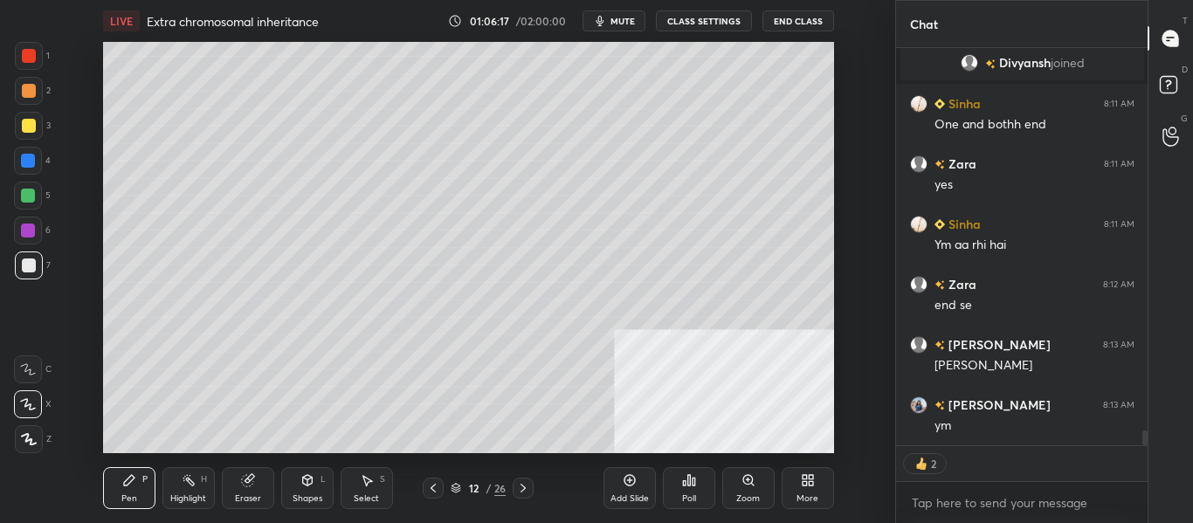
scroll to position [10427, 0]
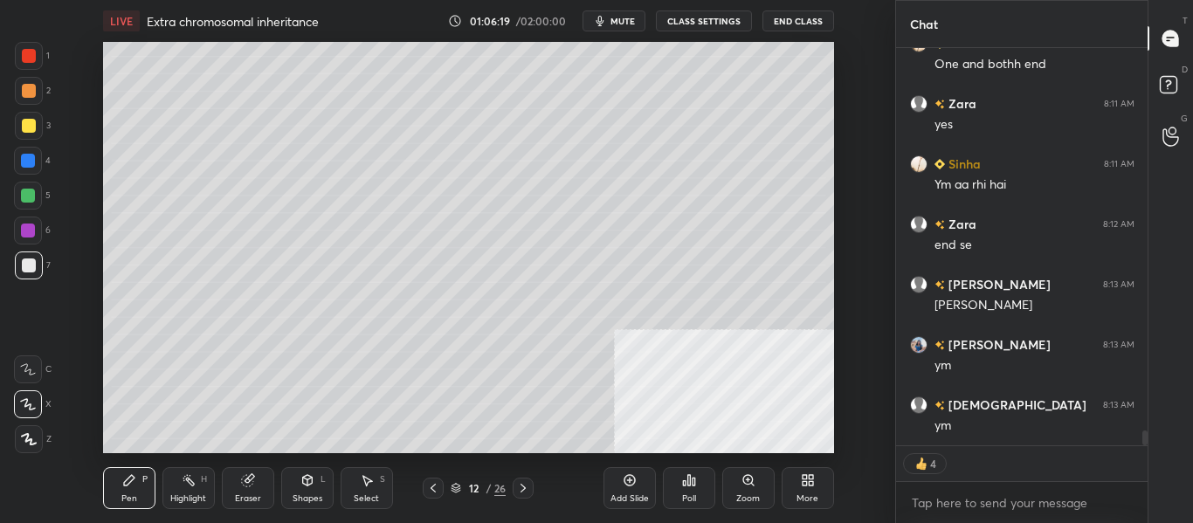
click at [626, 14] on button "mute" at bounding box center [614, 20] width 63 height 21
click at [598, 20] on icon "button" at bounding box center [593, 21] width 10 height 10
click at [608, 17] on span "unmute" at bounding box center [621, 21] width 38 height 12
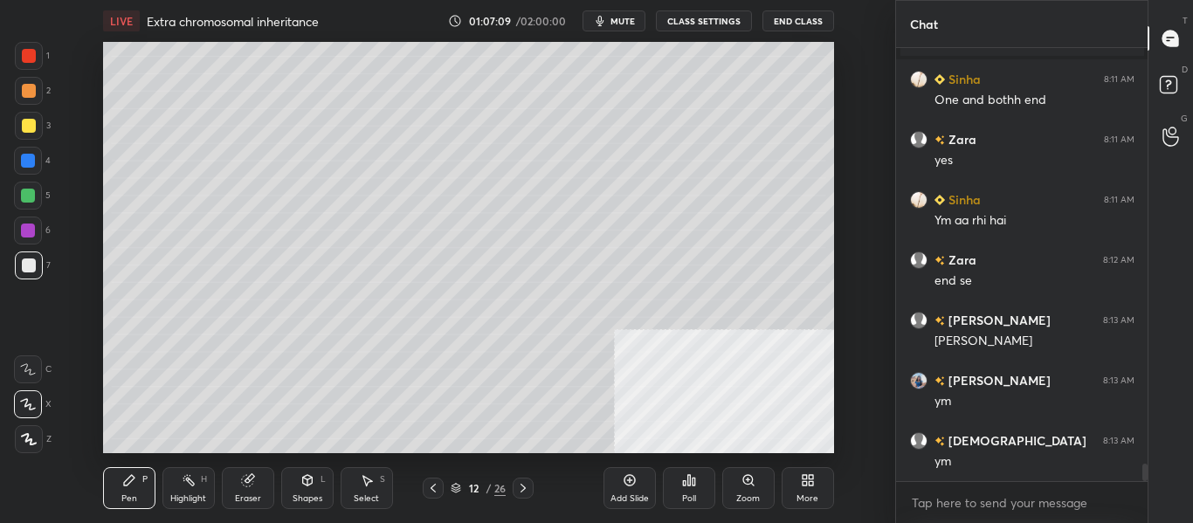
scroll to position [10434, 0]
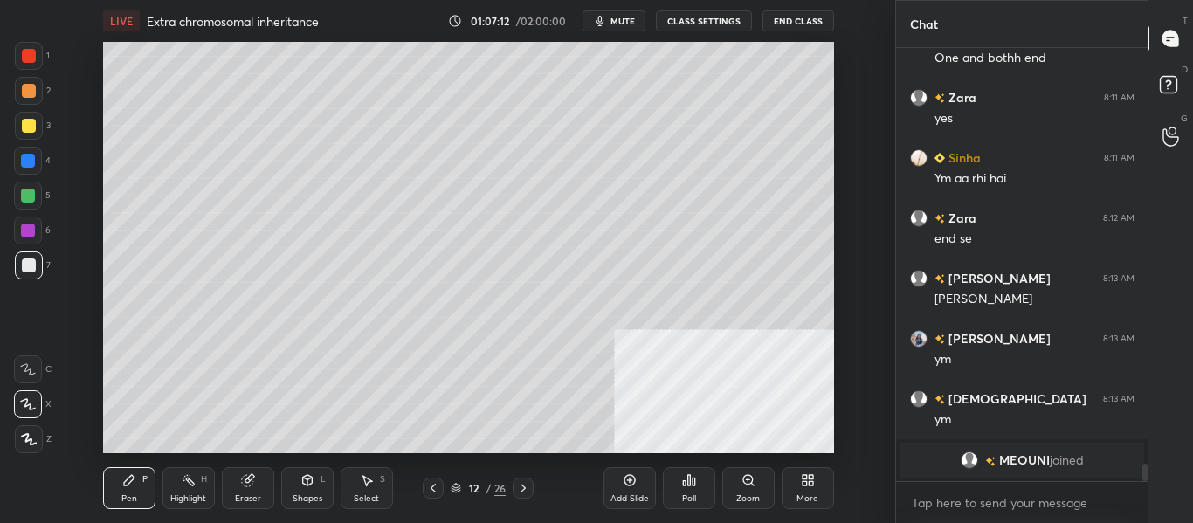
click at [632, 30] on button "mute" at bounding box center [614, 20] width 63 height 21
click at [620, 26] on span "unmute" at bounding box center [621, 21] width 38 height 12
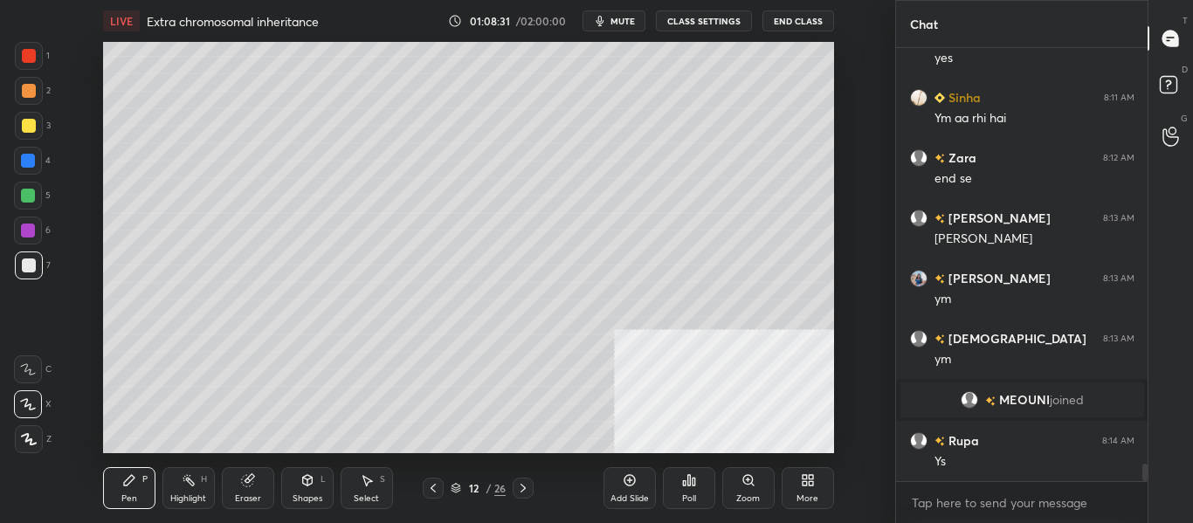
click at [522, 488] on icon at bounding box center [523, 488] width 14 height 14
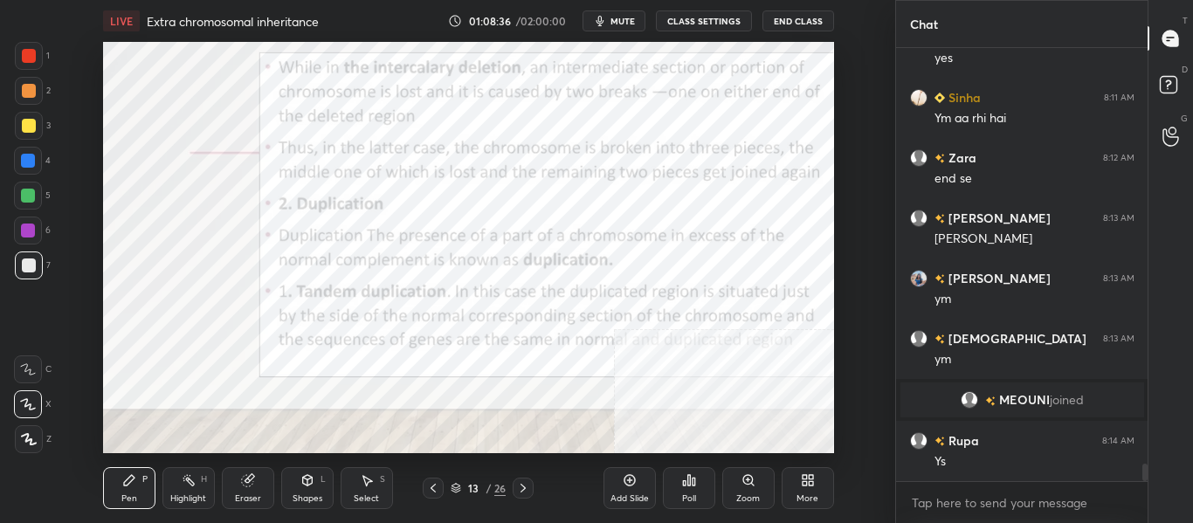
click at [436, 492] on icon at bounding box center [433, 488] width 14 height 14
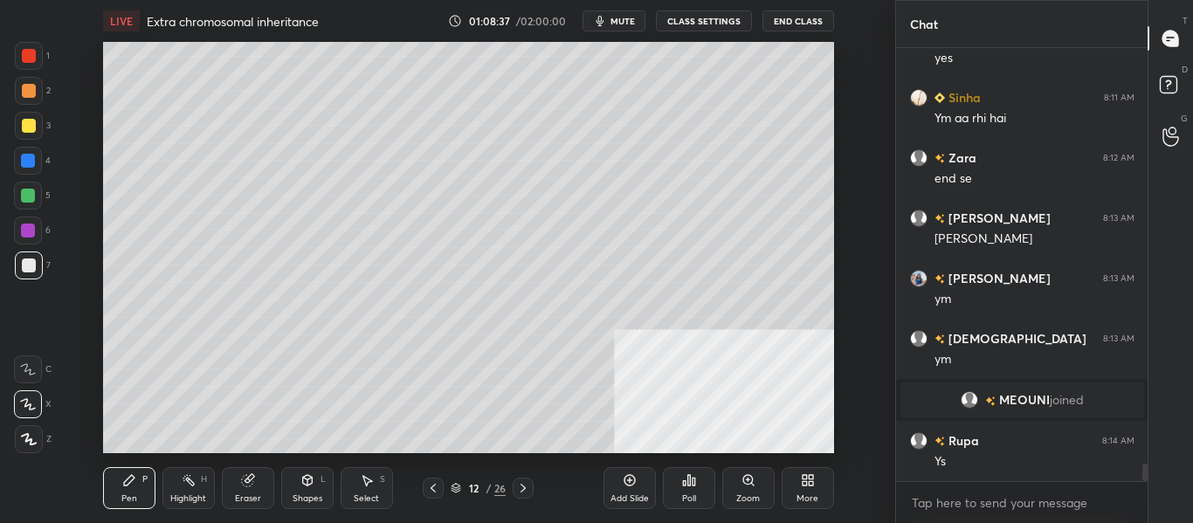
click at [522, 489] on icon at bounding box center [523, 488] width 14 height 14
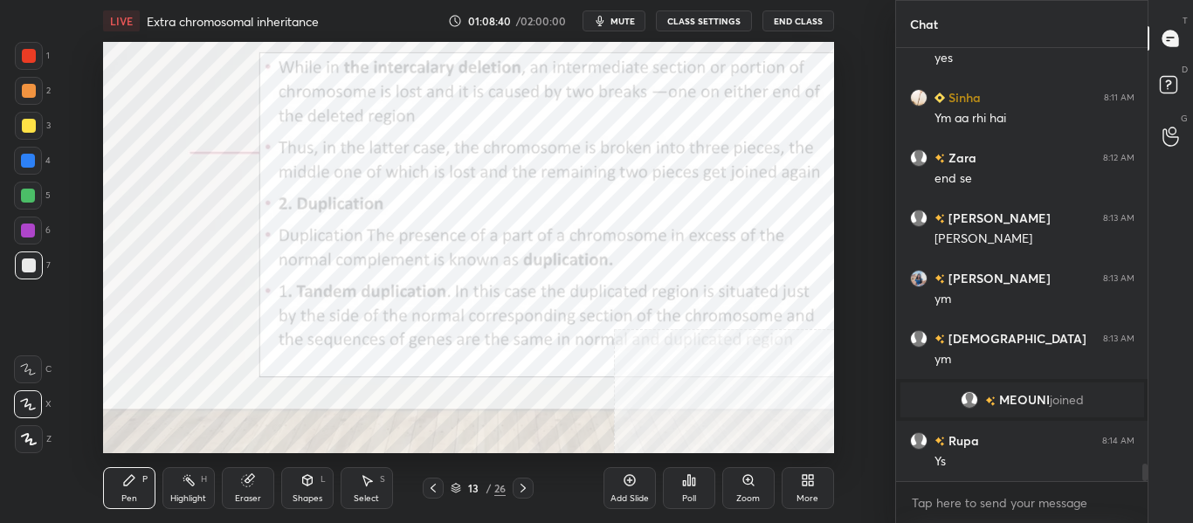
click at [190, 492] on div "Highlight H" at bounding box center [189, 488] width 52 height 42
click at [35, 165] on div at bounding box center [28, 161] width 28 height 28
click at [436, 494] on icon at bounding box center [433, 488] width 14 height 14
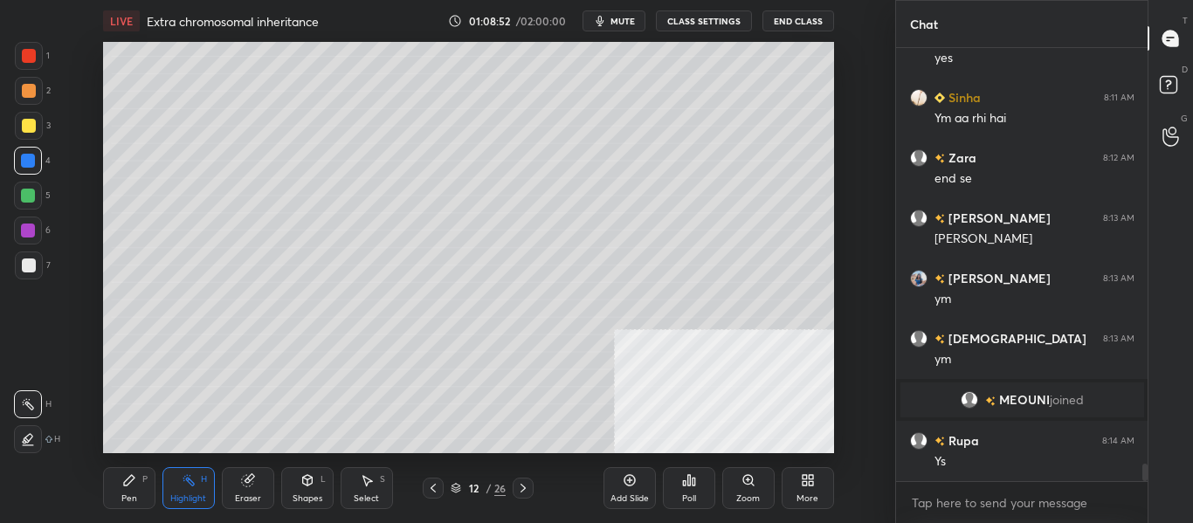
click at [624, 495] on div "Add Slide" at bounding box center [630, 499] width 38 height 9
click at [24, 276] on div at bounding box center [29, 266] width 28 height 28
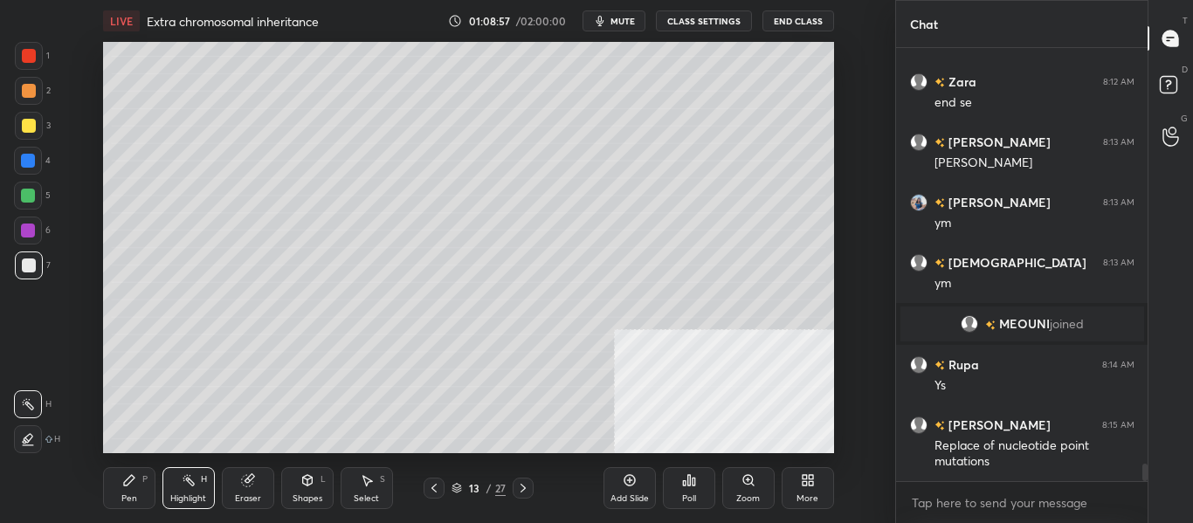
click at [142, 494] on div "Pen P" at bounding box center [129, 488] width 52 height 42
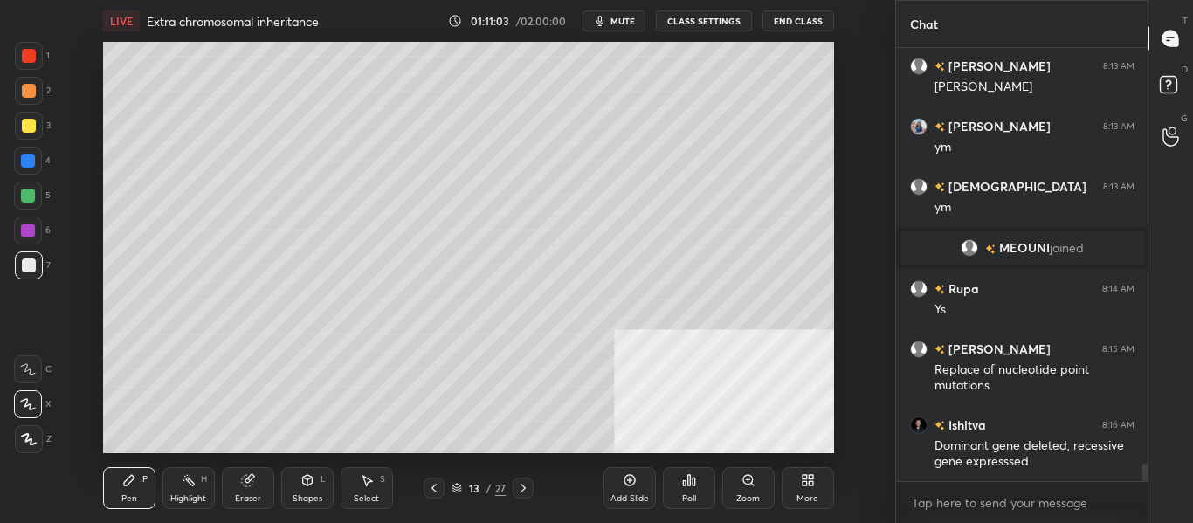
scroll to position [10556, 0]
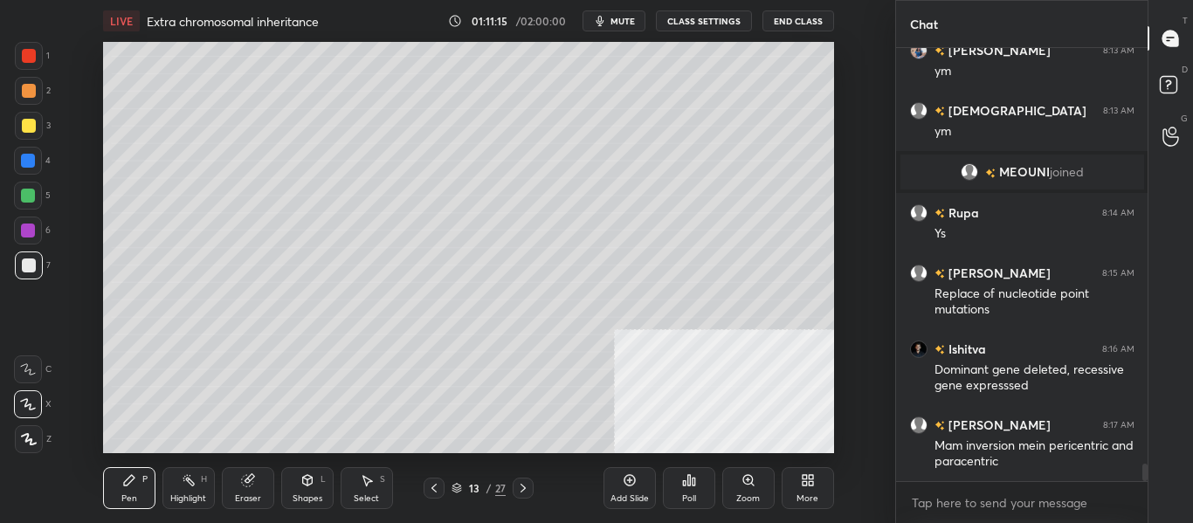
click at [32, 195] on div at bounding box center [28, 196] width 14 height 14
click at [37, 271] on div at bounding box center [29, 266] width 28 height 28
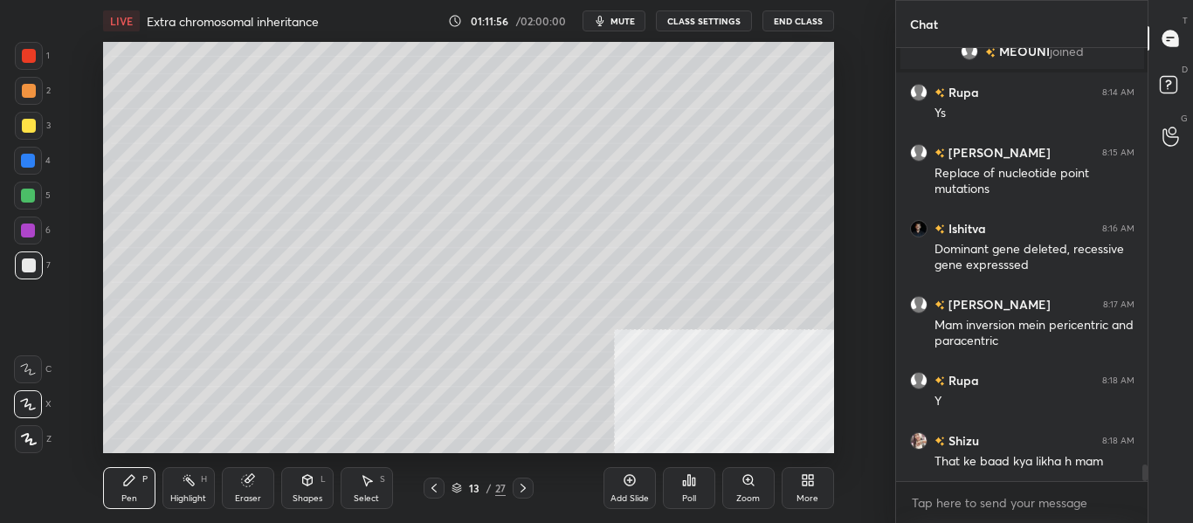
scroll to position [10737, 0]
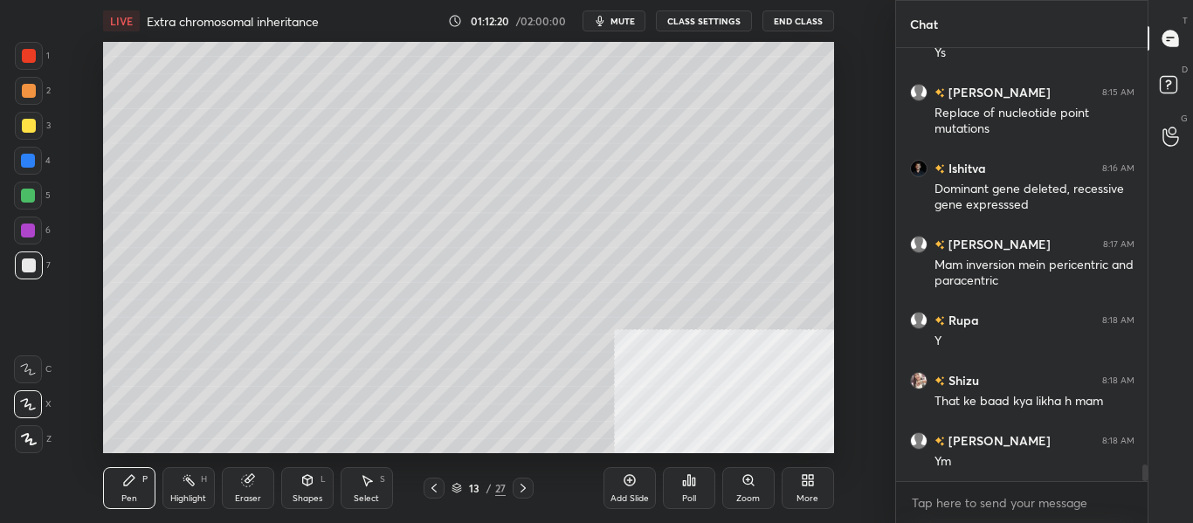
click at [28, 131] on div at bounding box center [29, 126] width 14 height 14
click at [28, 195] on div at bounding box center [28, 196] width 14 height 14
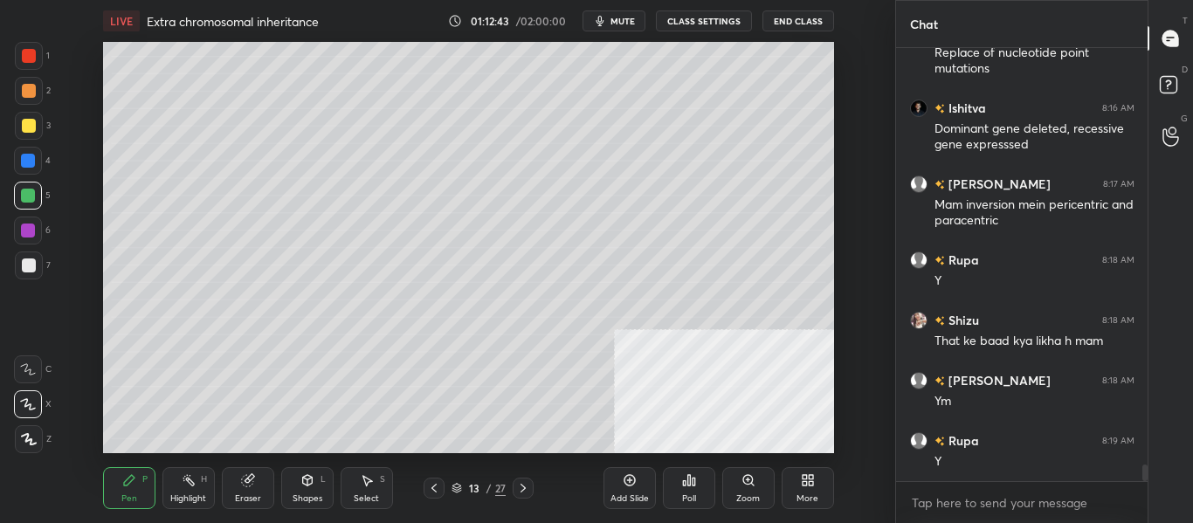
click at [37, 274] on div at bounding box center [29, 266] width 28 height 28
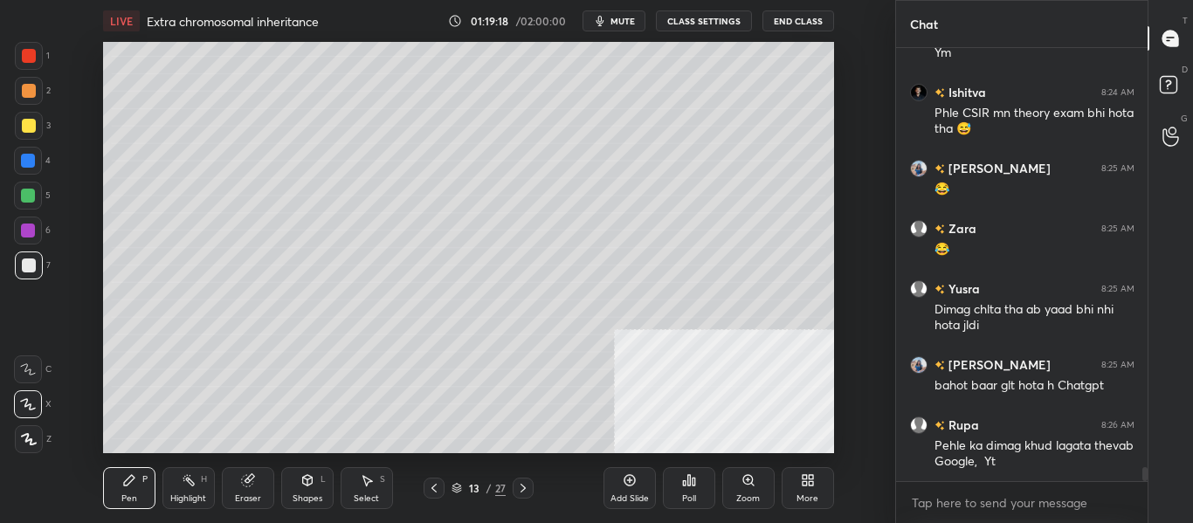
scroll to position [13385, 0]
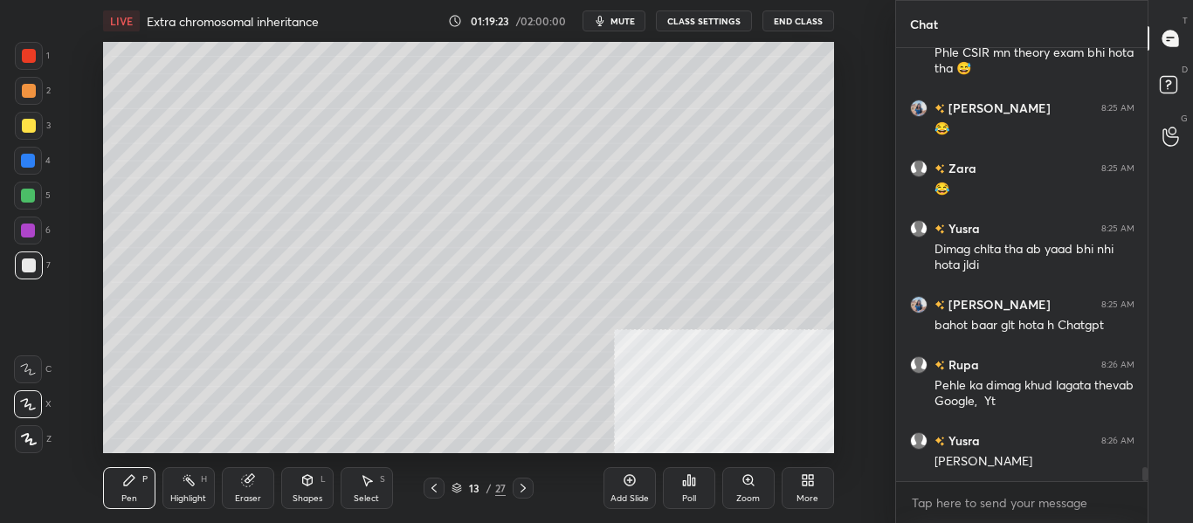
click at [635, 492] on div "Add Slide" at bounding box center [630, 488] width 52 height 42
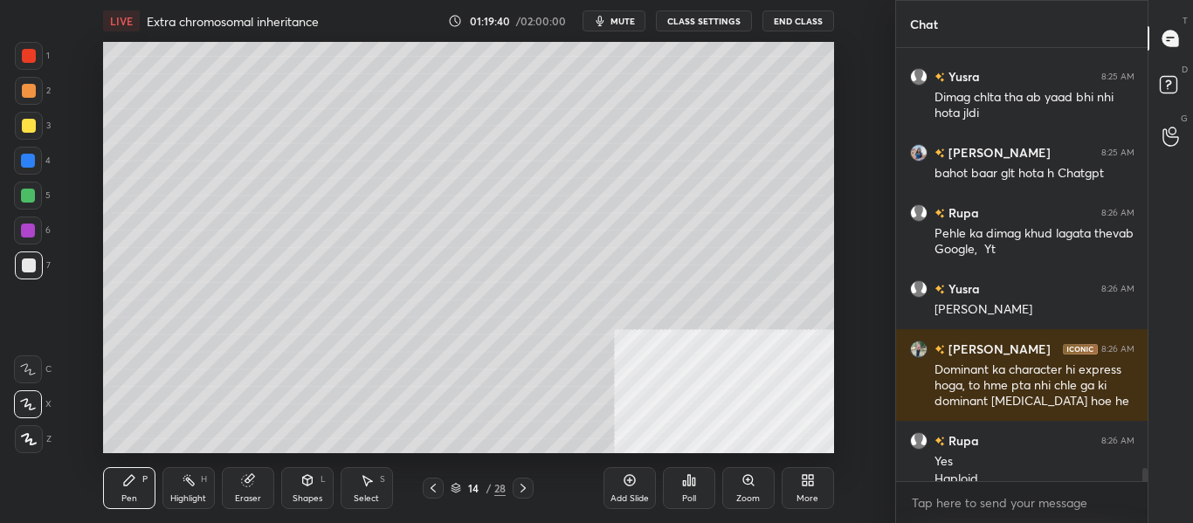
scroll to position [13554, 0]
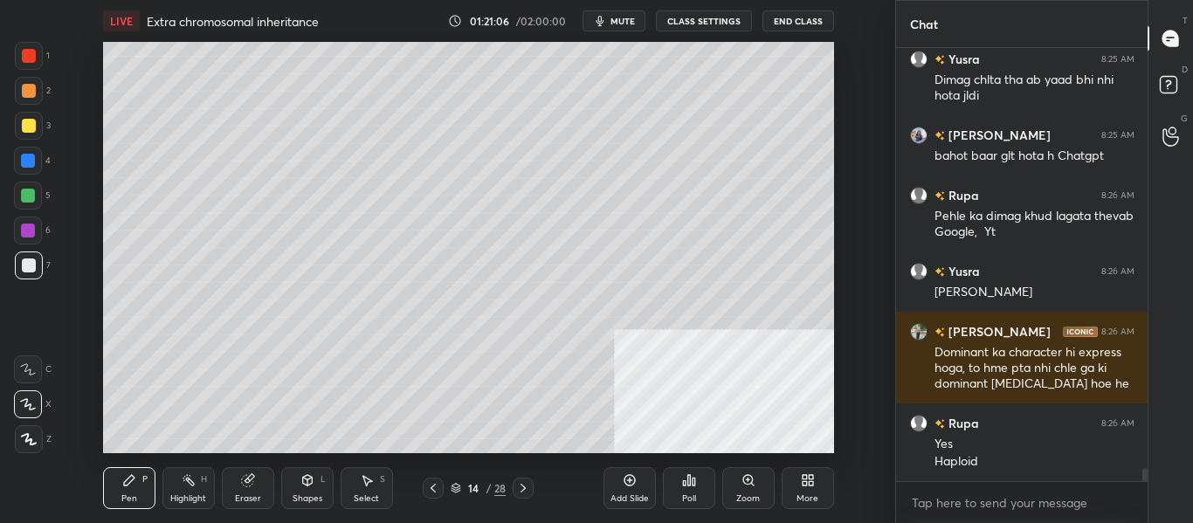
click at [20, 162] on div at bounding box center [28, 161] width 28 height 28
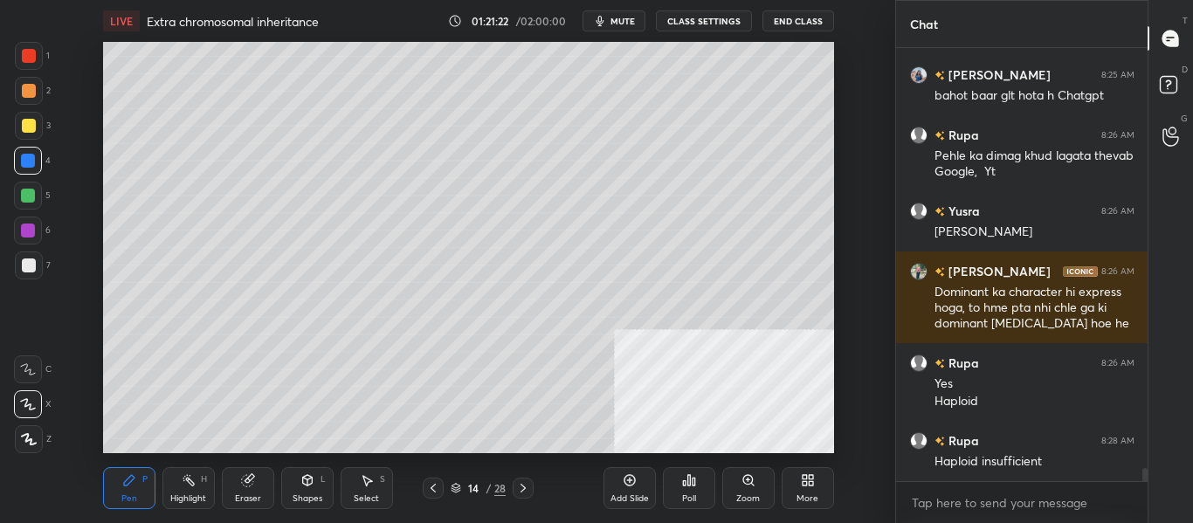
click at [26, 118] on div at bounding box center [29, 126] width 28 height 28
click at [30, 263] on div at bounding box center [29, 266] width 14 height 14
click at [24, 124] on div at bounding box center [29, 126] width 14 height 14
click at [32, 266] on div at bounding box center [29, 266] width 14 height 14
click at [40, 159] on div at bounding box center [28, 161] width 28 height 28
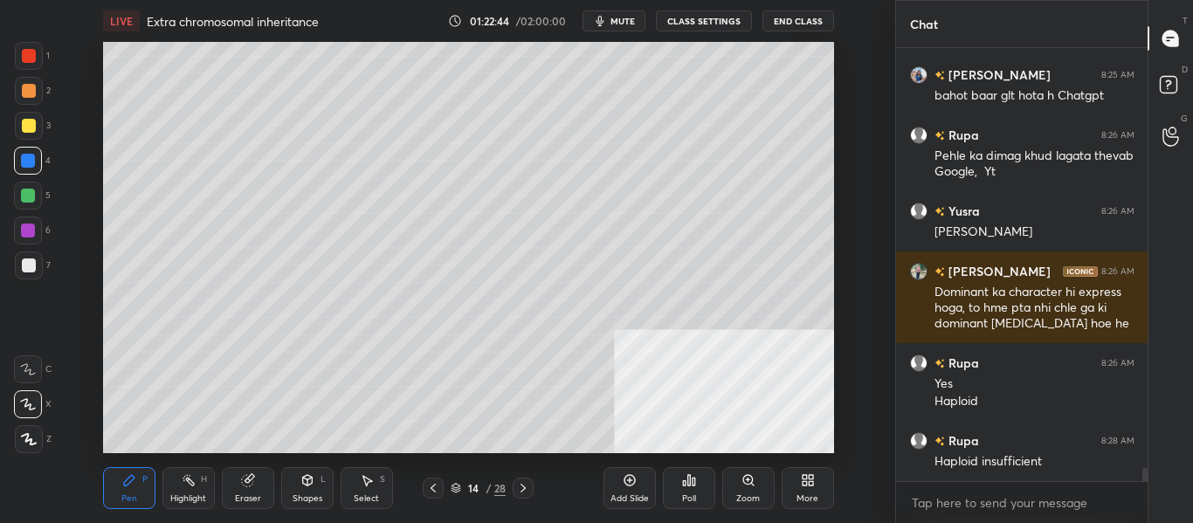
click at [28, 128] on div at bounding box center [29, 126] width 14 height 14
click at [630, 23] on span "mute" at bounding box center [623, 21] width 24 height 12
click at [621, 17] on span "unmute" at bounding box center [621, 21] width 38 height 12
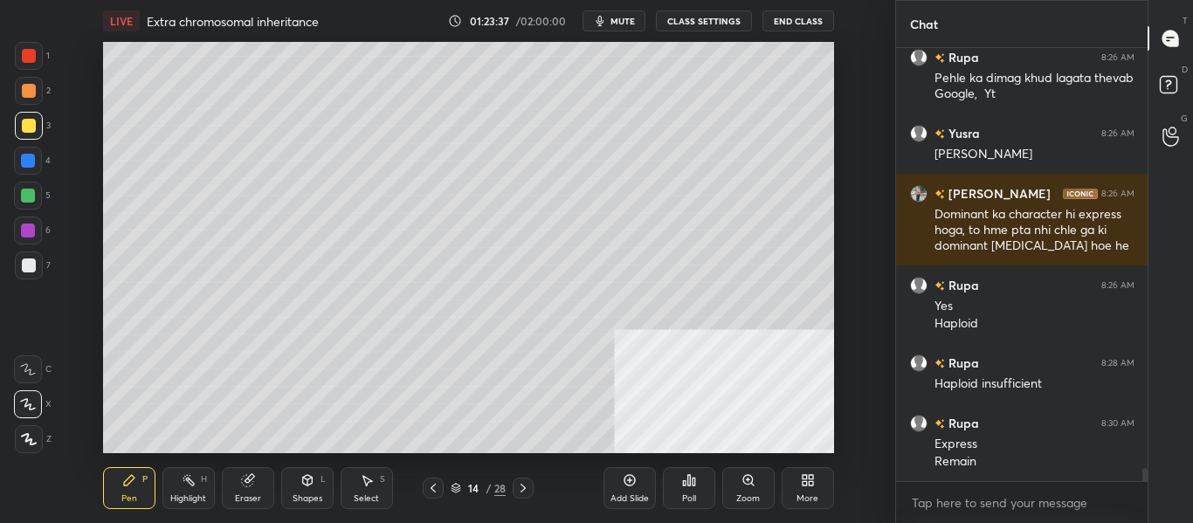
scroll to position [13710, 0]
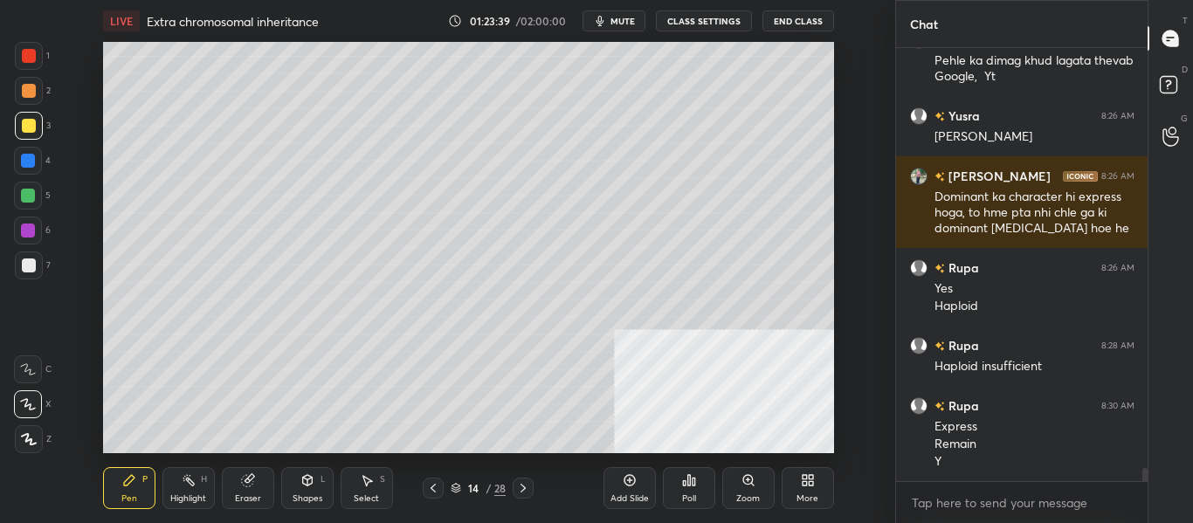
click at [629, 501] on div "Add Slide" at bounding box center [630, 499] width 38 height 9
click at [29, 264] on div at bounding box center [29, 266] width 14 height 14
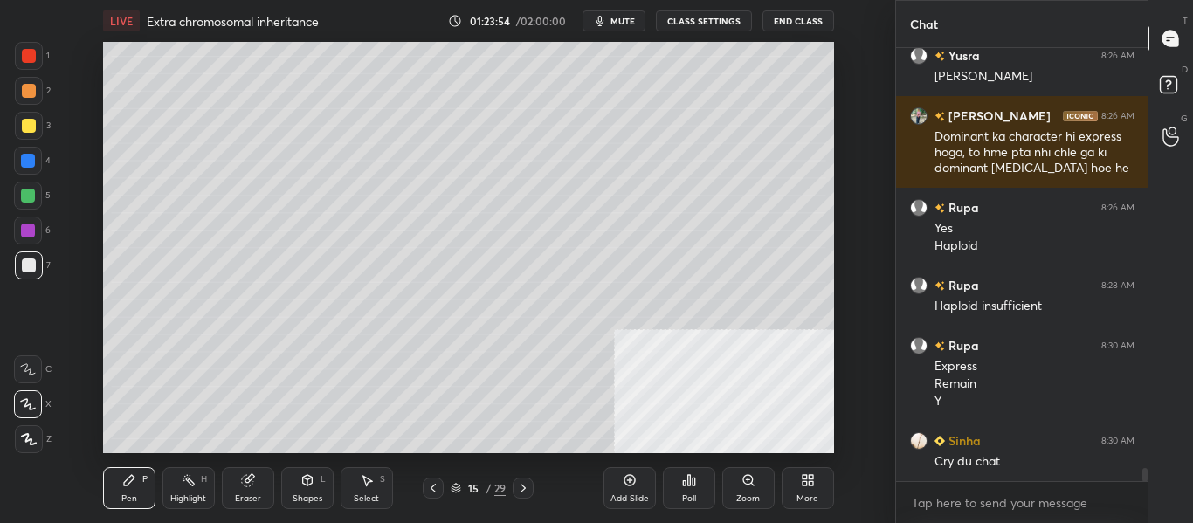
scroll to position [13830, 0]
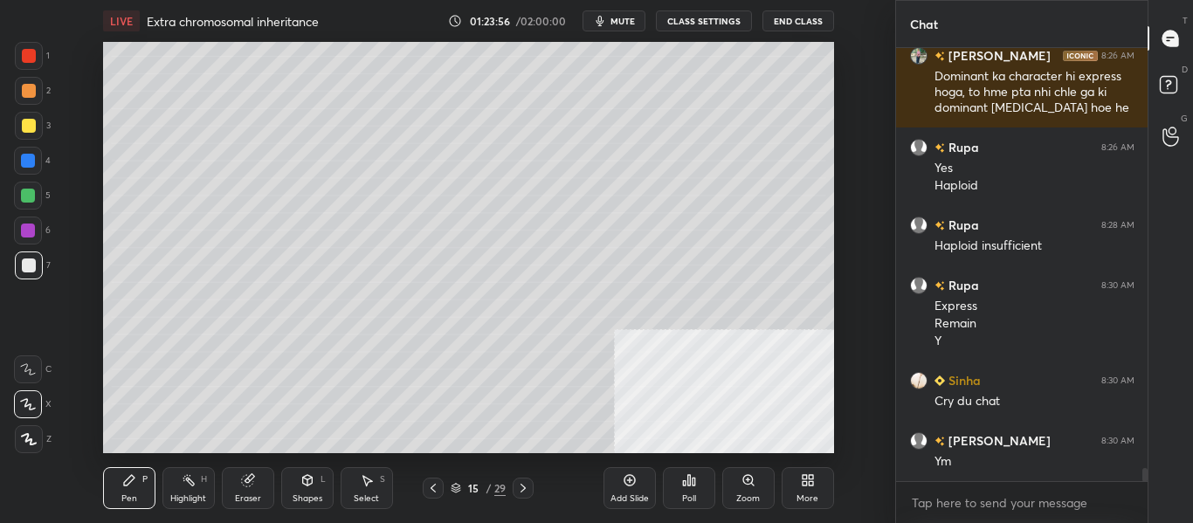
click at [31, 161] on div at bounding box center [28, 161] width 14 height 14
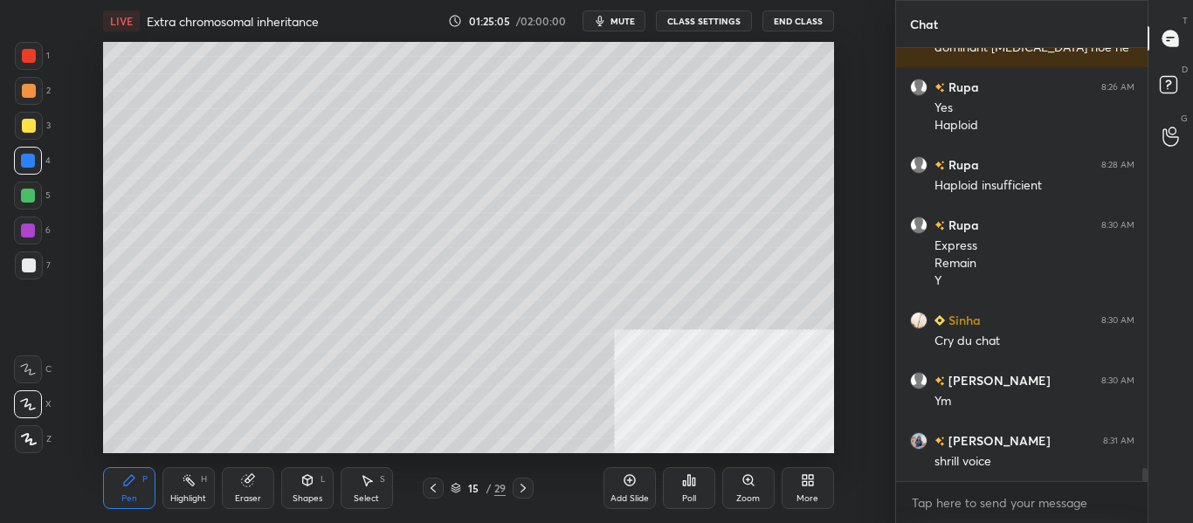
click at [31, 276] on div at bounding box center [29, 266] width 28 height 28
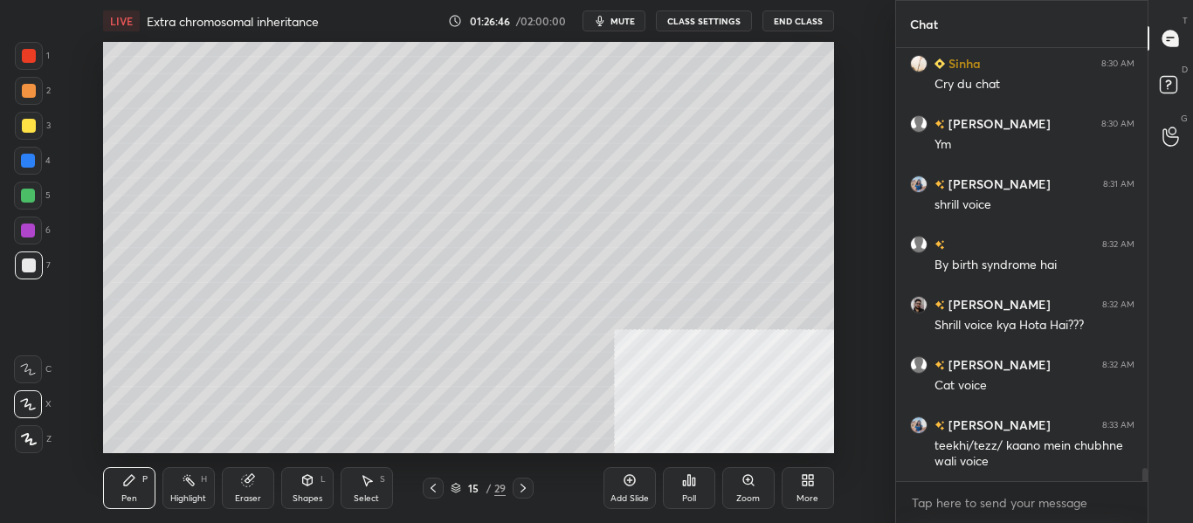
scroll to position [14208, 0]
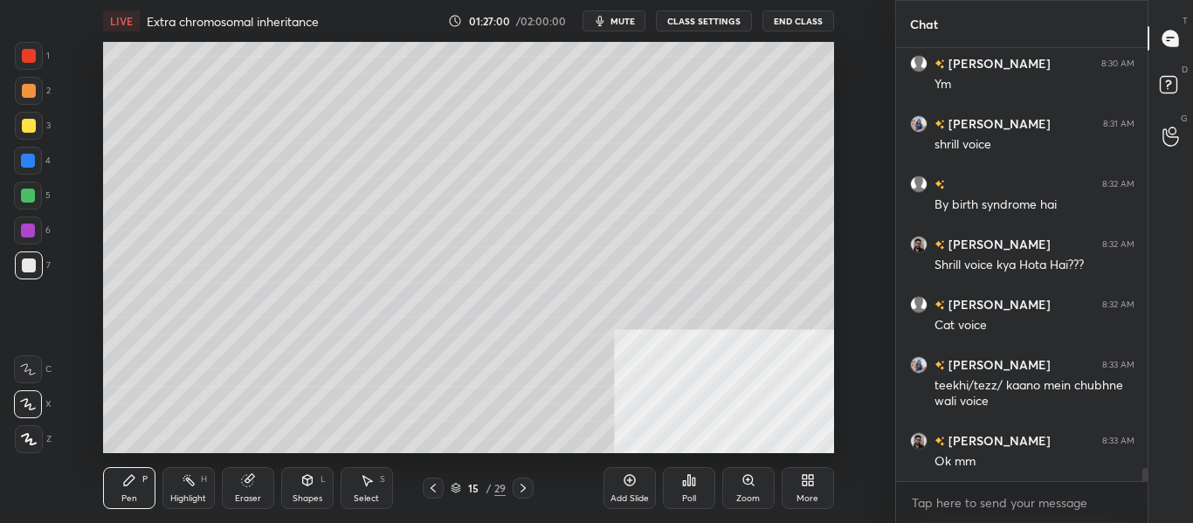
click at [32, 157] on div at bounding box center [28, 161] width 14 height 14
click at [638, 495] on div "Add Slide" at bounding box center [630, 499] width 38 height 9
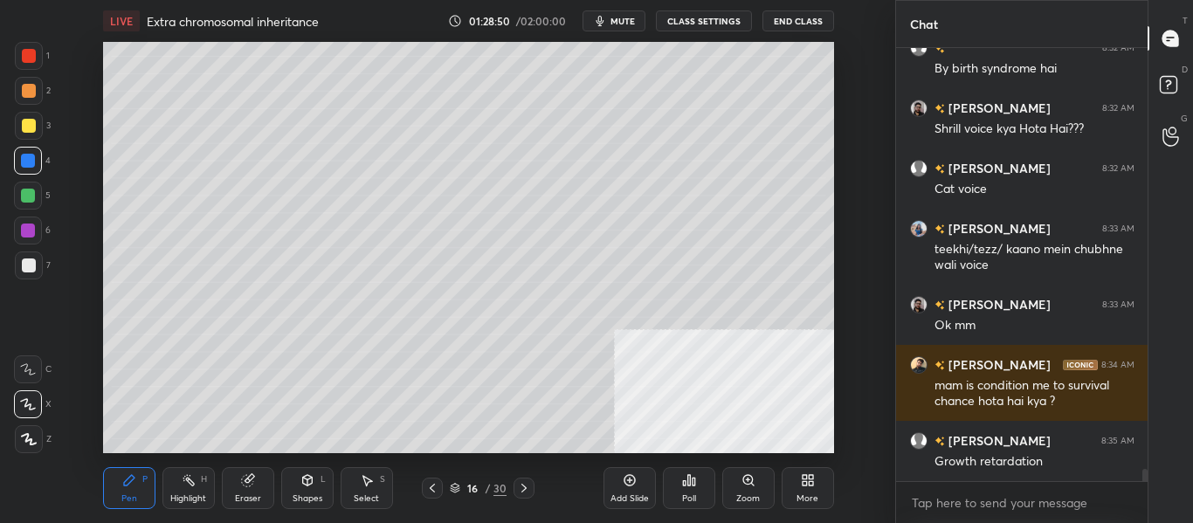
scroll to position [14404, 0]
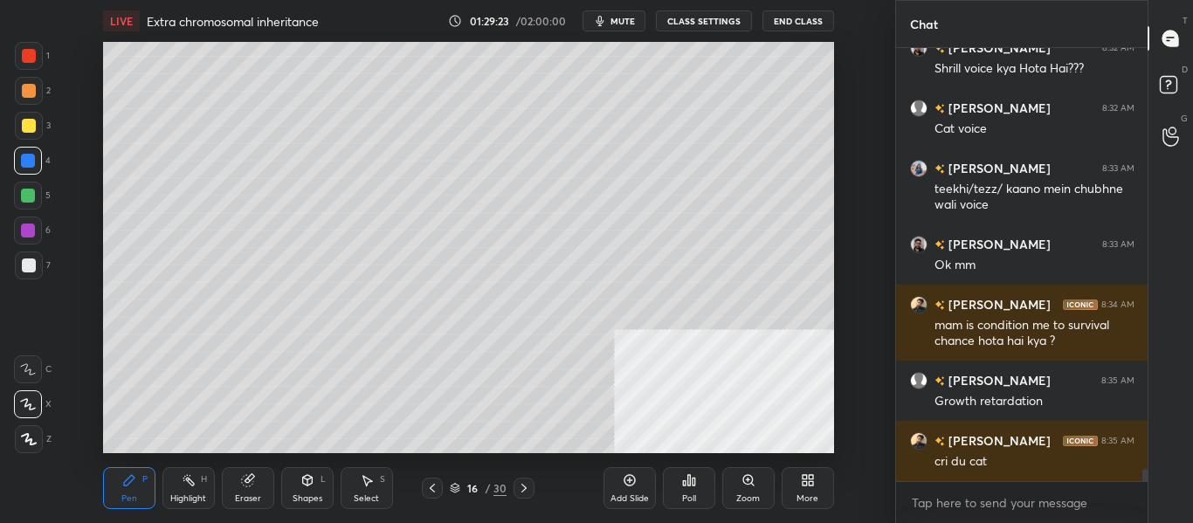
click at [633, 501] on div "Add Slide" at bounding box center [630, 499] width 38 height 9
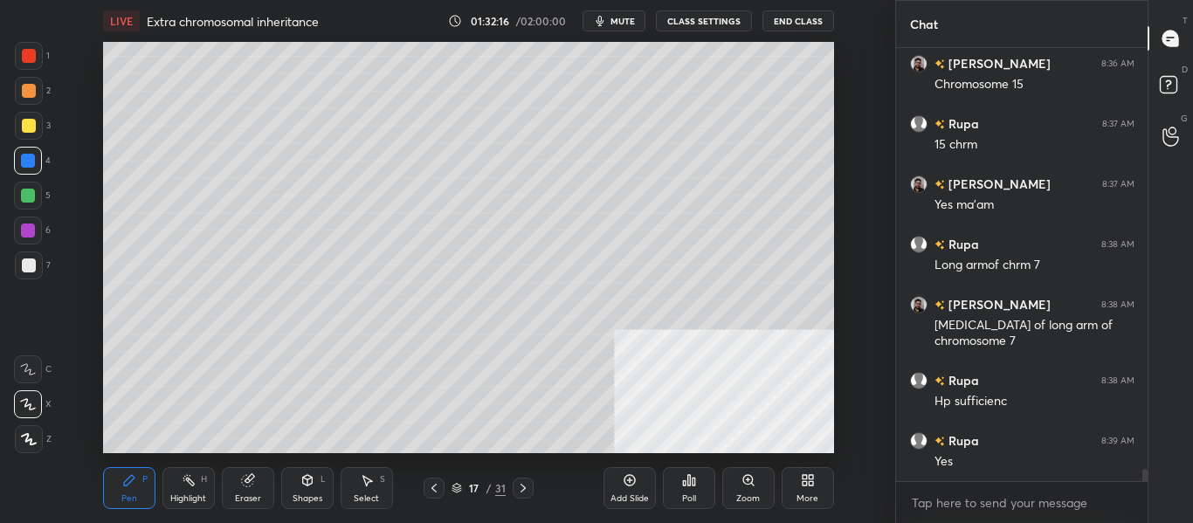
scroll to position [15023, 0]
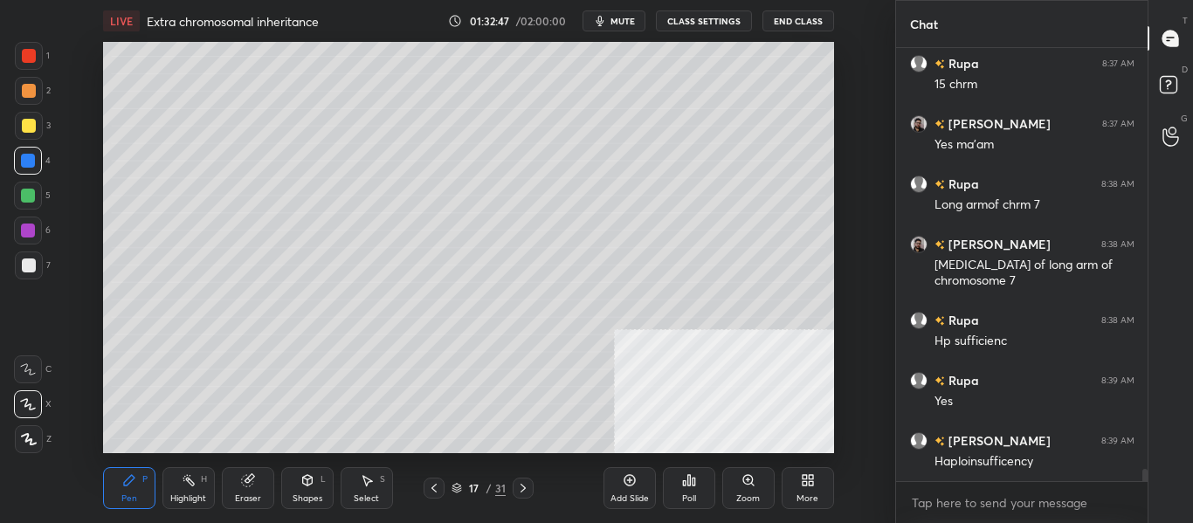
click at [520, 494] on icon at bounding box center [523, 488] width 14 height 14
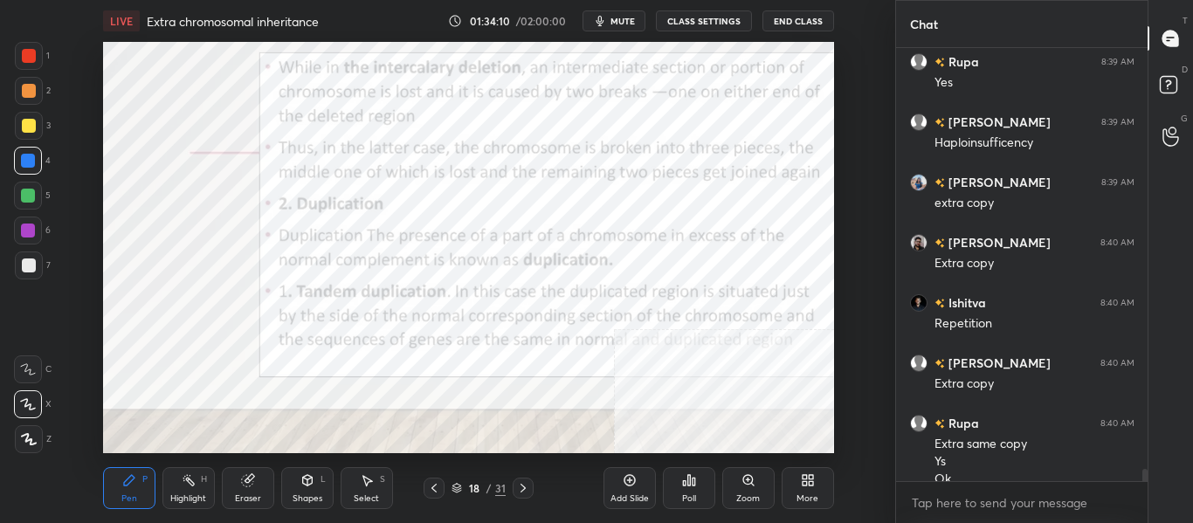
scroll to position [15359, 0]
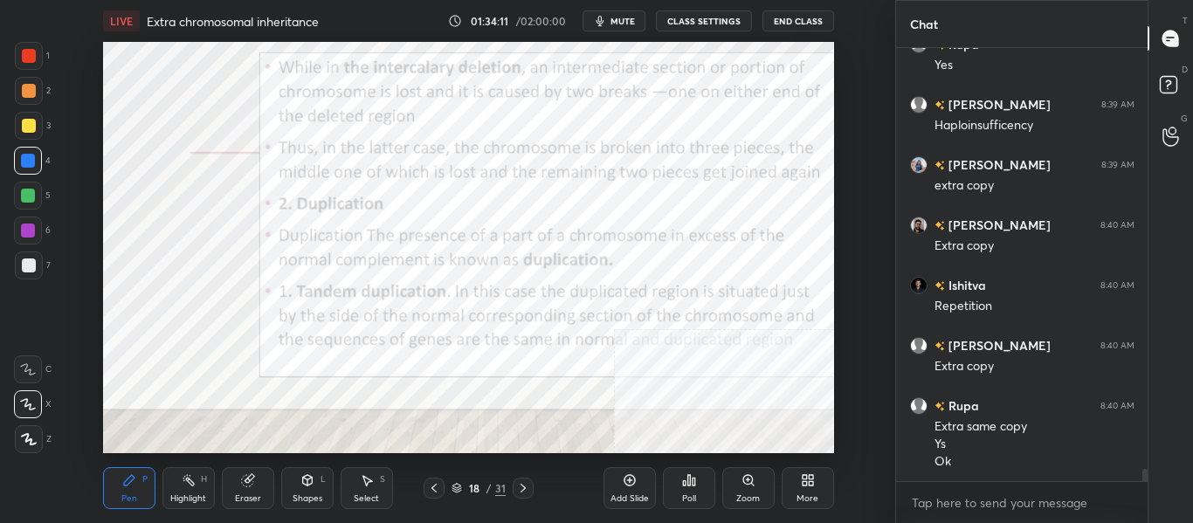
click at [185, 488] on div "Highlight H" at bounding box center [189, 488] width 52 height 42
click at [31, 60] on div at bounding box center [29, 56] width 14 height 14
click at [114, 472] on div "Pen P" at bounding box center [129, 488] width 52 height 42
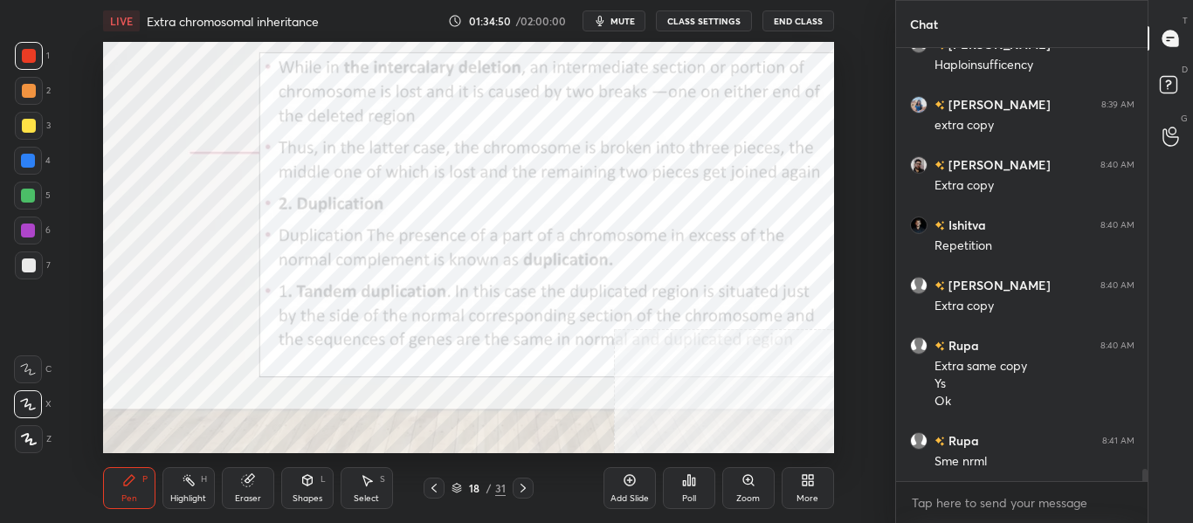
click at [31, 128] on div at bounding box center [29, 126] width 14 height 14
click at [26, 62] on div at bounding box center [29, 56] width 14 height 14
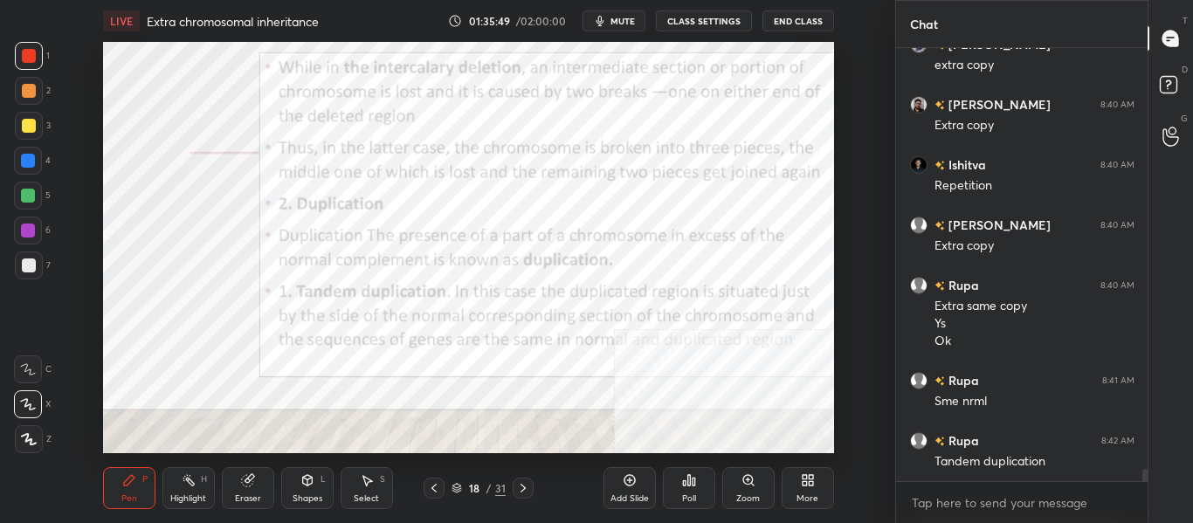
scroll to position [15497, 0]
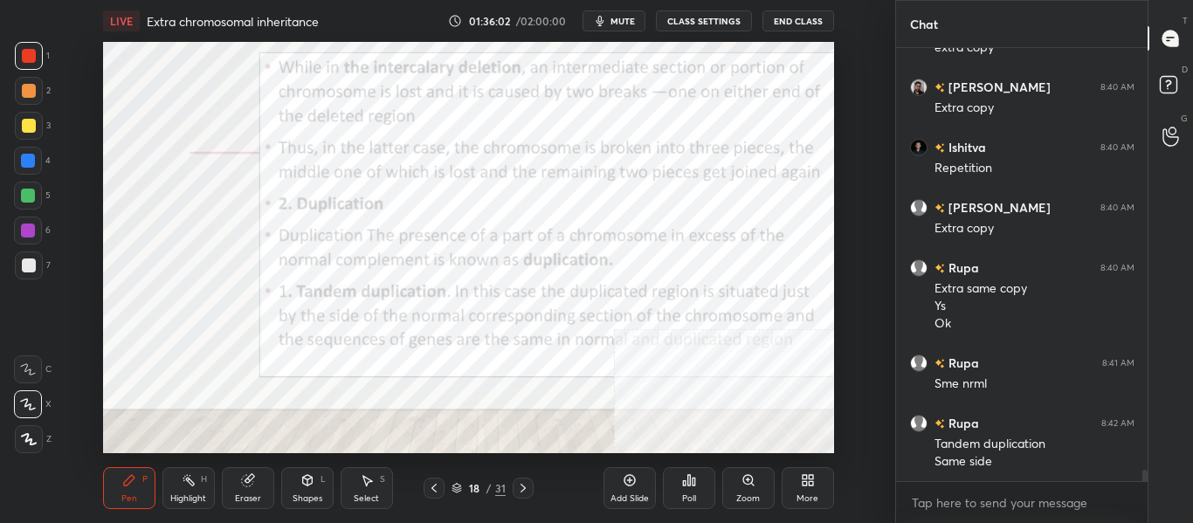
click at [524, 494] on icon at bounding box center [523, 488] width 14 height 14
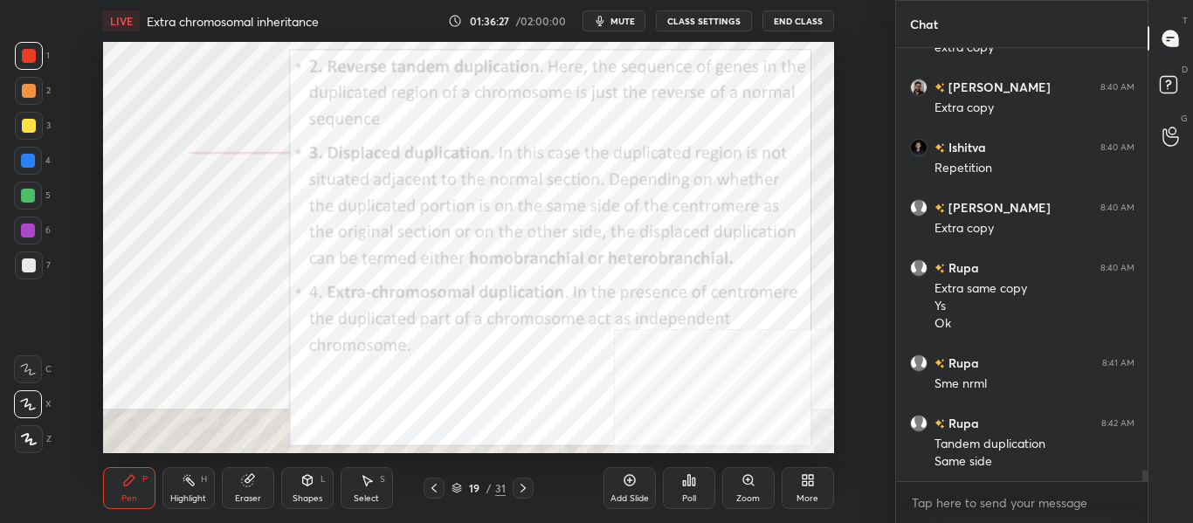
click at [31, 95] on div at bounding box center [29, 91] width 14 height 14
click at [24, 161] on div at bounding box center [28, 161] width 14 height 14
click at [31, 59] on div at bounding box center [29, 56] width 14 height 14
click at [45, 170] on div "4" at bounding box center [32, 161] width 37 height 28
click at [34, 53] on div at bounding box center [29, 56] width 14 height 14
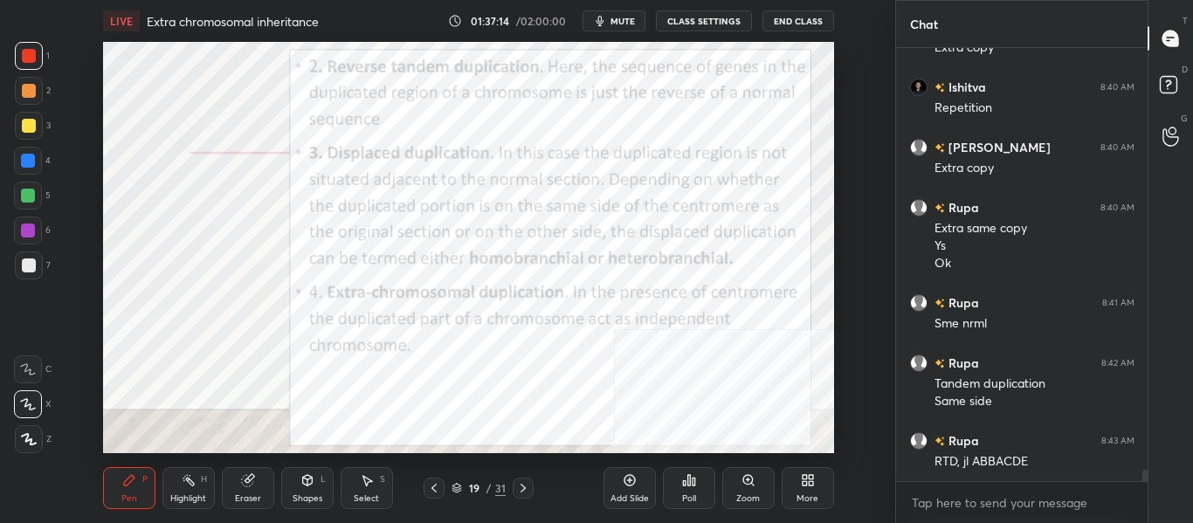
scroll to position [15618, 0]
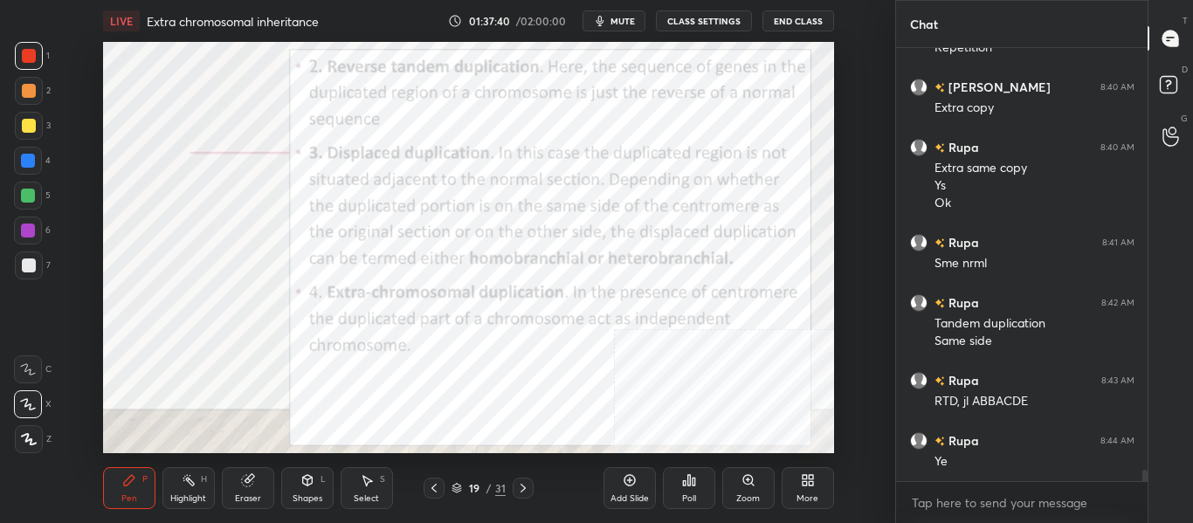
click at [623, 23] on span "mute" at bounding box center [623, 21] width 24 height 12
click at [631, 21] on span "unmute" at bounding box center [621, 21] width 38 height 12
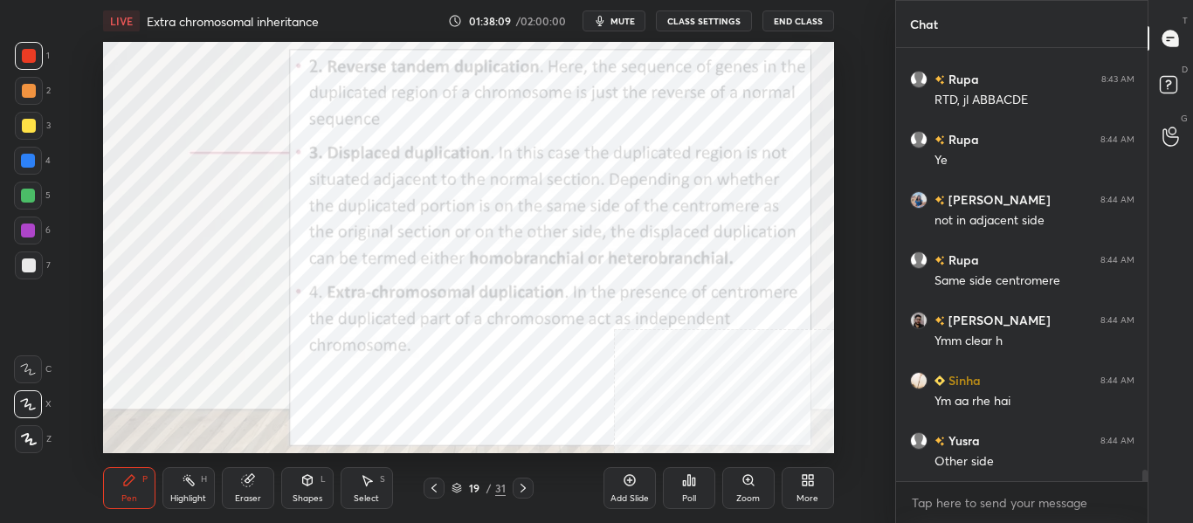
scroll to position [15980, 0]
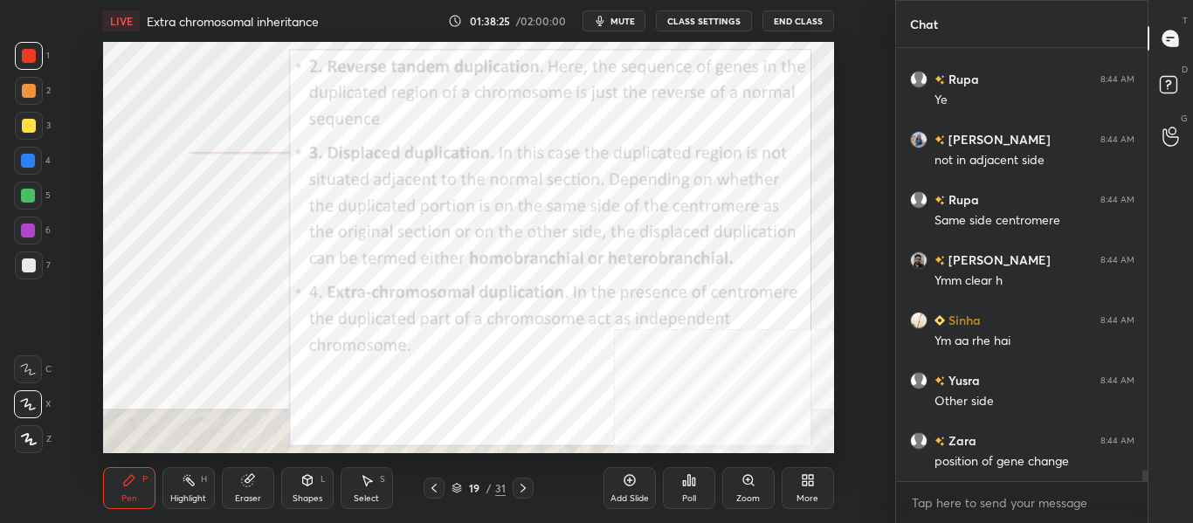
click at [630, 482] on icon at bounding box center [629, 480] width 5 height 5
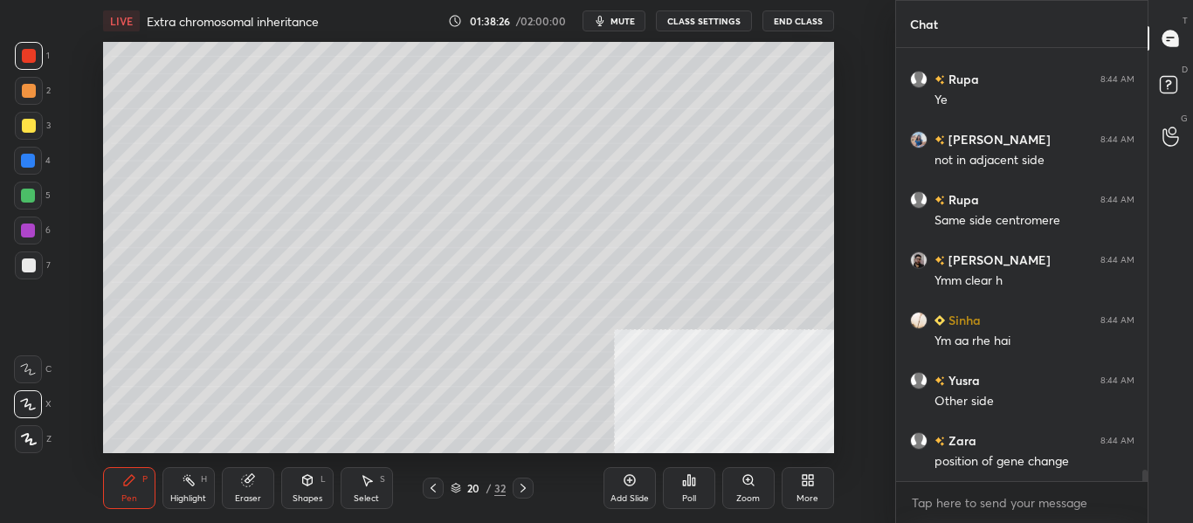
click at [37, 260] on div at bounding box center [29, 266] width 28 height 28
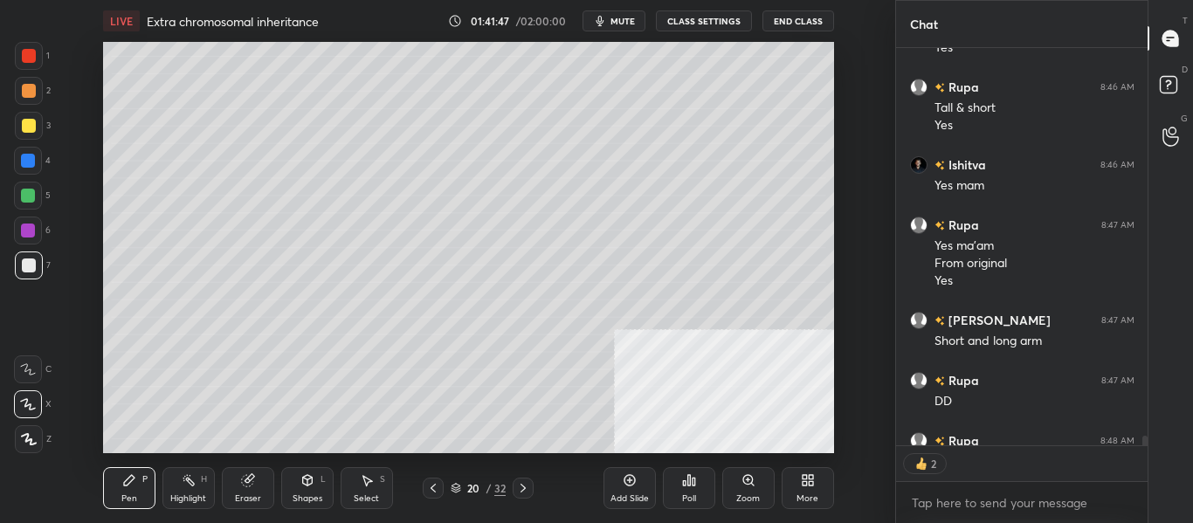
scroll to position [392, 246]
click at [30, 133] on div at bounding box center [29, 126] width 28 height 28
click at [34, 166] on div at bounding box center [28, 161] width 14 height 14
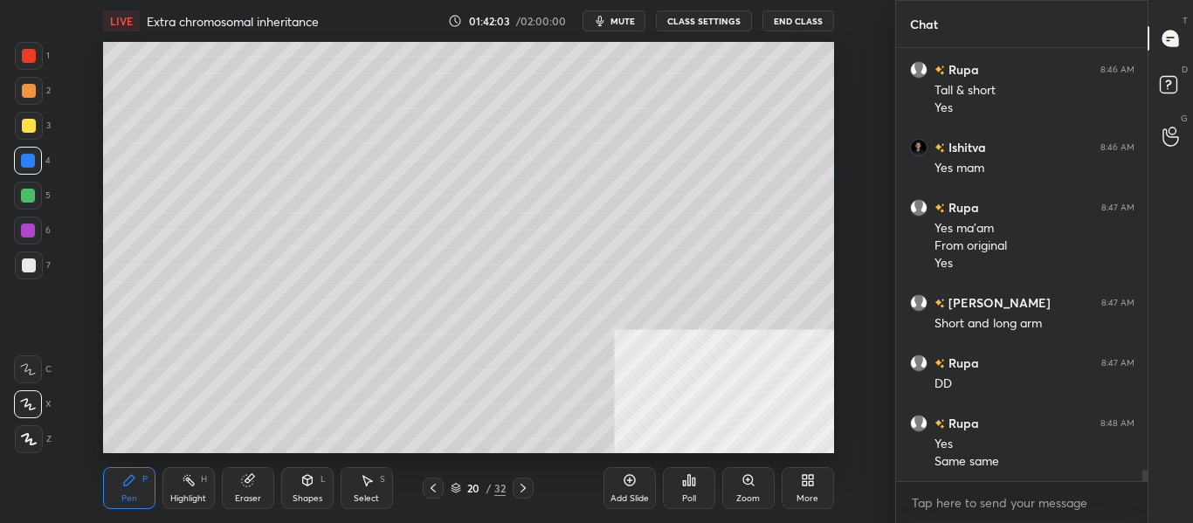
scroll to position [6, 6]
click at [42, 273] on div at bounding box center [29, 266] width 28 height 28
click at [247, 499] on div "Eraser" at bounding box center [248, 499] width 26 height 9
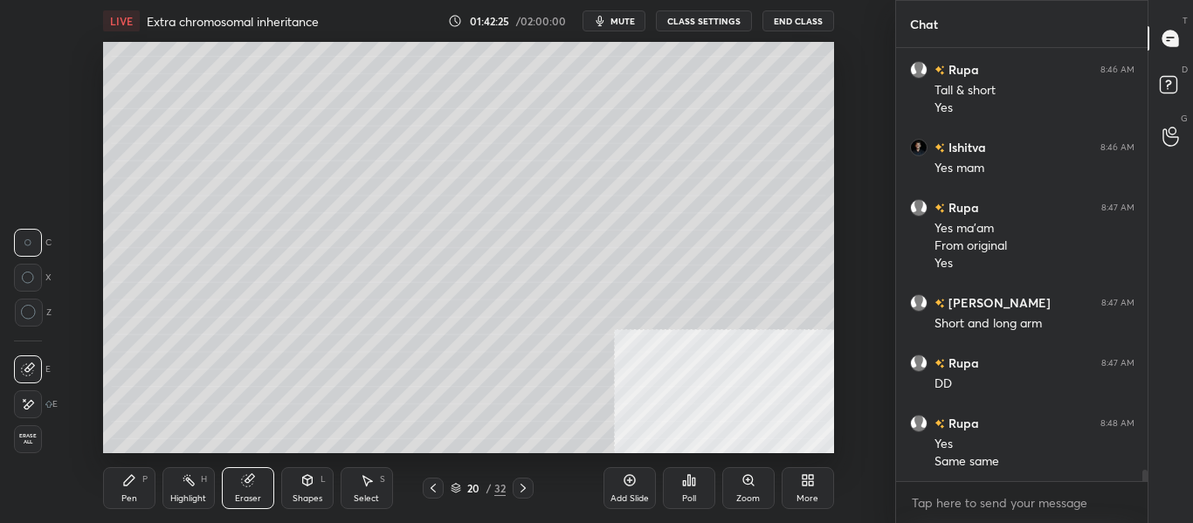
click at [119, 505] on div "Pen P" at bounding box center [129, 488] width 52 height 42
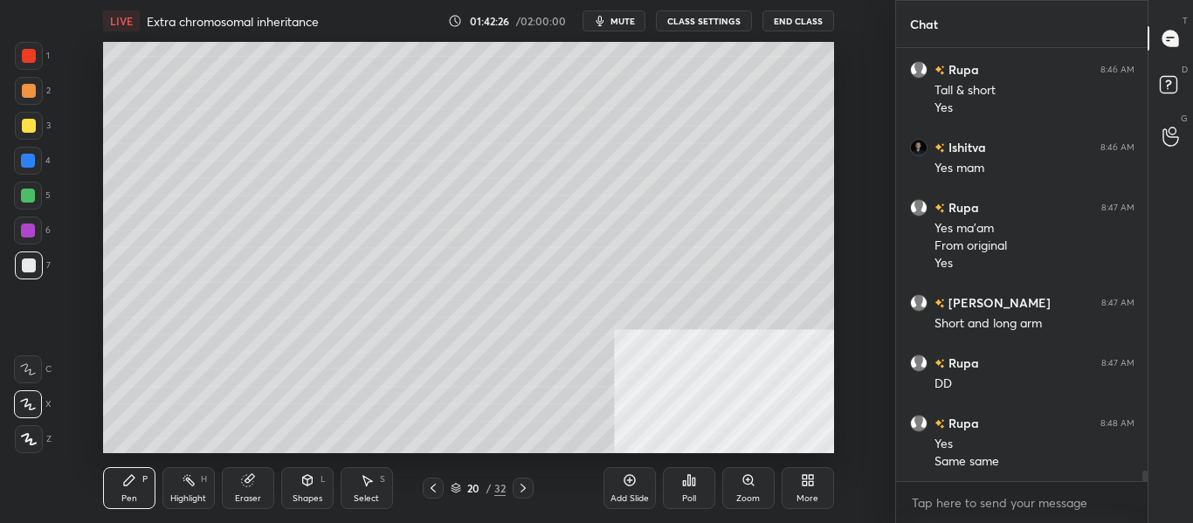
scroll to position [16808, 0]
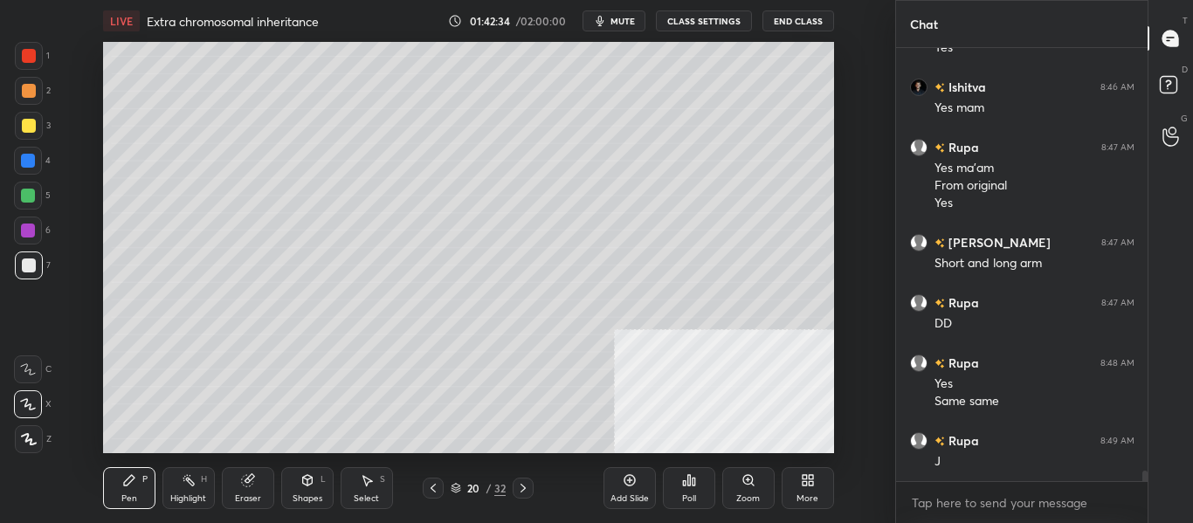
click at [24, 167] on div at bounding box center [28, 161] width 14 height 14
click at [40, 266] on div at bounding box center [29, 266] width 28 height 28
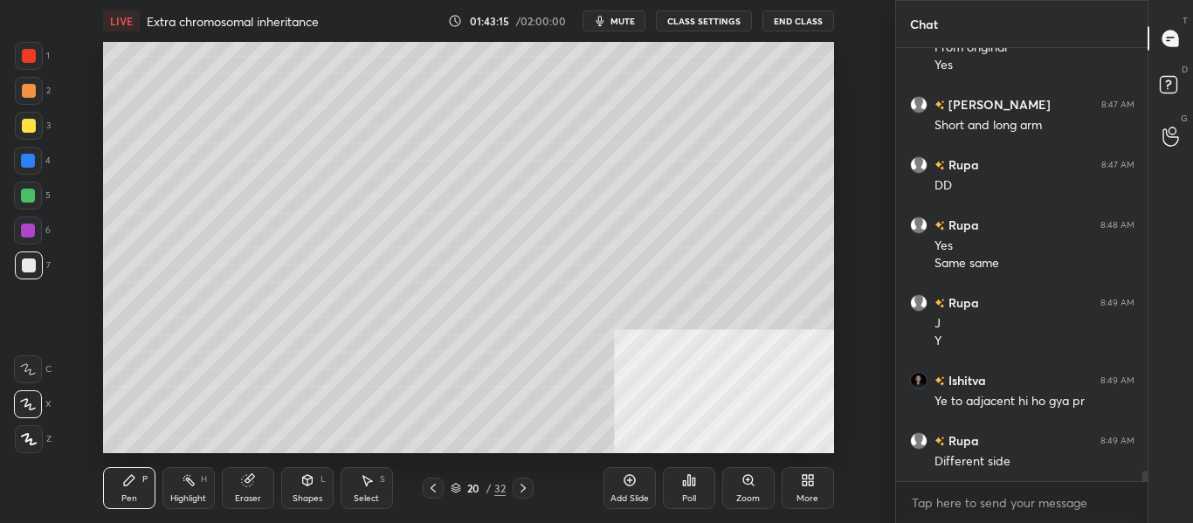
scroll to position [17006, 0]
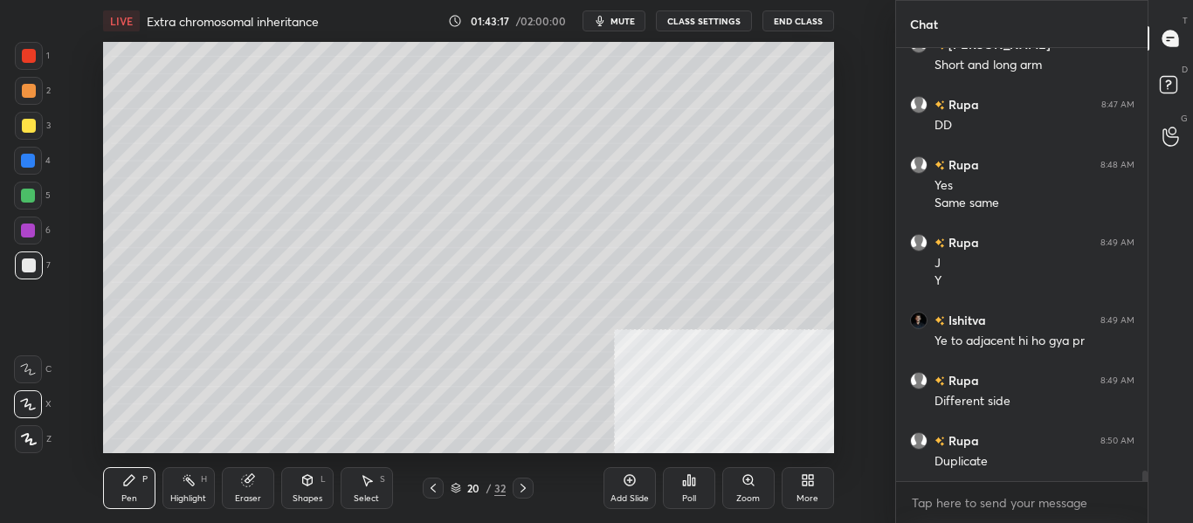
click at [31, 160] on div at bounding box center [28, 161] width 14 height 14
click at [35, 265] on div at bounding box center [29, 266] width 14 height 14
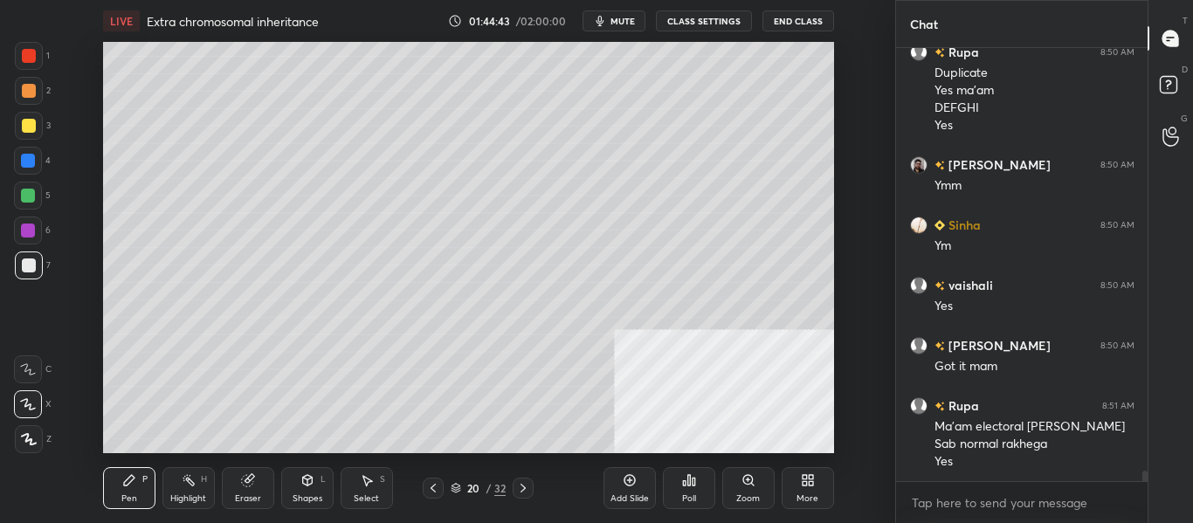
scroll to position [17413, 0]
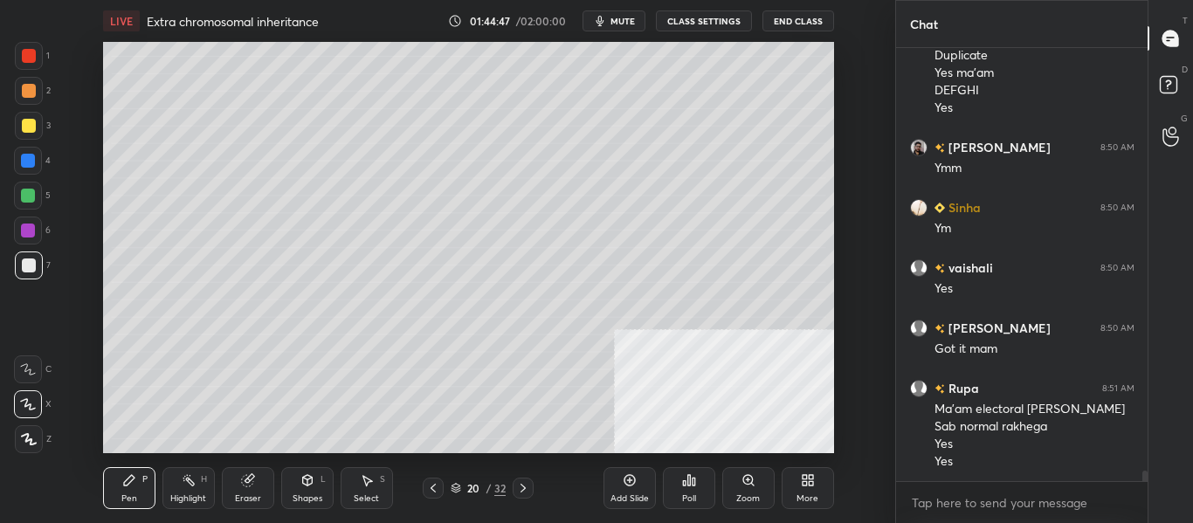
click at [527, 492] on icon at bounding box center [523, 488] width 14 height 14
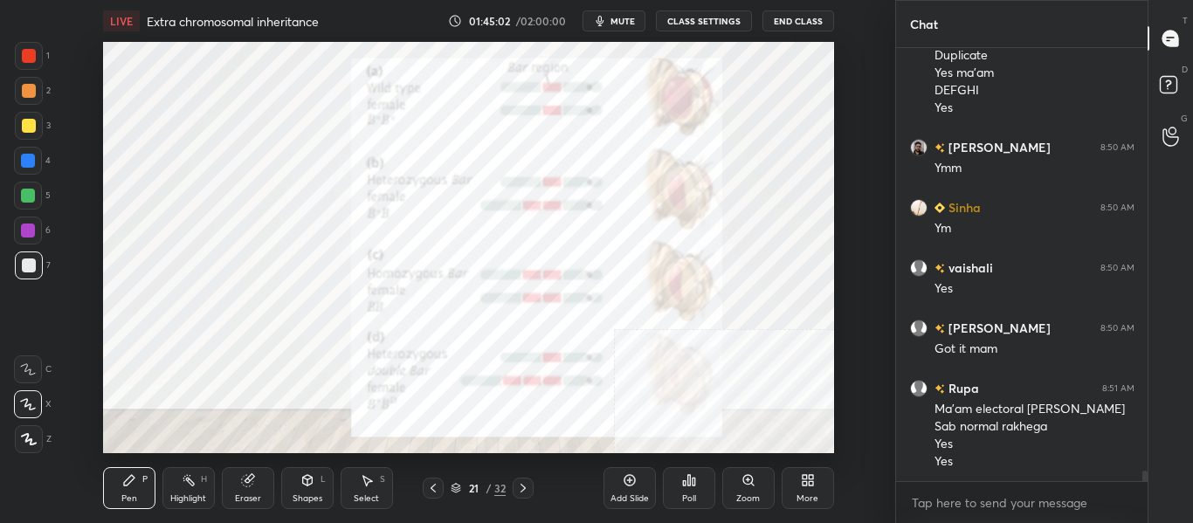
click at [31, 54] on div at bounding box center [29, 56] width 14 height 14
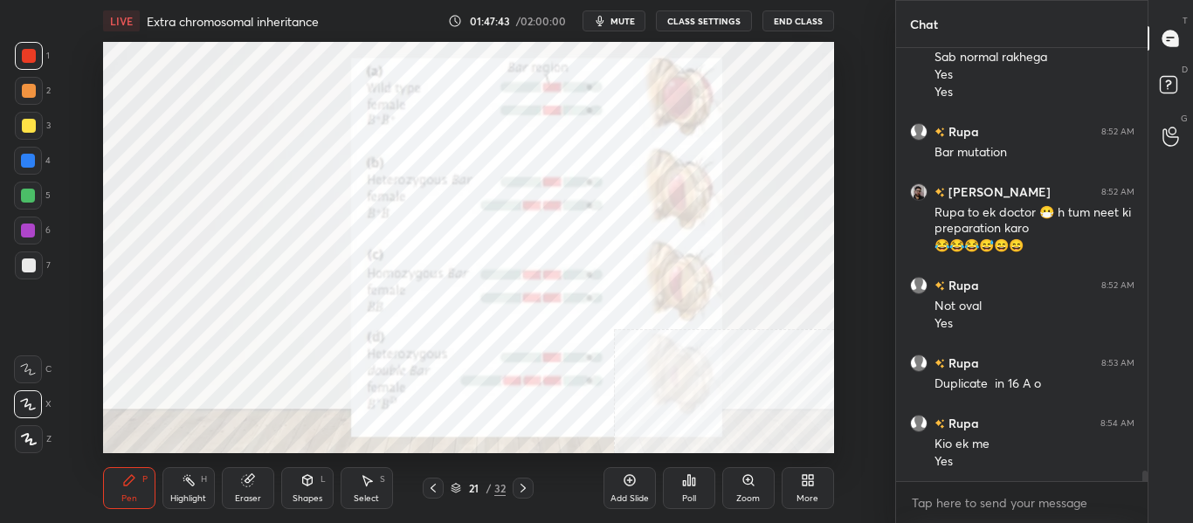
scroll to position [17800, 0]
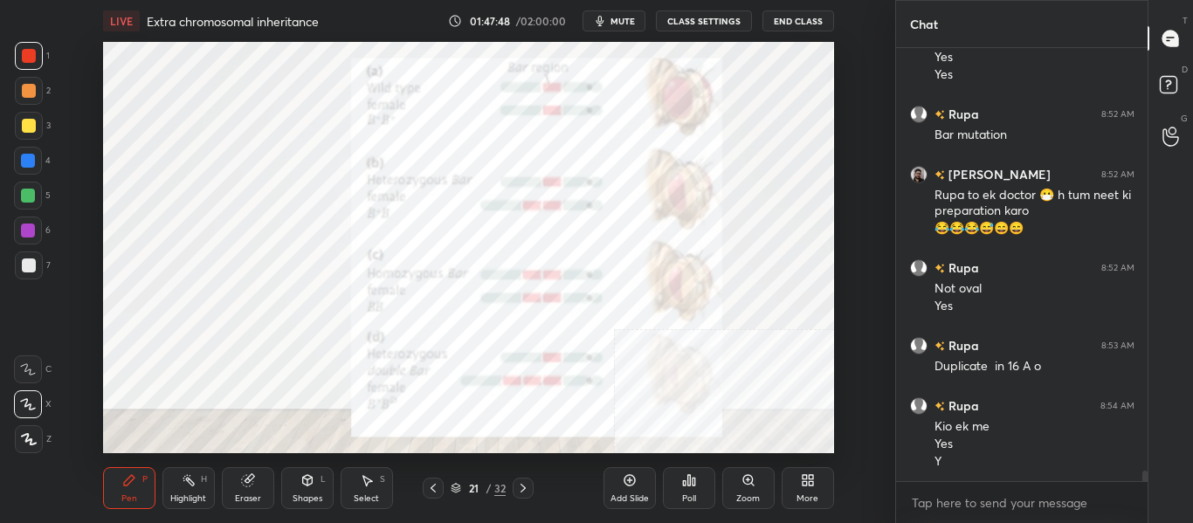
click at [524, 491] on icon at bounding box center [523, 488] width 14 height 14
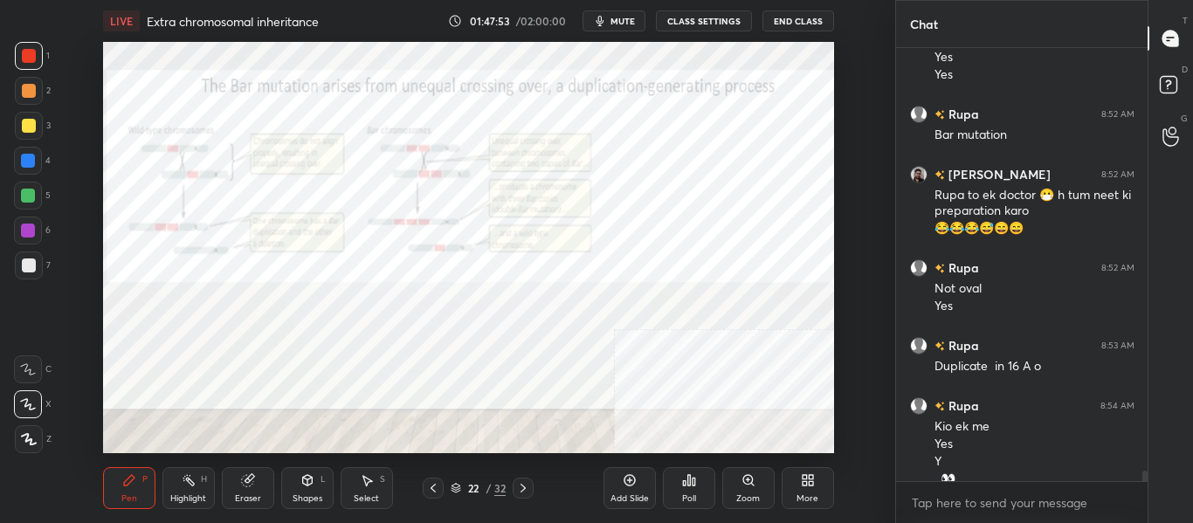
scroll to position [17817, 0]
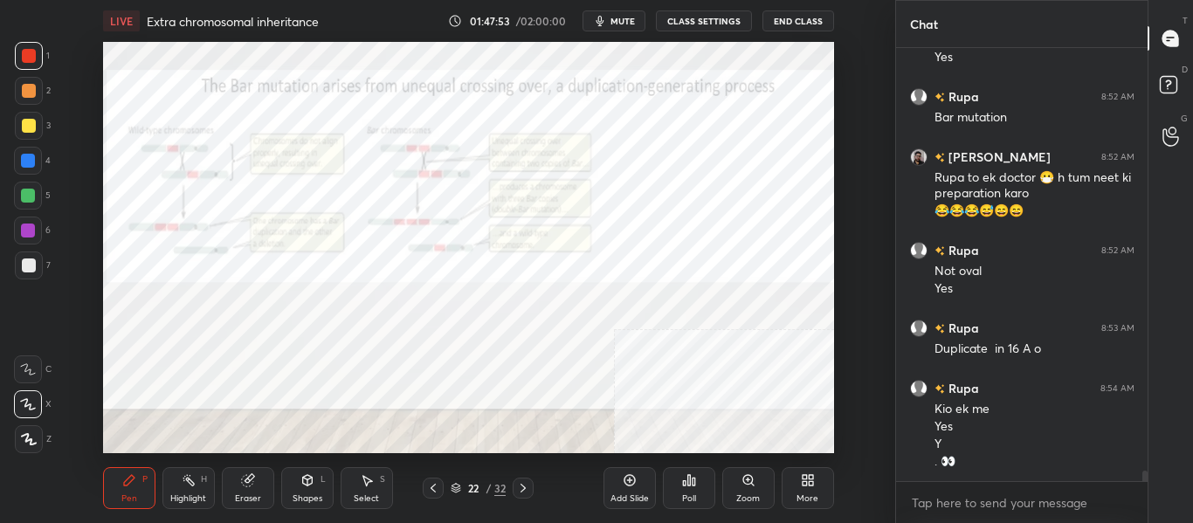
click at [744, 491] on div "Zoom" at bounding box center [749, 488] width 52 height 42
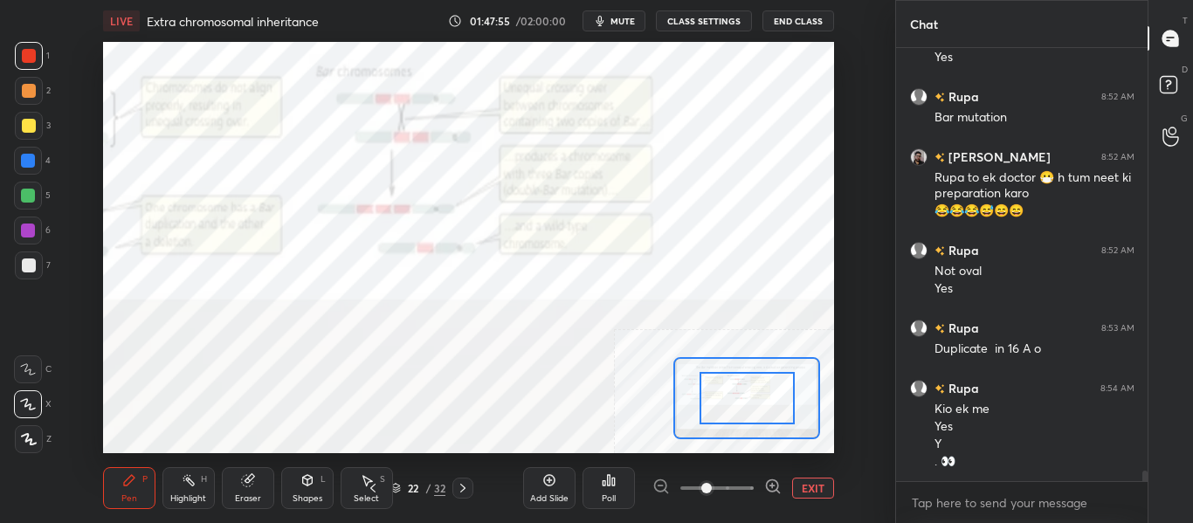
click at [747, 422] on div at bounding box center [747, 398] width 95 height 52
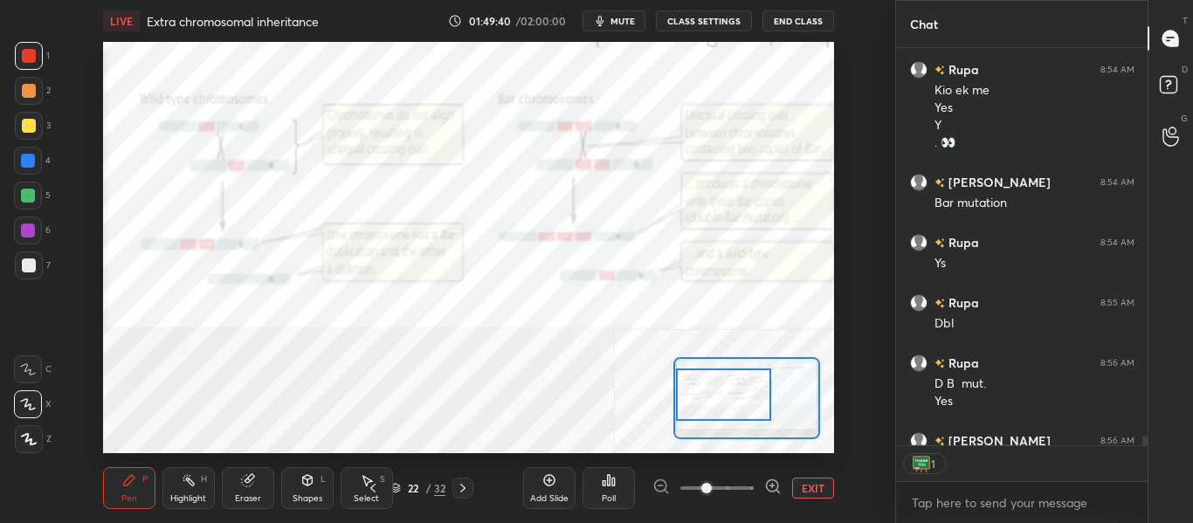
scroll to position [392, 246]
click at [462, 491] on icon at bounding box center [462, 488] width 5 height 9
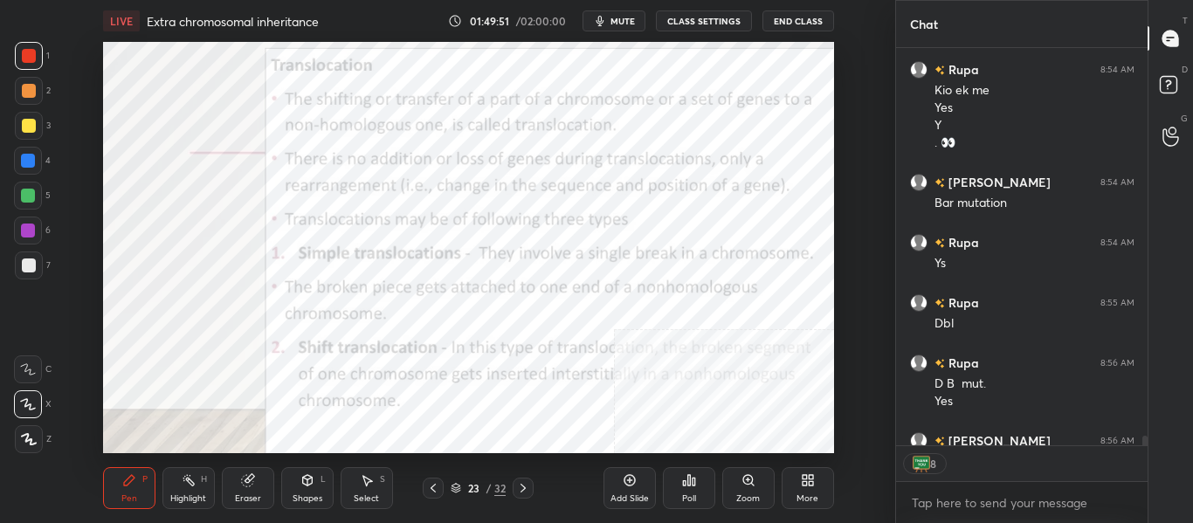
click at [439, 494] on icon at bounding box center [433, 488] width 14 height 14
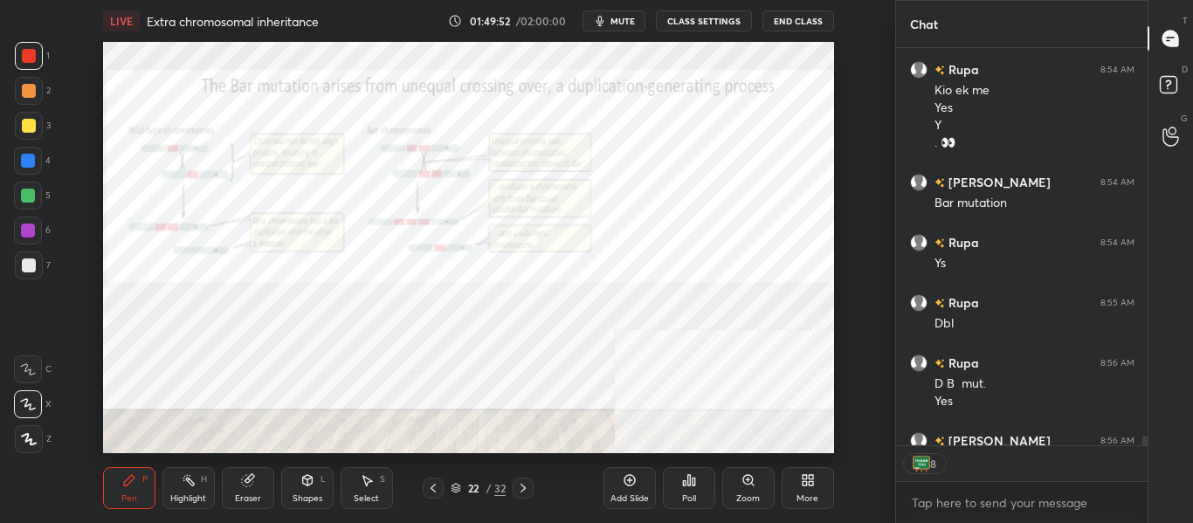
click at [684, 492] on div "Poll" at bounding box center [689, 488] width 52 height 42
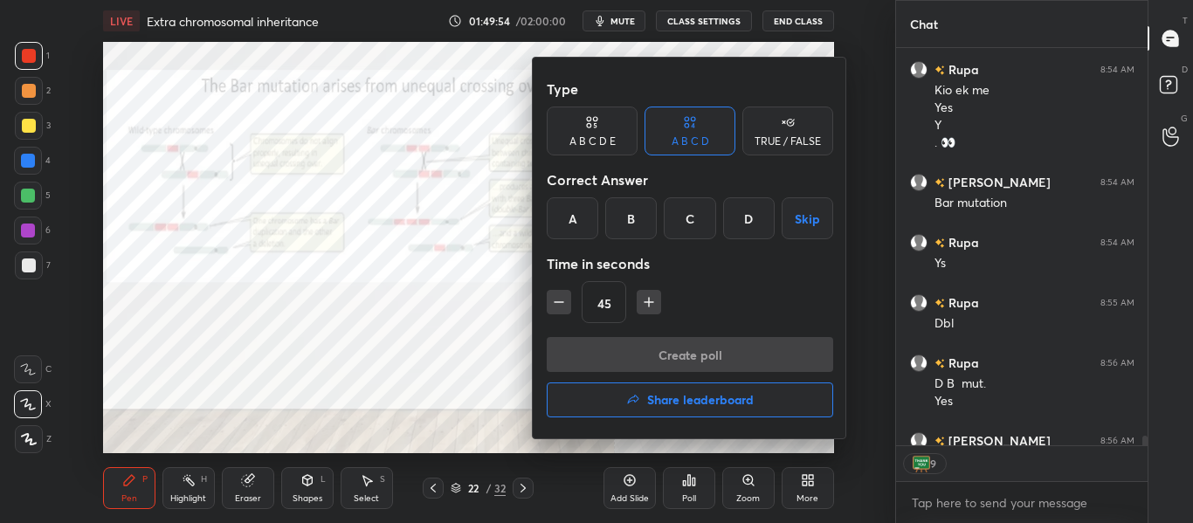
click at [516, 402] on div at bounding box center [596, 261] width 1193 height 523
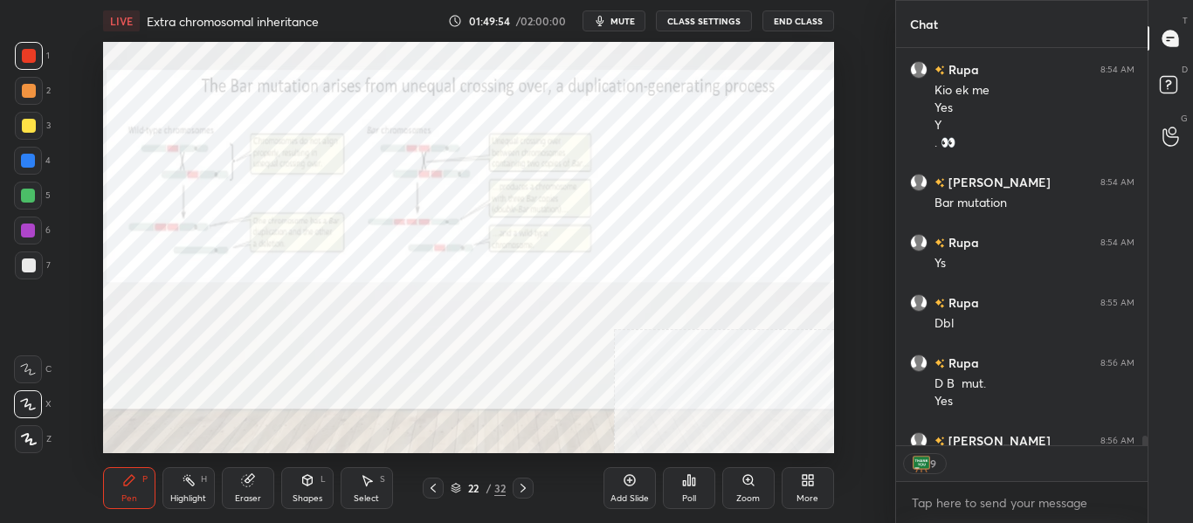
click at [687, 495] on div "Poll" at bounding box center [689, 499] width 14 height 9
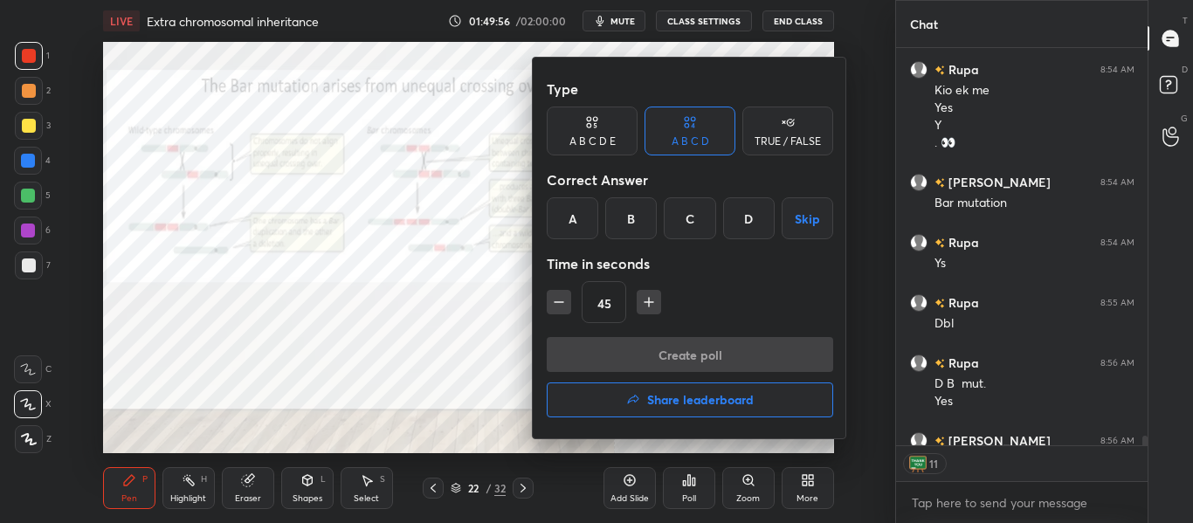
click at [528, 387] on div at bounding box center [596, 261] width 1193 height 523
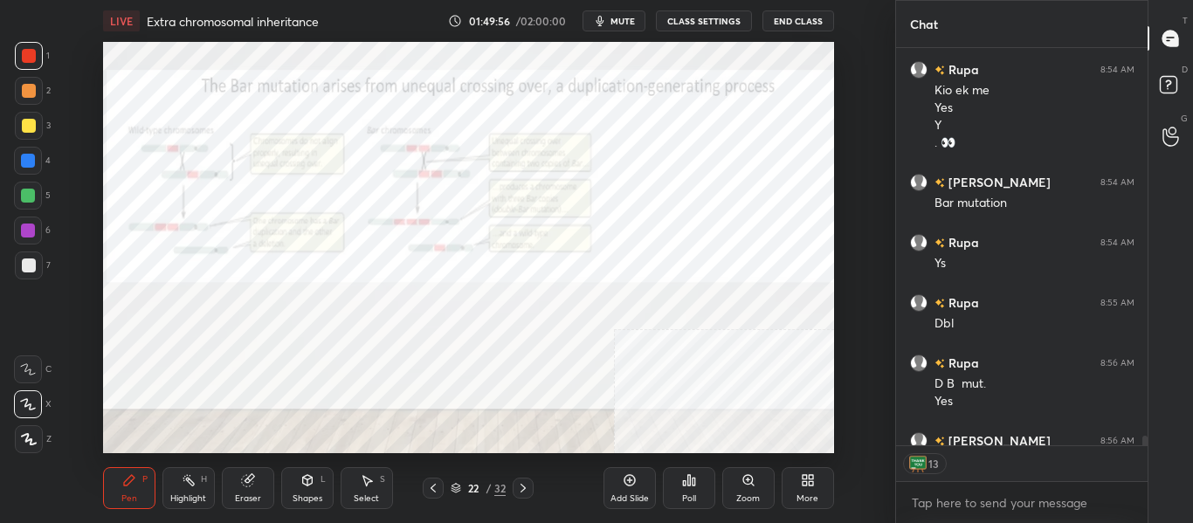
click at [640, 489] on div "Add Slide" at bounding box center [630, 488] width 52 height 42
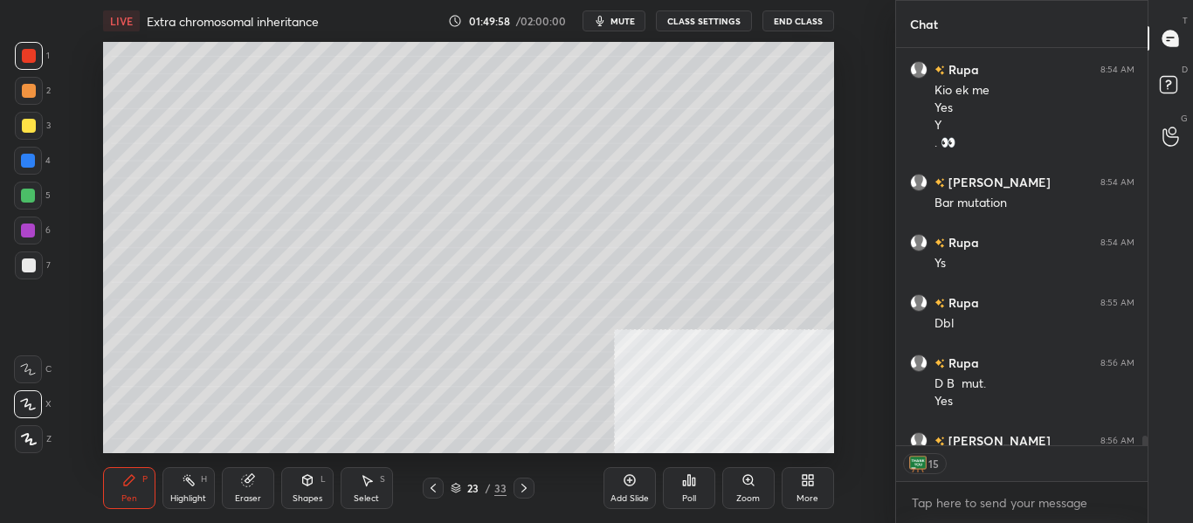
click at [27, 268] on div at bounding box center [29, 266] width 14 height 14
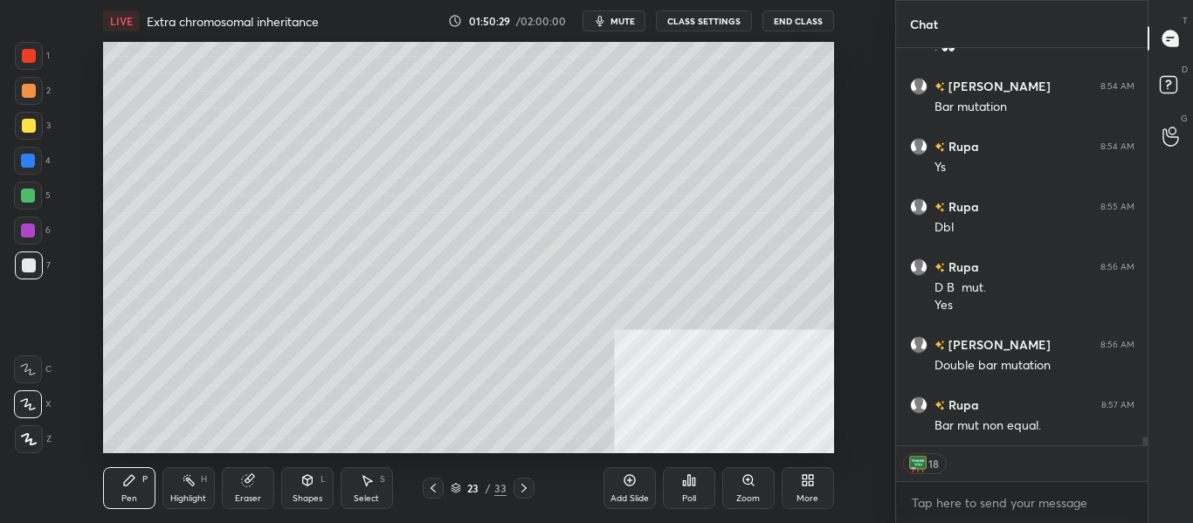
scroll to position [18196, 0]
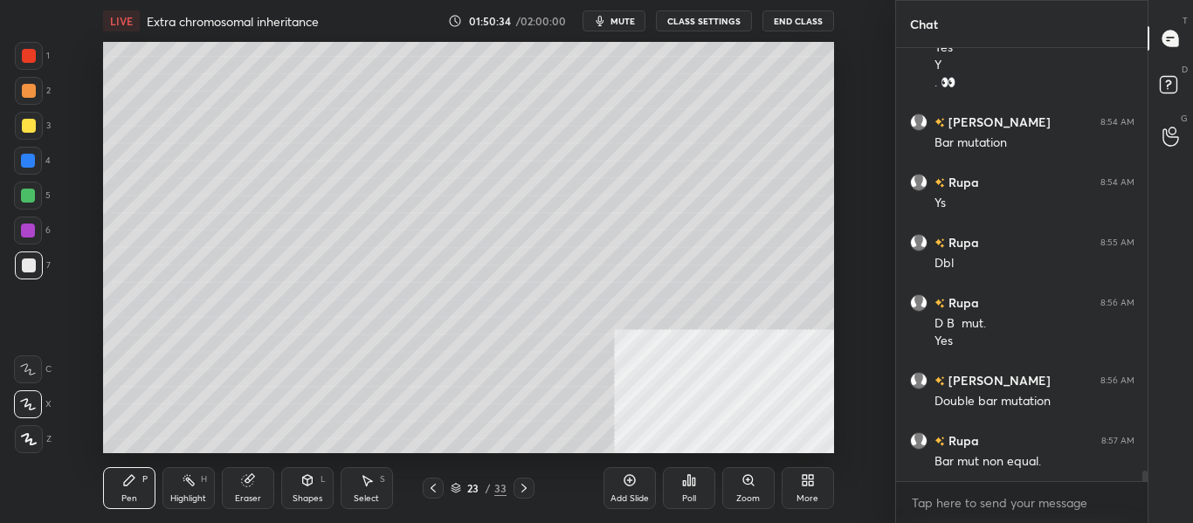
click at [251, 500] on div "Eraser" at bounding box center [248, 499] width 26 height 9
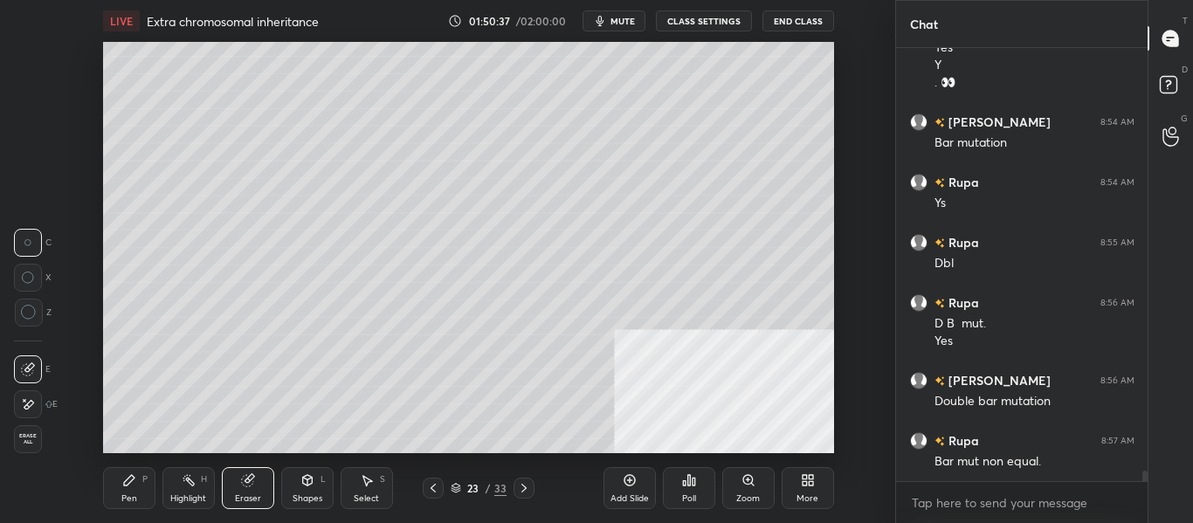
click at [128, 495] on div "Pen" at bounding box center [129, 499] width 16 height 9
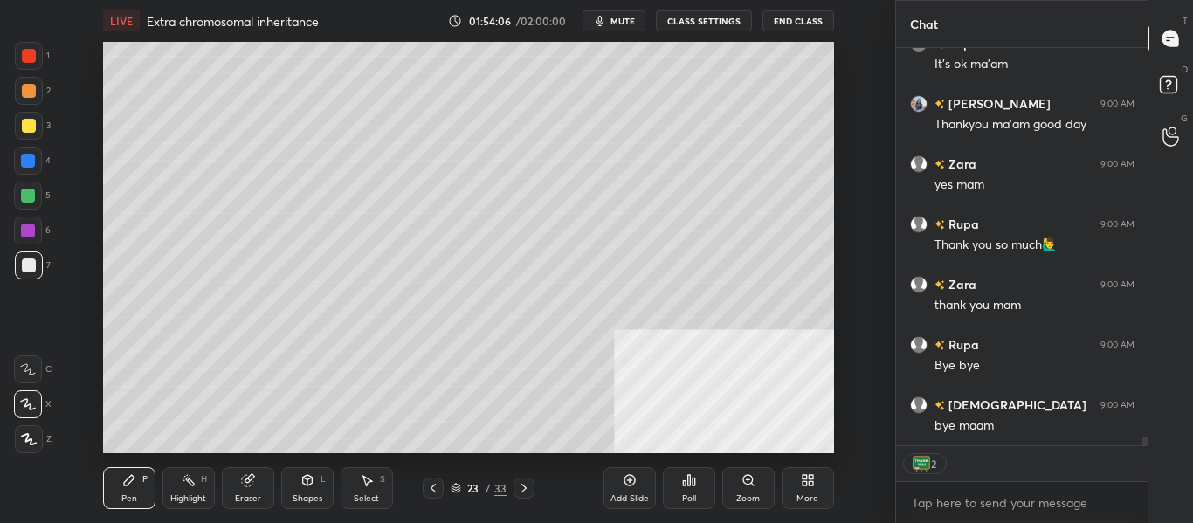
scroll to position [17414, 0]
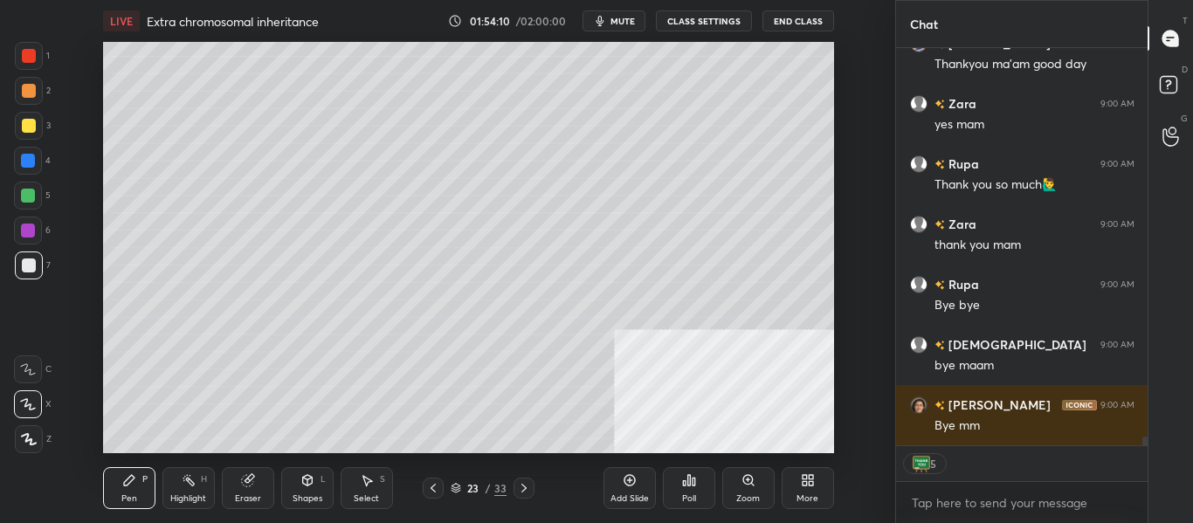
click at [612, 25] on button "mute" at bounding box center [614, 20] width 63 height 21
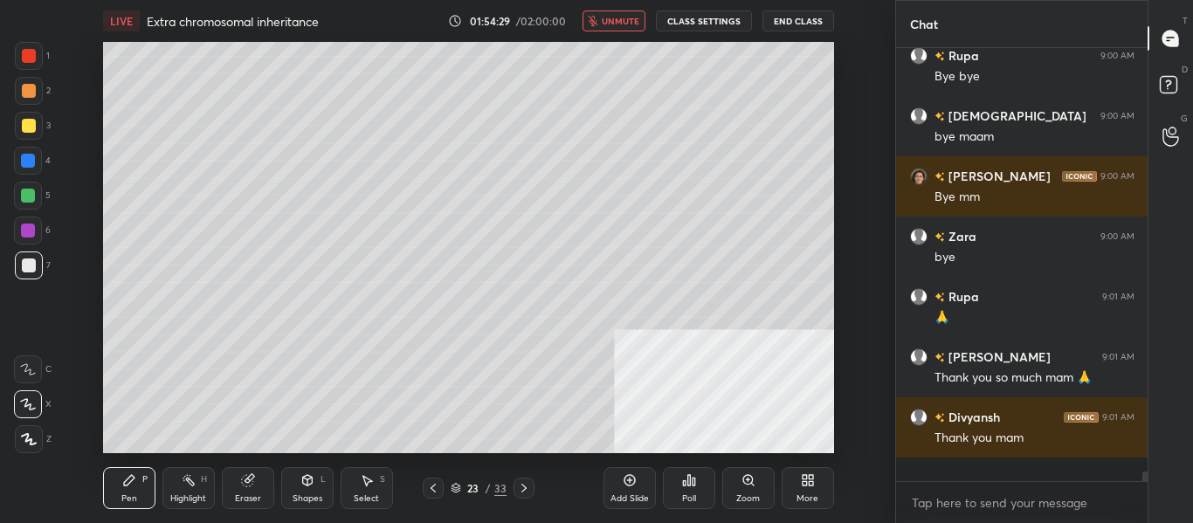
scroll to position [17620, 0]
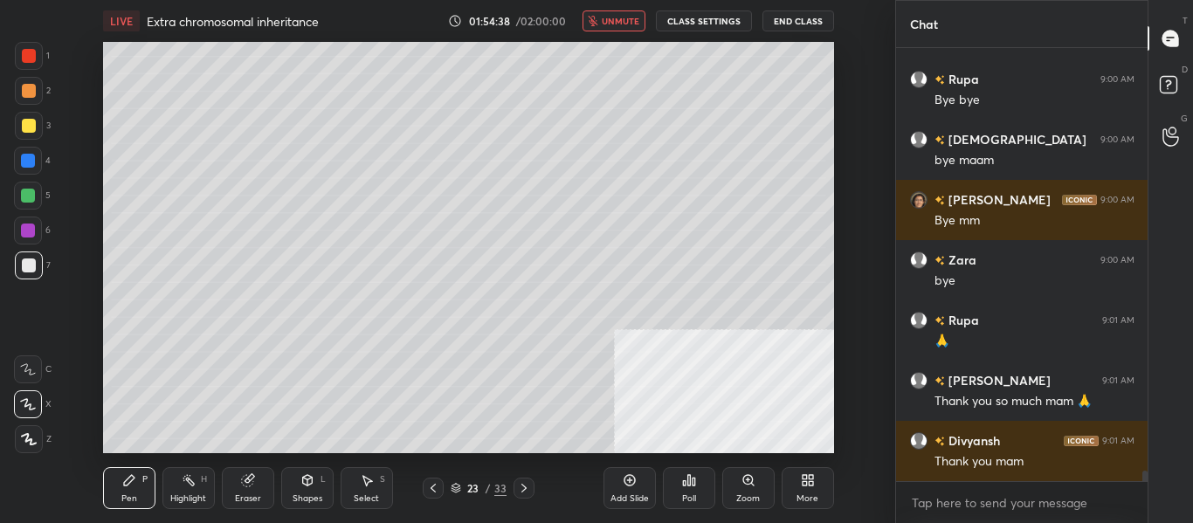
click at [598, 22] on icon "button" at bounding box center [594, 21] width 10 height 10
click at [804, 18] on button "End Class" at bounding box center [799, 20] width 72 height 21
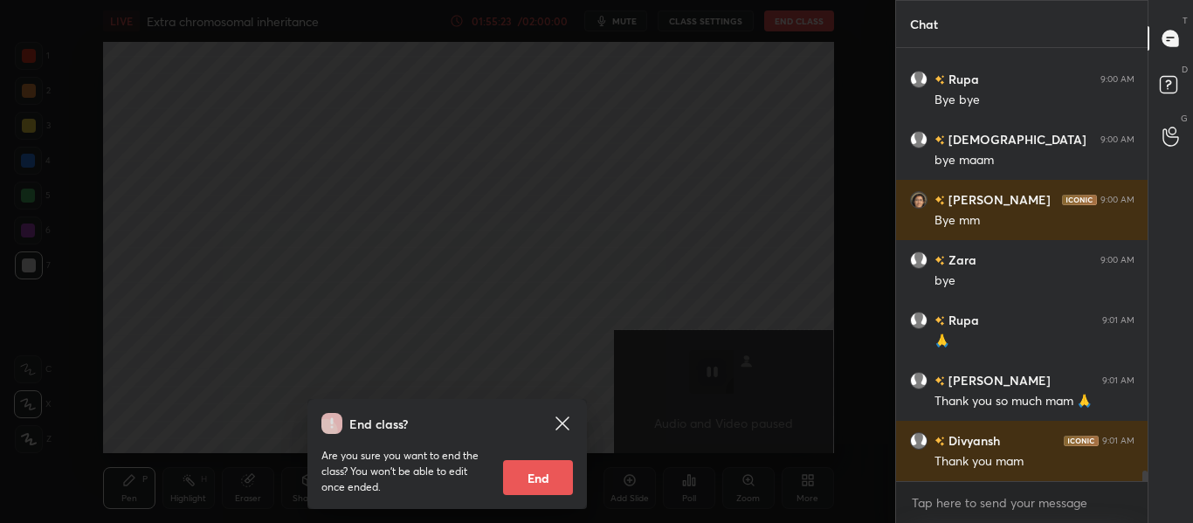
click at [549, 487] on button "End" at bounding box center [538, 477] width 70 height 35
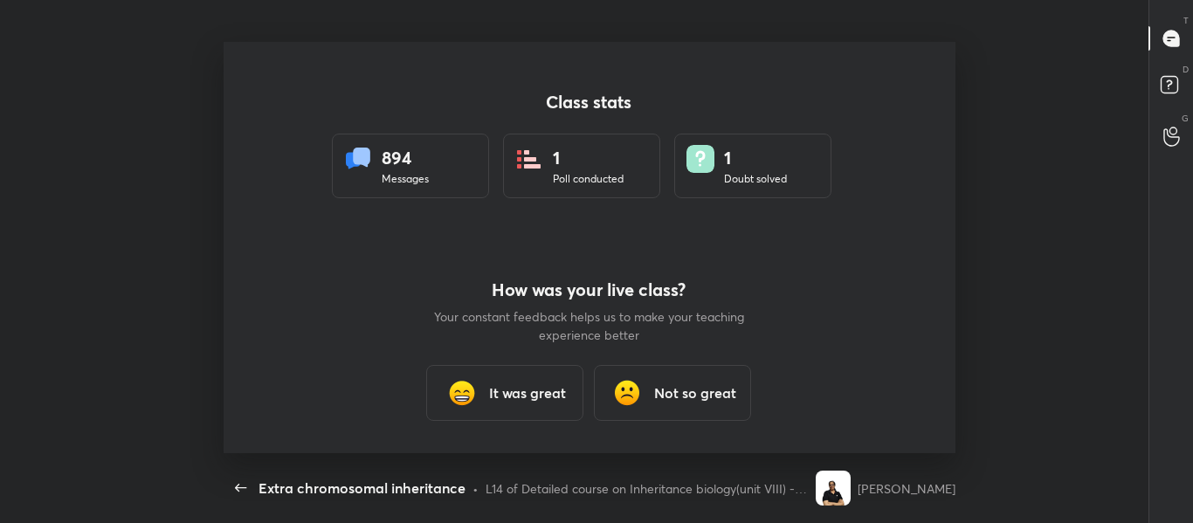
scroll to position [6, 1]
click at [499, 396] on h3 "It was great" at bounding box center [528, 393] width 77 height 21
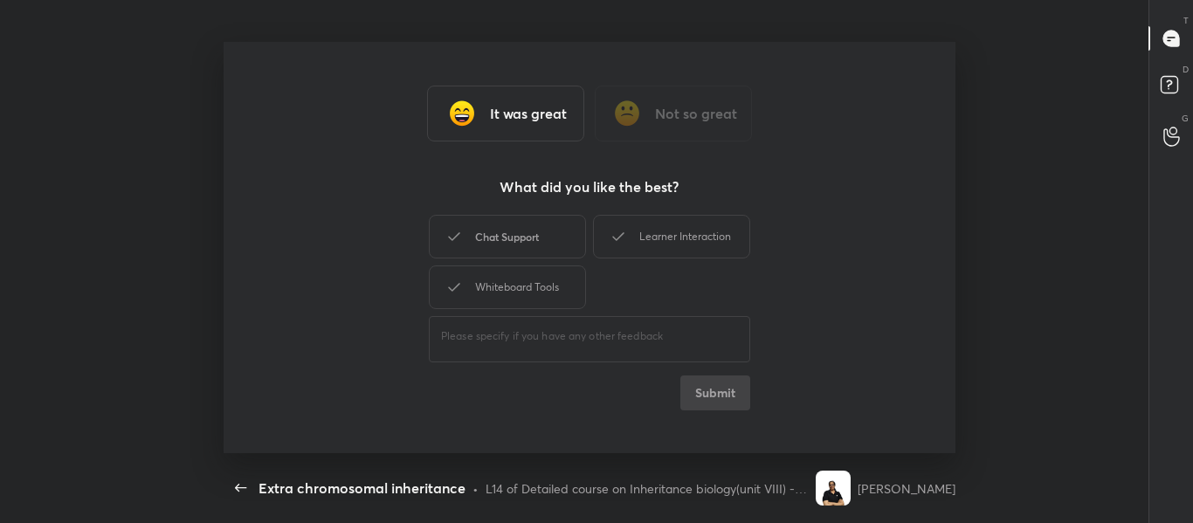
drag, startPoint x: 540, startPoint y: 238, endPoint x: 658, endPoint y: 245, distance: 118.2
click at [541, 236] on div "Chat Support" at bounding box center [507, 237] width 157 height 44
click at [665, 246] on div "Learner Interaction" at bounding box center [671, 237] width 157 height 44
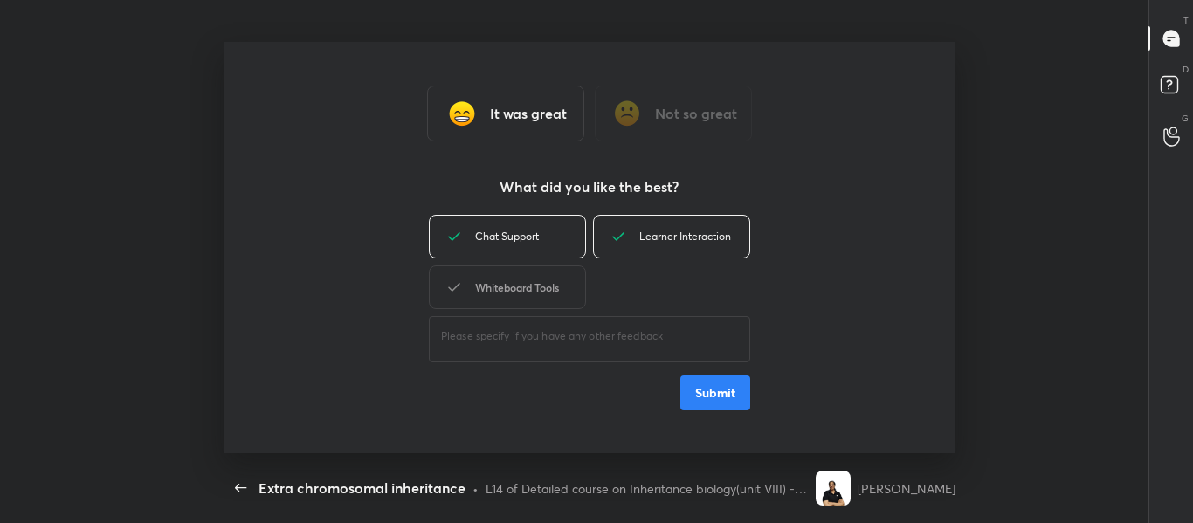
click at [510, 301] on div "Whiteboard Tools" at bounding box center [507, 288] width 157 height 44
click at [503, 280] on div "Whiteboard Tools" at bounding box center [507, 288] width 157 height 44
click at [696, 388] on button "Submit" at bounding box center [716, 393] width 70 height 35
